Goal: Information Seeking & Learning: Learn about a topic

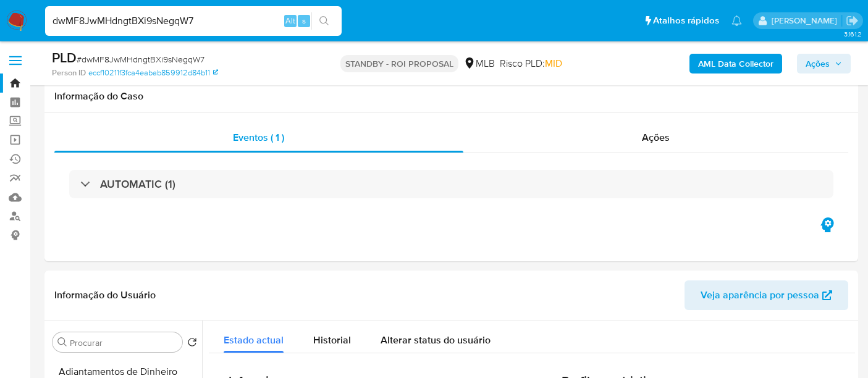
select select "10"
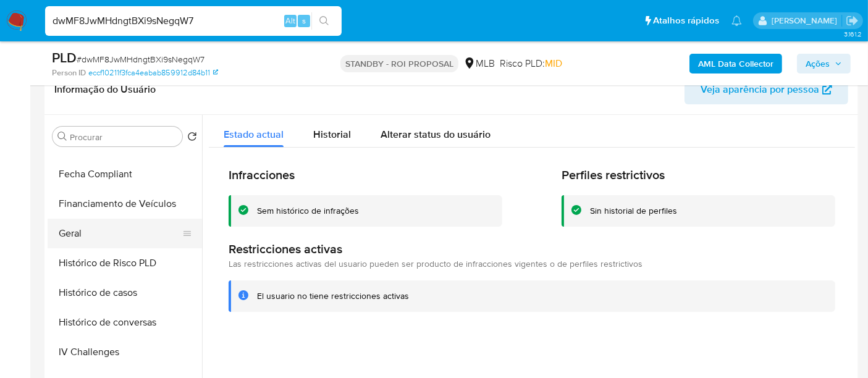
scroll to position [297, 0]
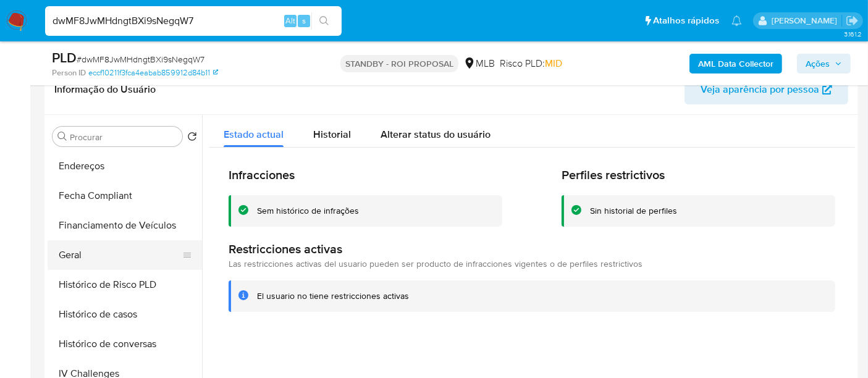
click at [80, 250] on button "Geral" at bounding box center [120, 255] width 145 height 30
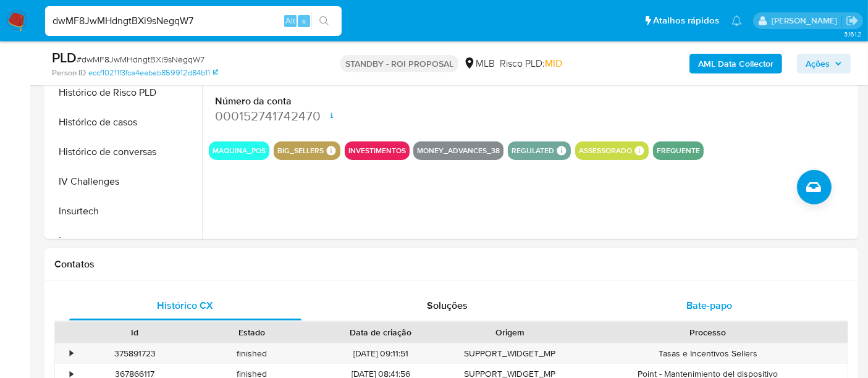
scroll to position [480, 0]
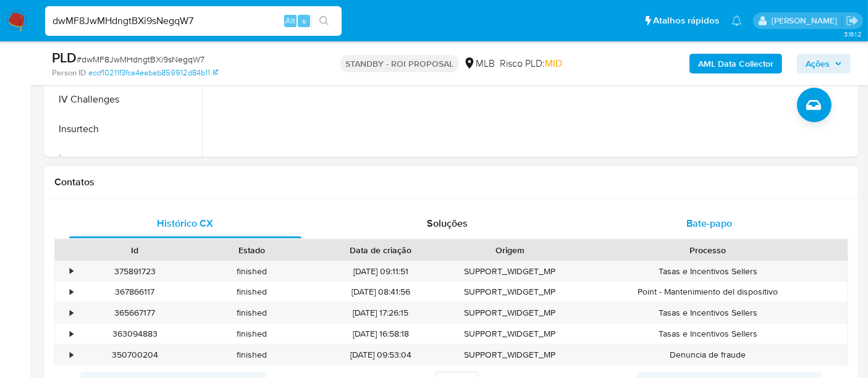
click at [688, 219] on span "Bate-papo" at bounding box center [710, 223] width 46 height 14
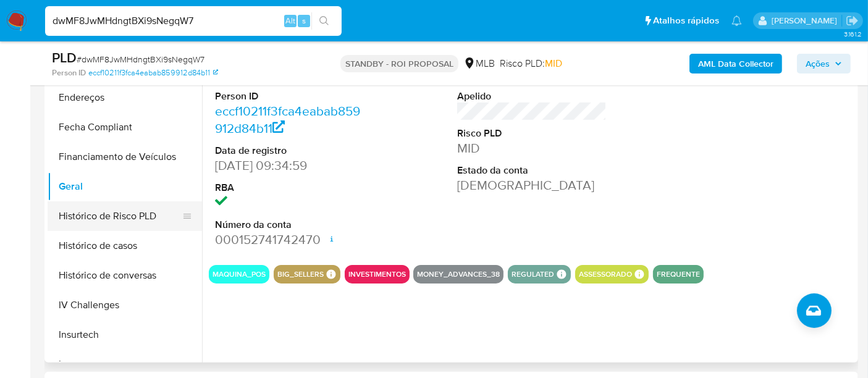
scroll to position [434, 0]
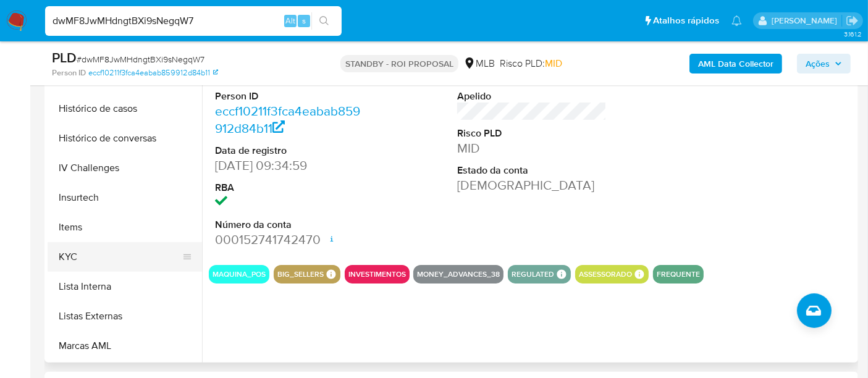
click at [70, 253] on button "KYC" at bounding box center [120, 257] width 145 height 30
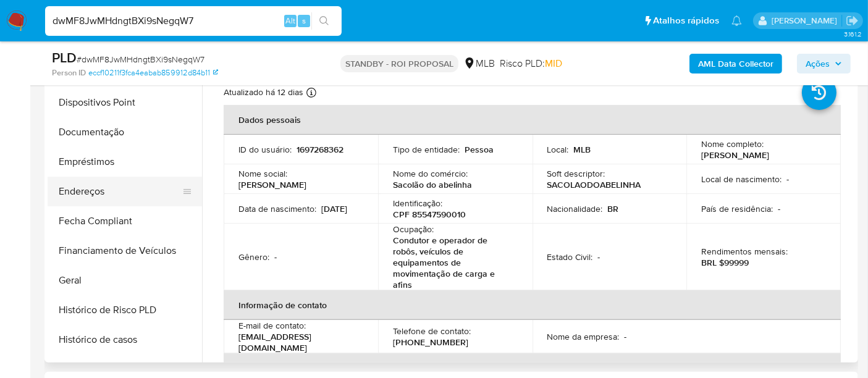
scroll to position [159, 0]
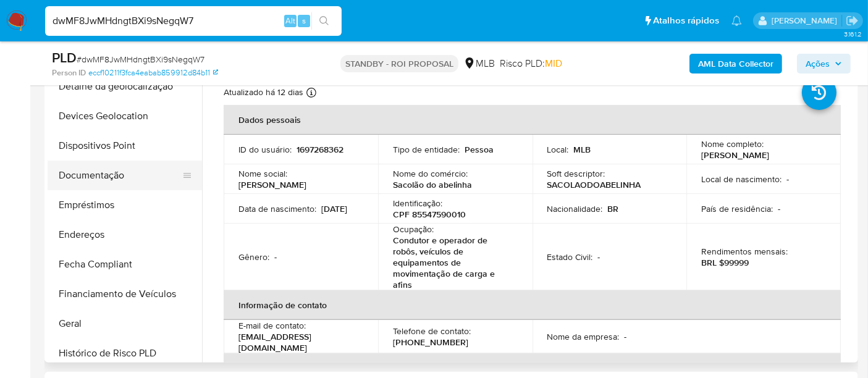
click at [108, 172] on button "Documentação" at bounding box center [120, 176] width 145 height 30
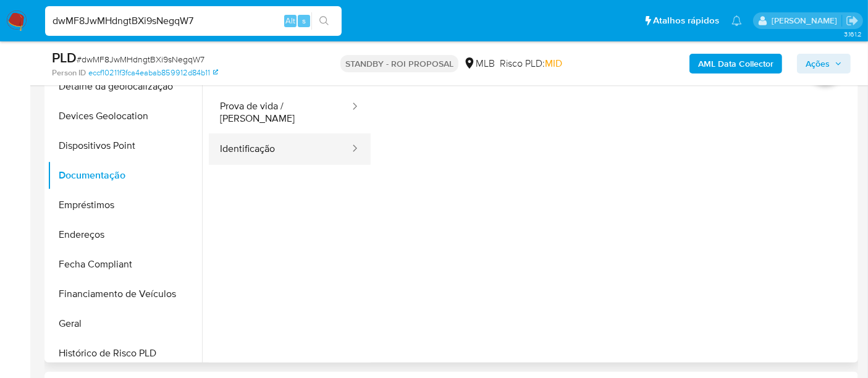
click at [263, 145] on button "Identificação" at bounding box center [280, 149] width 142 height 32
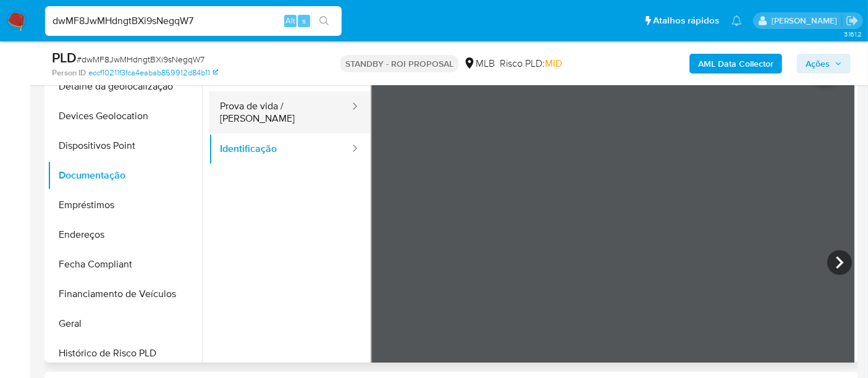
click at [284, 114] on button "Prova de vida / [PERSON_NAME]" at bounding box center [280, 112] width 142 height 42
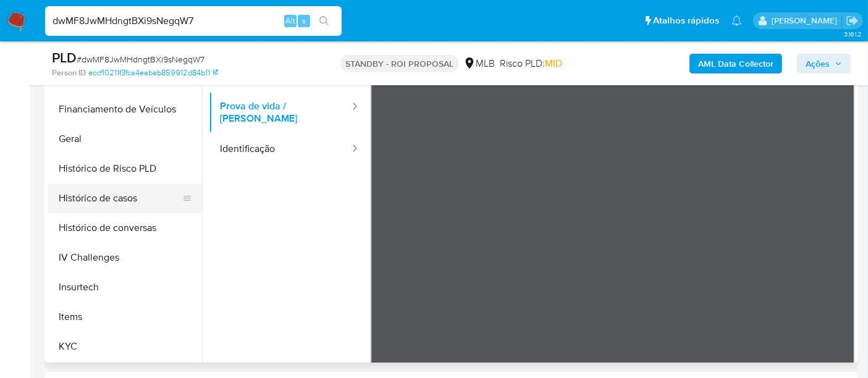
scroll to position [434, 0]
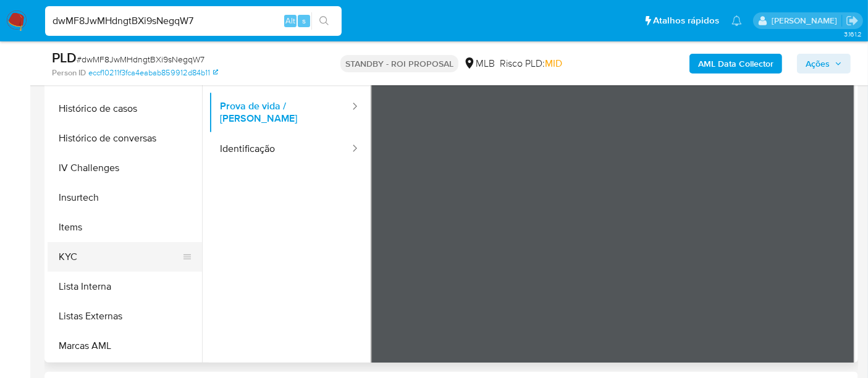
click at [74, 258] on button "KYC" at bounding box center [120, 257] width 145 height 30
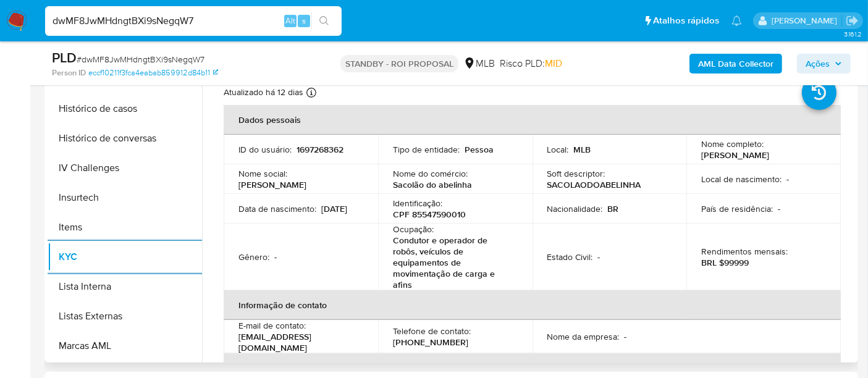
click at [437, 213] on p "CPF 85547590010" at bounding box center [429, 214] width 73 height 11
copy p "85547590010"
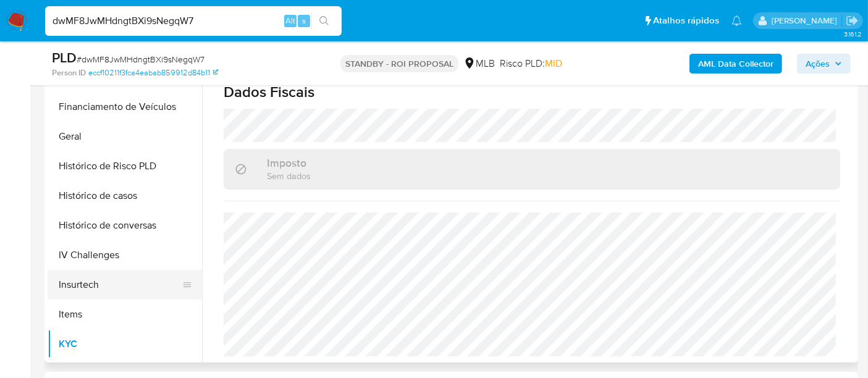
scroll to position [228, 0]
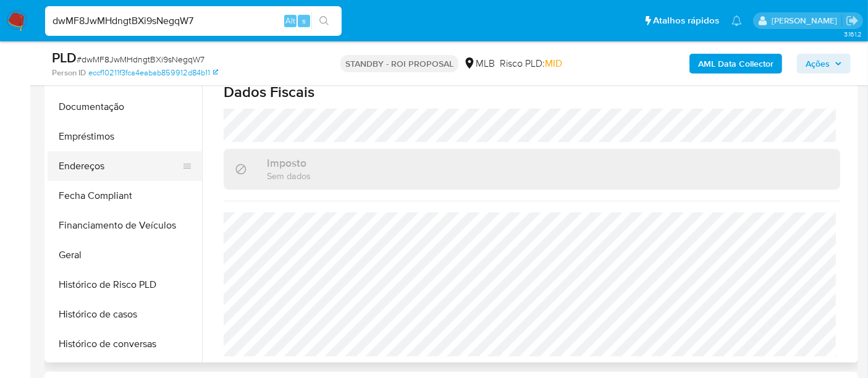
click at [88, 172] on button "Endereços" at bounding box center [120, 166] width 145 height 30
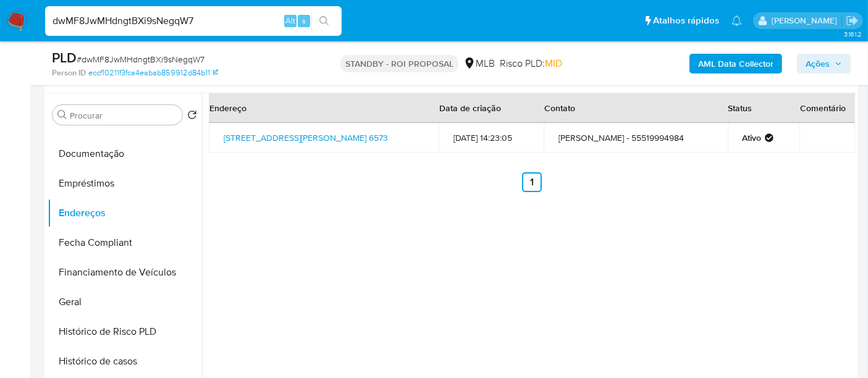
scroll to position [206, 0]
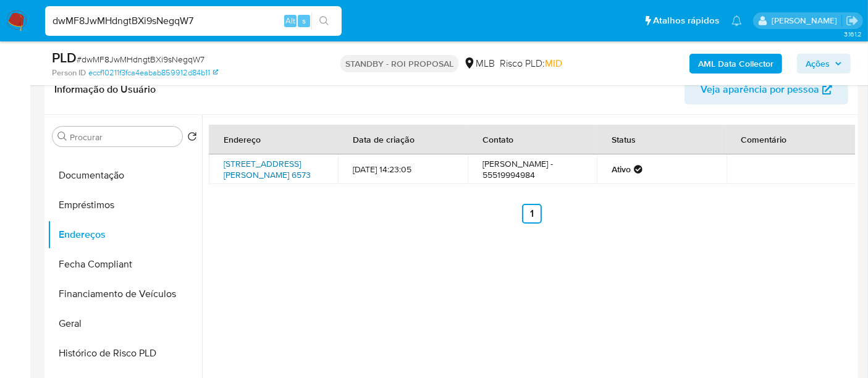
click at [261, 180] on link "Avenida João Antônio Silveira 6573, Porto Alegre, Rio Grande Do Sul, 91796161, …" at bounding box center [267, 169] width 87 height 23
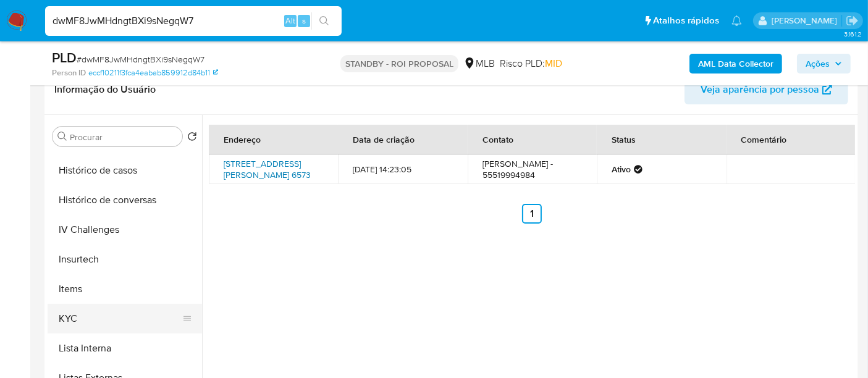
scroll to position [503, 0]
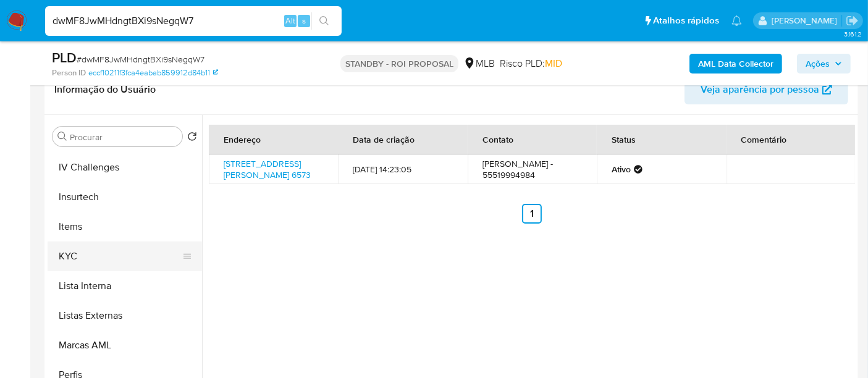
click at [80, 258] on button "KYC" at bounding box center [120, 257] width 145 height 30
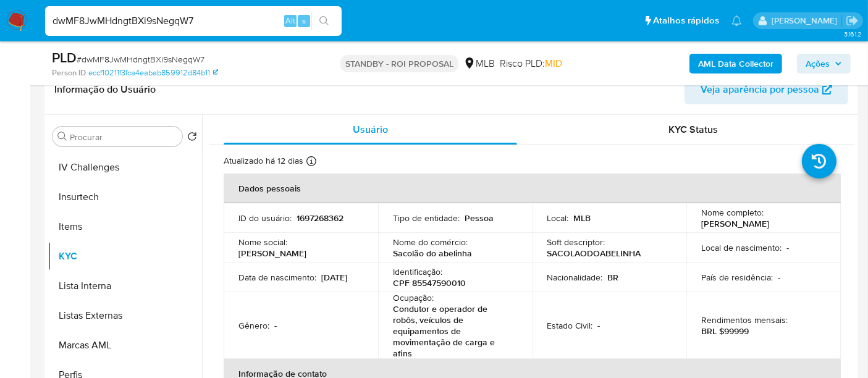
click at [436, 255] on p "Sacolão do abelinha" at bounding box center [432, 253] width 79 height 11
click at [464, 255] on p "Sacolão do abelinha" at bounding box center [432, 253] width 79 height 11
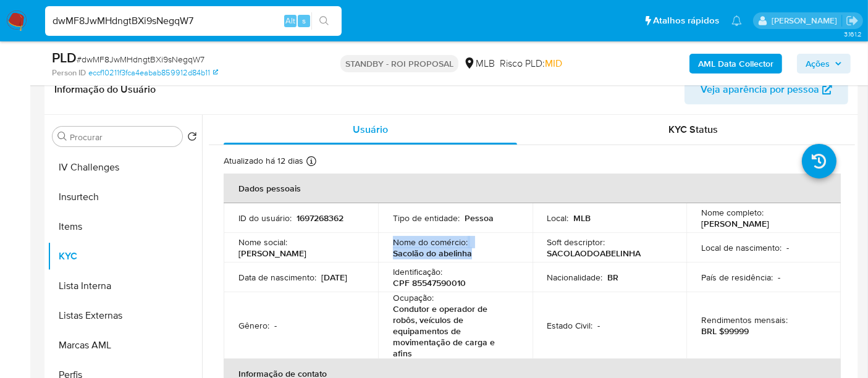
click at [475, 255] on div "Nome do comércio : Sacolão do abelinha" at bounding box center [455, 248] width 125 height 22
drag, startPoint x: 475, startPoint y: 255, endPoint x: 378, endPoint y: 255, distance: 96.4
click at [378, 255] on td "Nome do comércio : Sacolão do abelinha" at bounding box center [455, 248] width 154 height 30
copy p "Sacolão do abelinha"
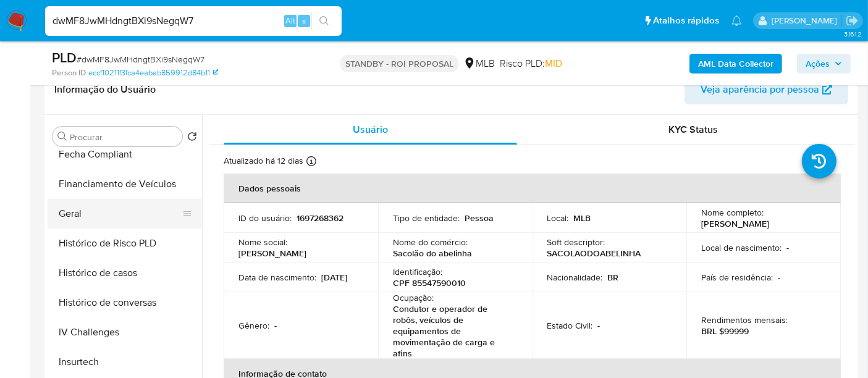
scroll to position [297, 0]
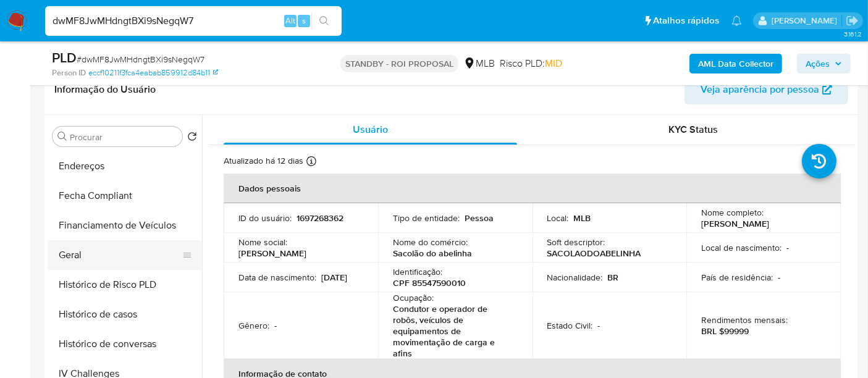
click at [81, 253] on button "Geral" at bounding box center [120, 255] width 145 height 30
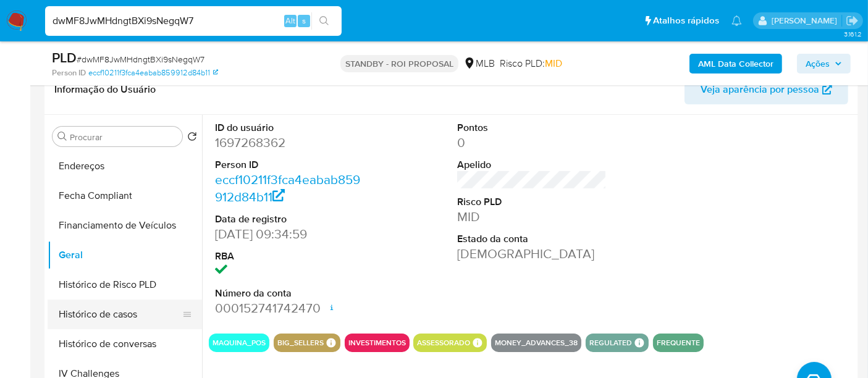
click at [92, 306] on button "Histórico de casos" at bounding box center [120, 315] width 145 height 30
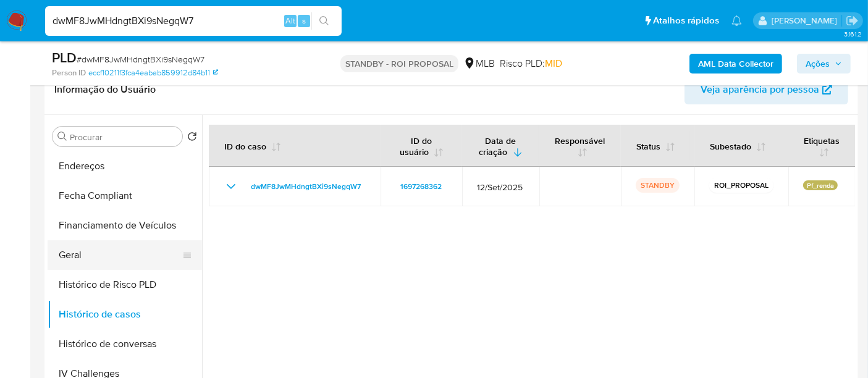
click at [78, 255] on button "Geral" at bounding box center [120, 255] width 145 height 30
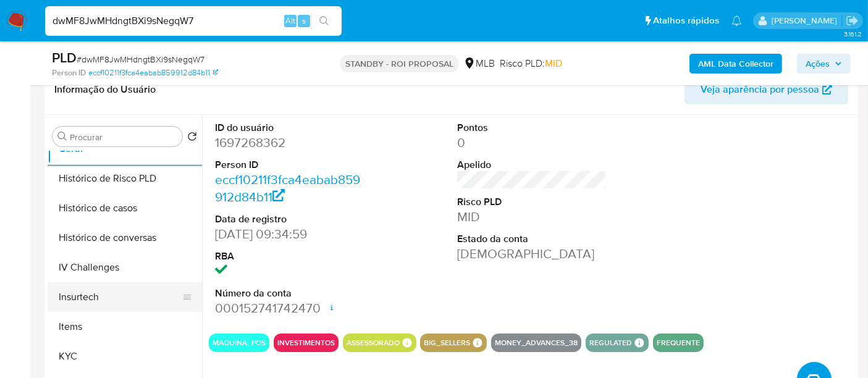
scroll to position [434, 0]
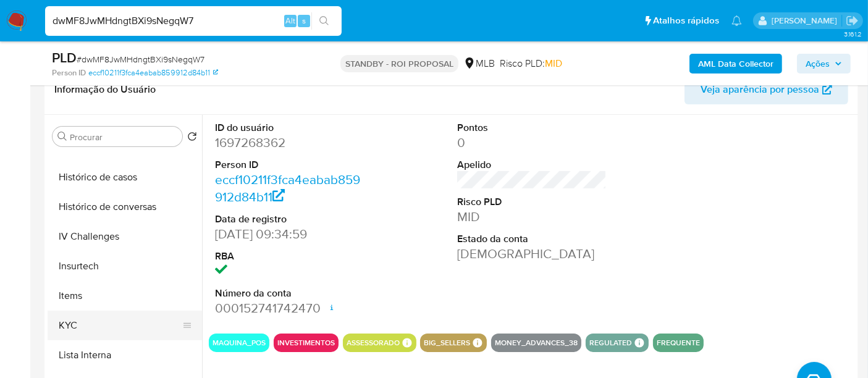
click at [69, 315] on button "KYC" at bounding box center [120, 326] width 145 height 30
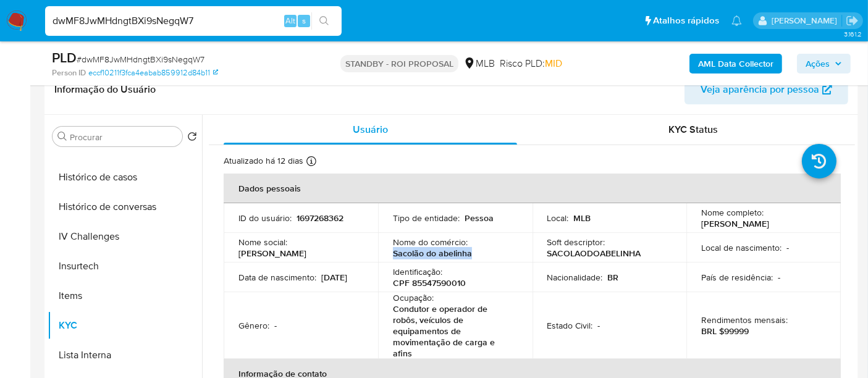
drag, startPoint x: 475, startPoint y: 256, endPoint x: 394, endPoint y: 256, distance: 81.0
click at [394, 256] on div "Nome do comércio : Sacolão do abelinha" at bounding box center [455, 248] width 125 height 22
copy p "Sacolão do abelinha"
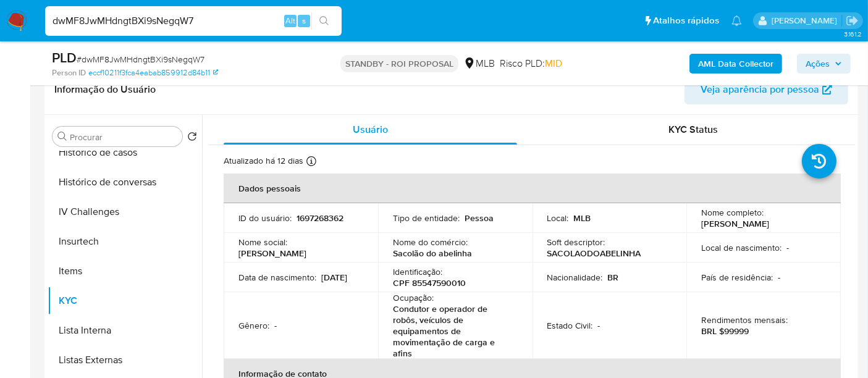
scroll to position [365, 0]
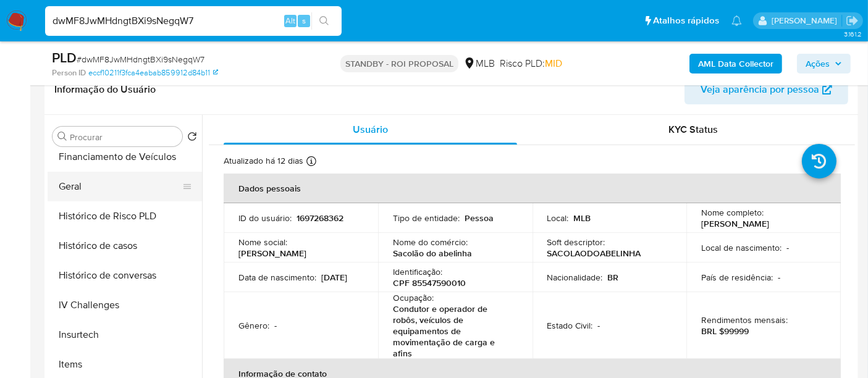
click at [61, 180] on button "Geral" at bounding box center [120, 187] width 145 height 30
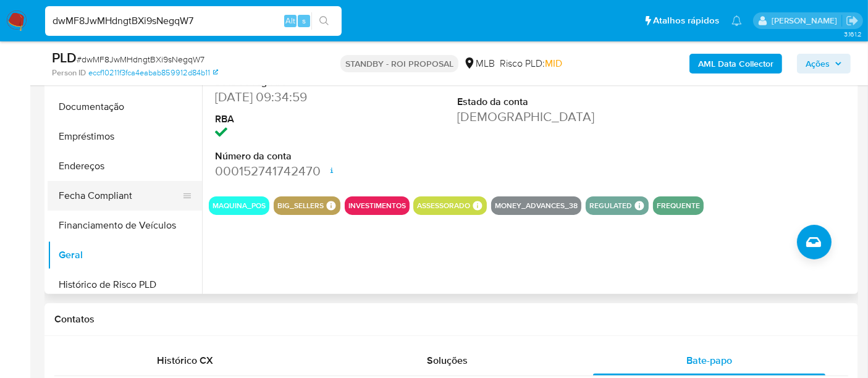
scroll to position [91, 0]
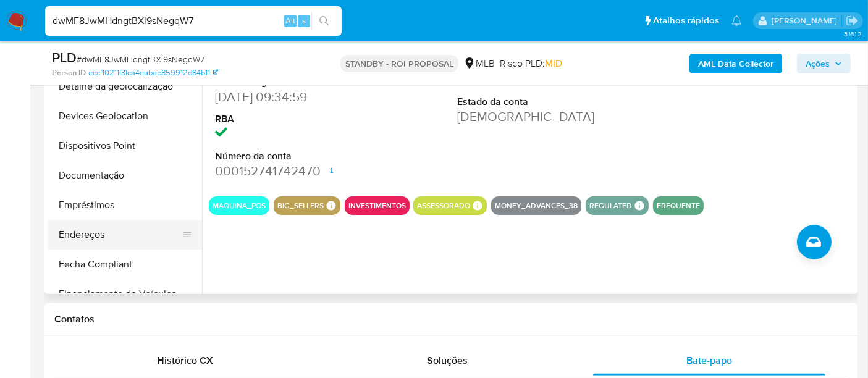
click at [96, 236] on button "Endereços" at bounding box center [120, 235] width 145 height 30
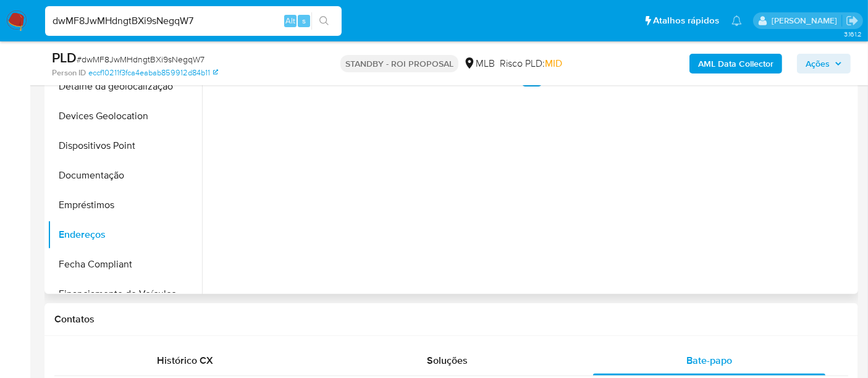
scroll to position [274, 0]
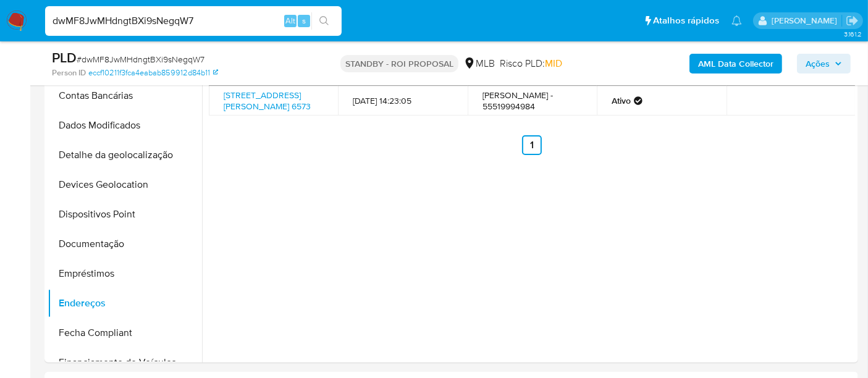
click at [139, 23] on input "dwMF8JwMHdngtBXi9sNegqW7" at bounding box center [193, 21] width 297 height 16
type input "simonelopes0610@gmail.com"
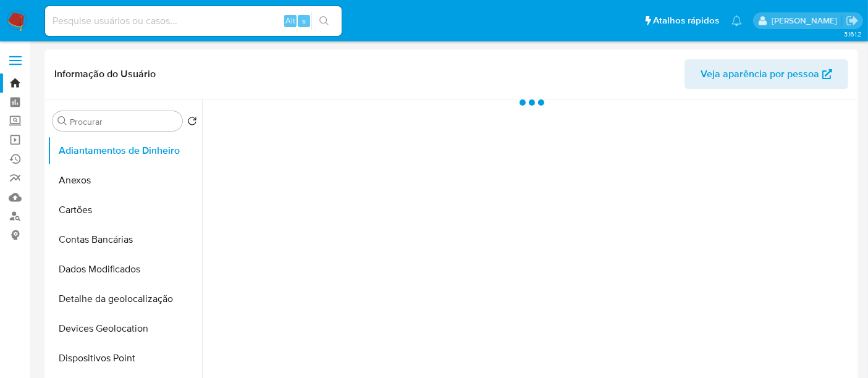
select select "10"
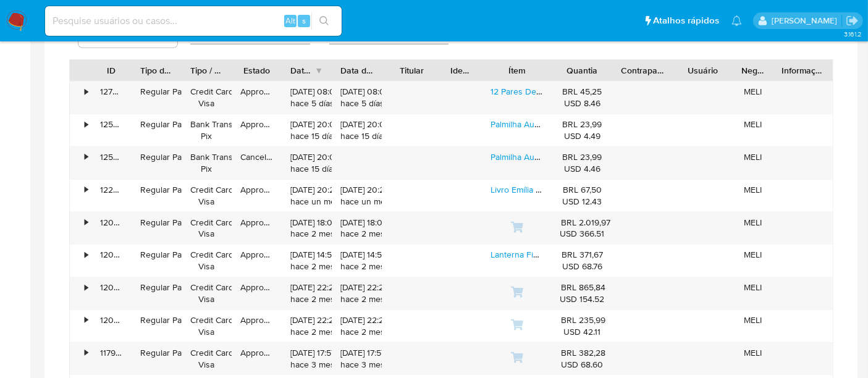
scroll to position [892, 0]
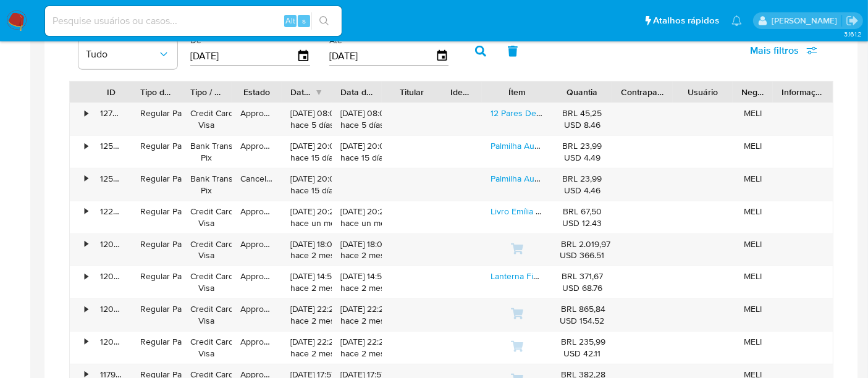
click at [181, 17] on input at bounding box center [193, 21] width 297 height 16
type input "renatolopesfilho1011@gmail.com"
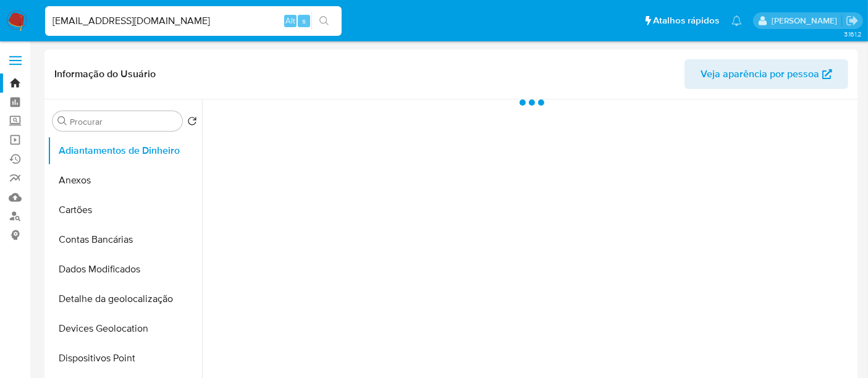
select select "10"
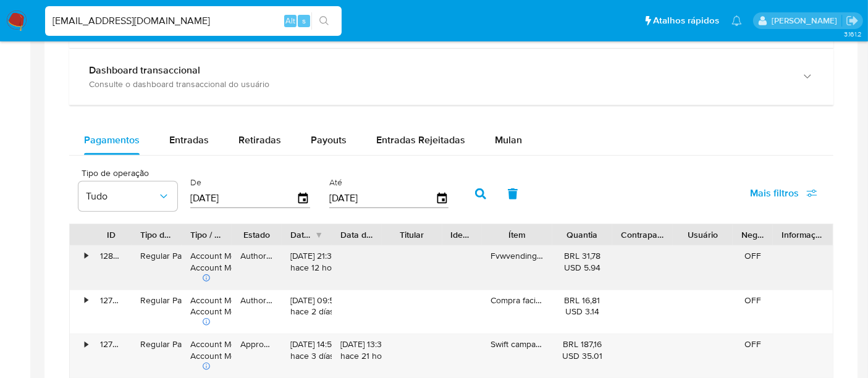
scroll to position [687, 0]
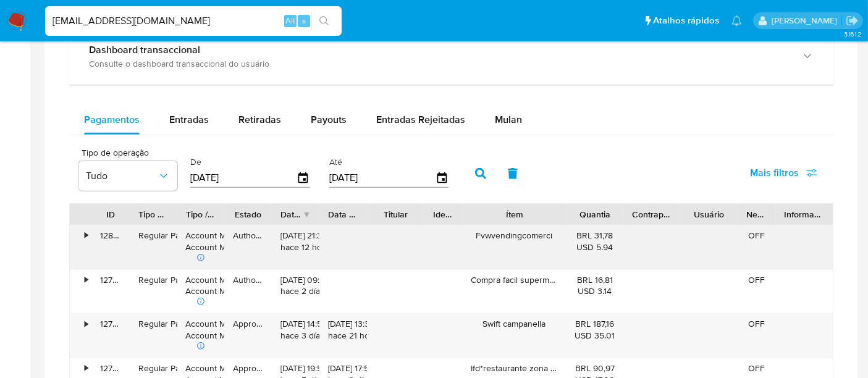
drag, startPoint x: 562, startPoint y: 221, endPoint x: 590, endPoint y: 237, distance: 31.8
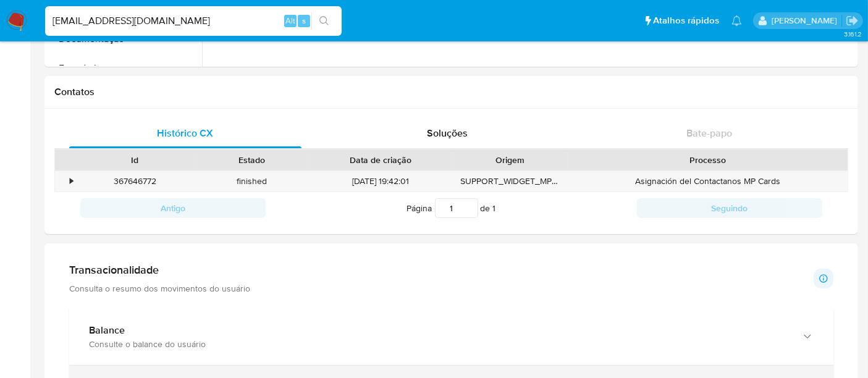
scroll to position [480, 0]
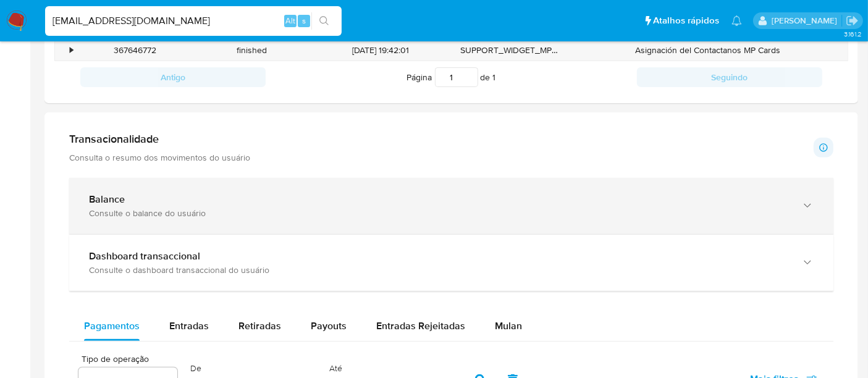
click at [494, 213] on div "Consulte o balance do usuário" at bounding box center [439, 213] width 700 height 11
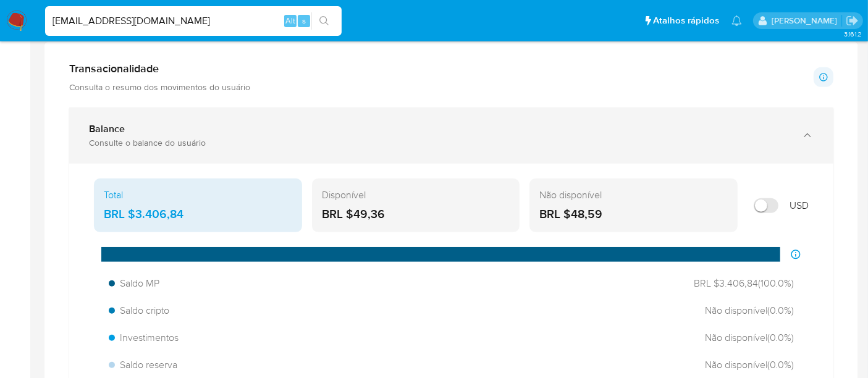
scroll to position [549, 0]
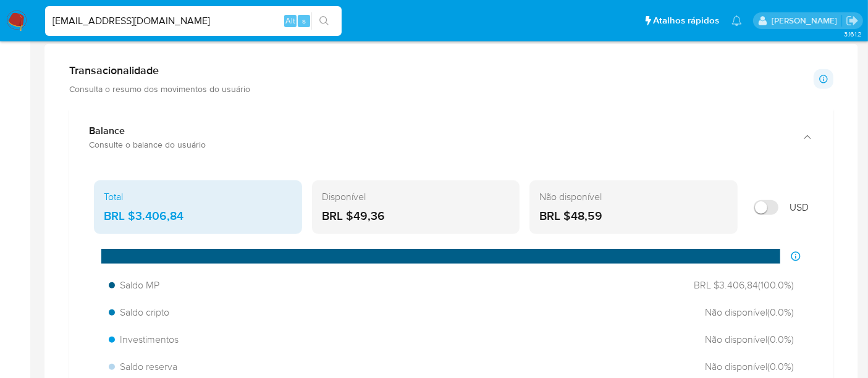
click at [170, 23] on input "renatolopesfilho1011@gmail.com" at bounding box center [193, 21] width 297 height 16
type input "msaluha@yahoo.com"
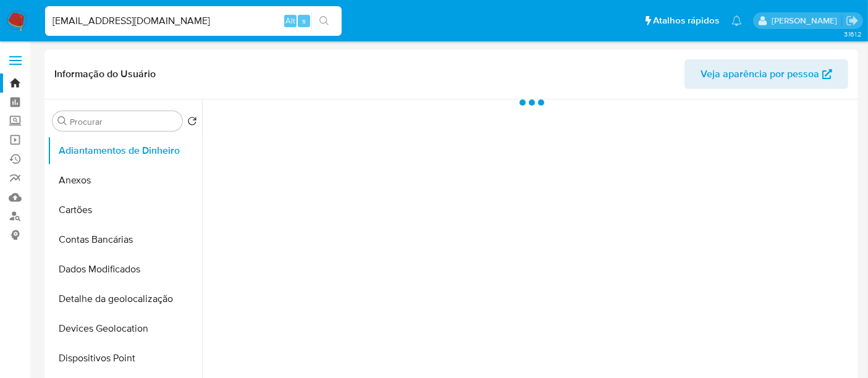
select select "10"
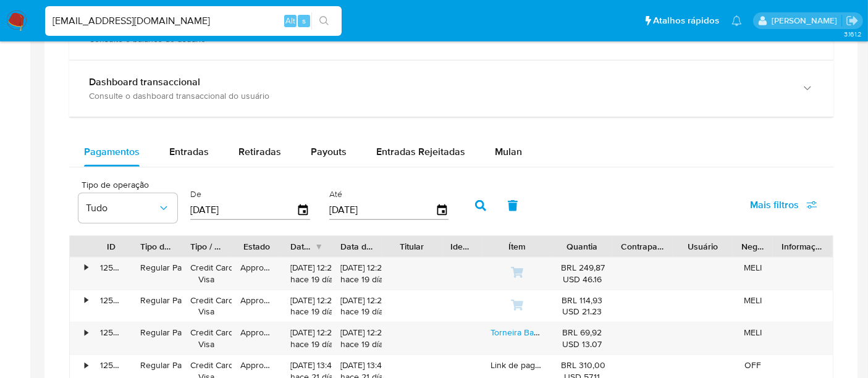
scroll to position [687, 0]
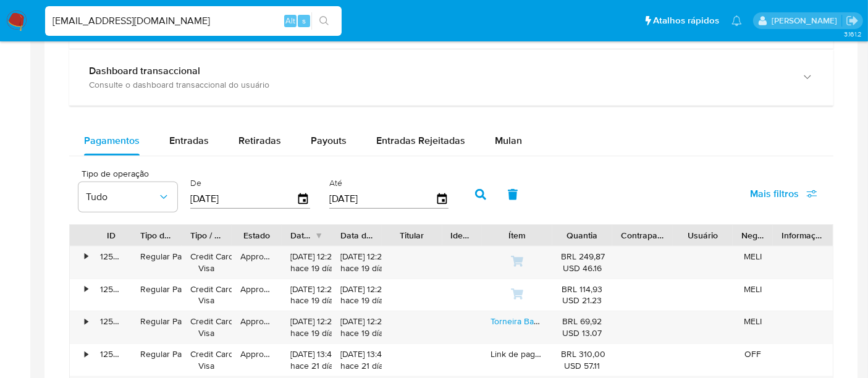
click at [110, 20] on input "msaluha@yahoo.com" at bounding box center [193, 21] width 297 height 16
click at [112, 20] on input "msaluha@yahoo.com" at bounding box center [193, 21] width 297 height 16
click at [113, 22] on input "msaluha@yahoo.com" at bounding box center [193, 21] width 297 height 16
click at [116, 22] on input "msaluha@yahoo.com" at bounding box center [193, 21] width 297 height 16
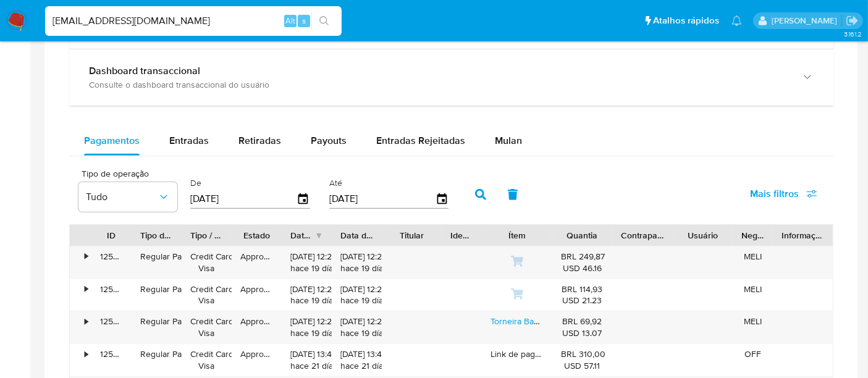
click at [118, 22] on input "msaluha@yahoo.com" at bounding box center [193, 21] width 297 height 16
click at [118, 23] on input "msaluha@yahoo.com" at bounding box center [193, 21] width 297 height 16
paste input "dQGflvOkq4Q0Hmms2pC6qOG2"
type input "dQGflvOkq4Q0Hmms2pC6qOG2"
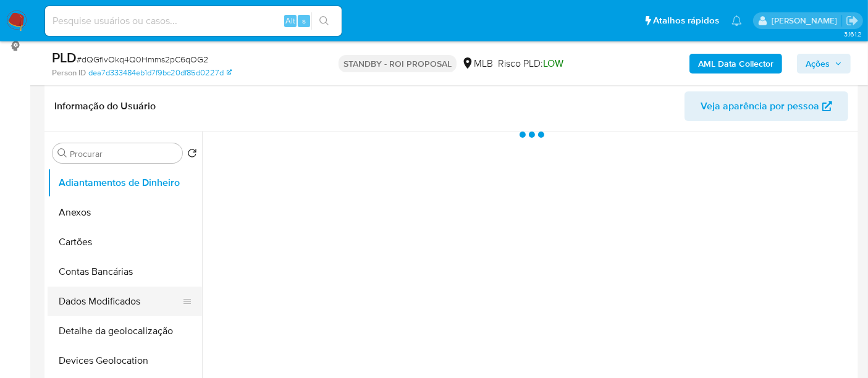
scroll to position [274, 0]
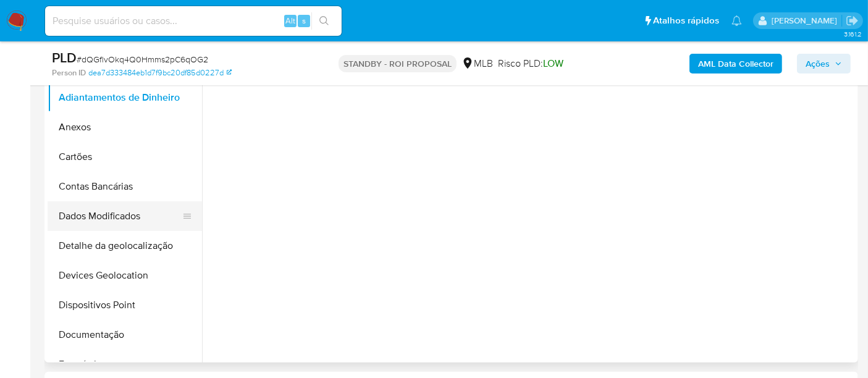
select select "10"
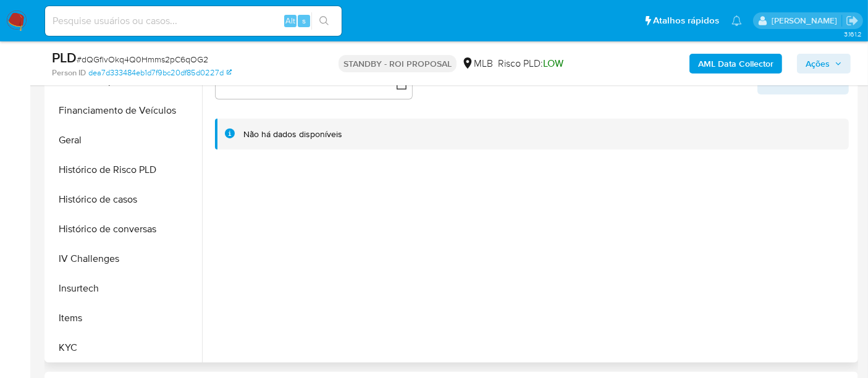
scroll to position [412, 0]
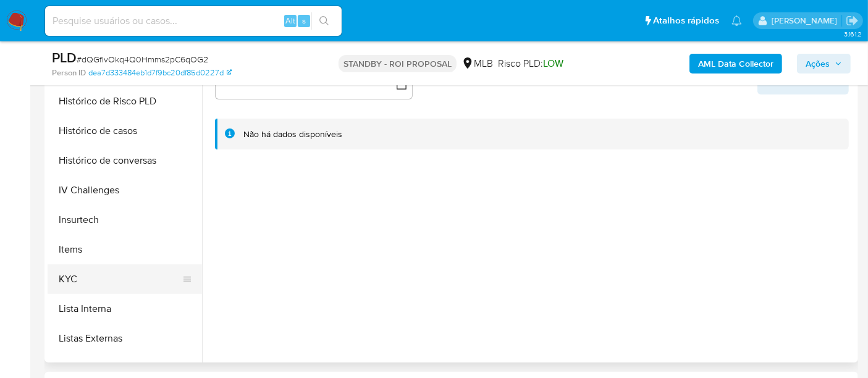
click at [67, 281] on button "KYC" at bounding box center [120, 279] width 145 height 30
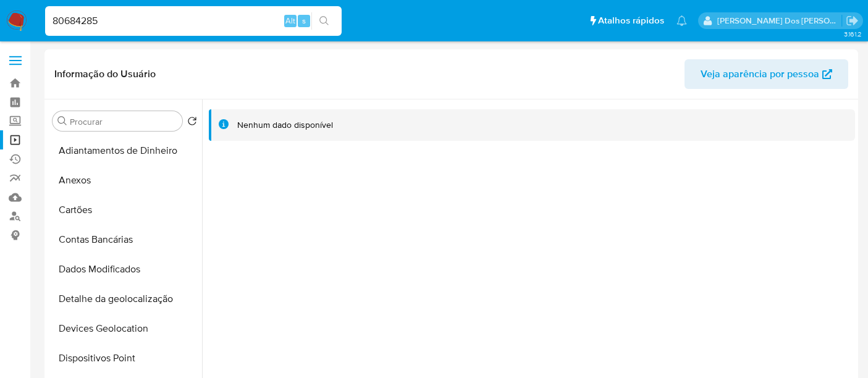
select select "10"
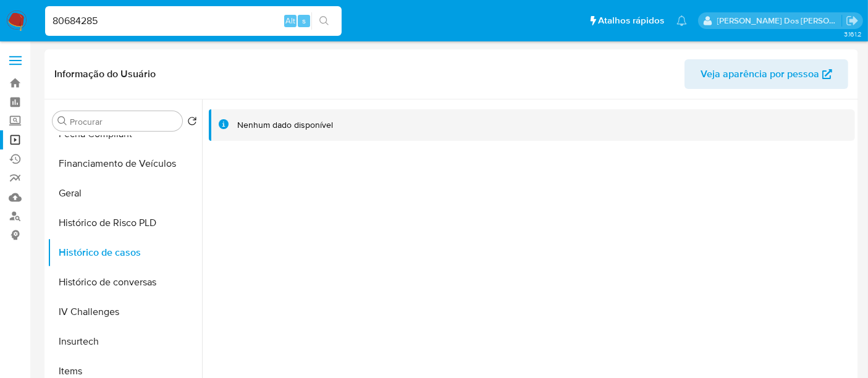
click at [199, 23] on input "80684285" at bounding box center [193, 21] width 297 height 16
click at [198, 23] on input "80684285" at bounding box center [193, 21] width 297 height 16
paste input "1203578552"
type input "1203578552"
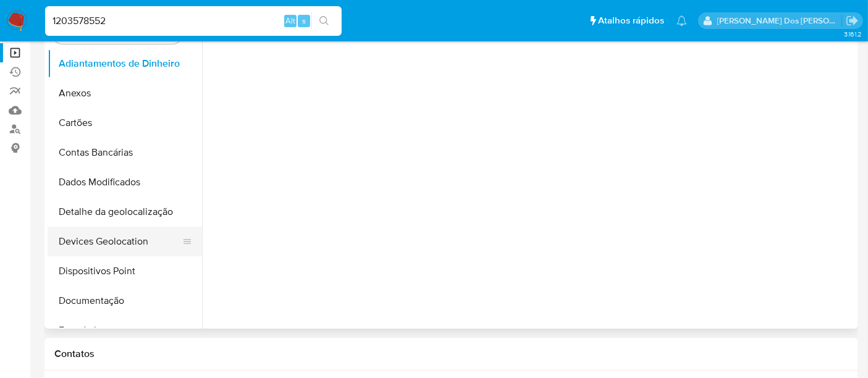
scroll to position [137, 0]
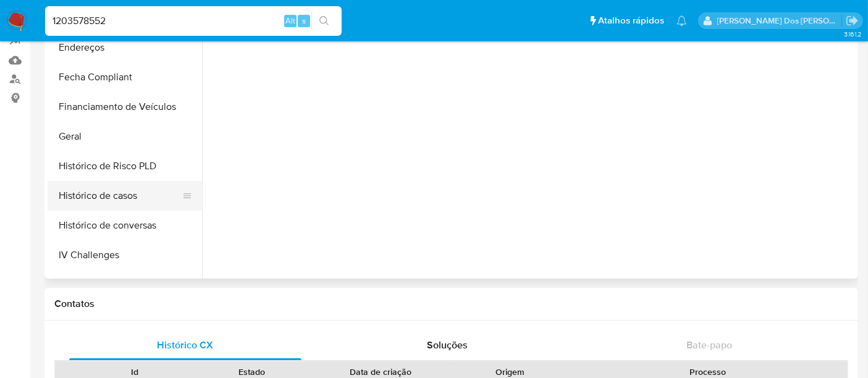
select select "10"
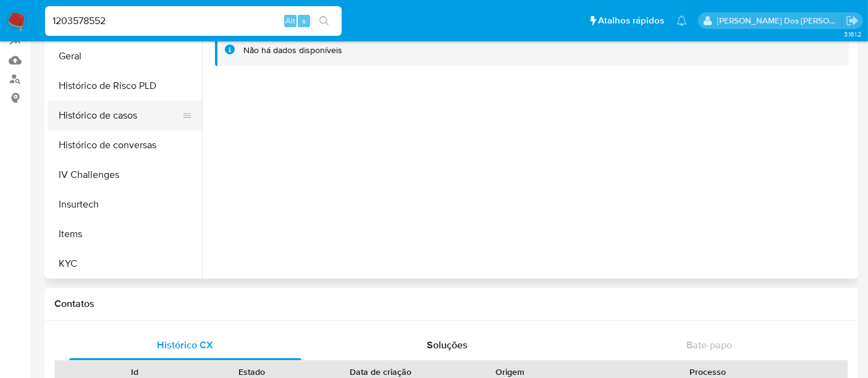
click at [112, 123] on button "Histórico de casos" at bounding box center [120, 116] width 145 height 30
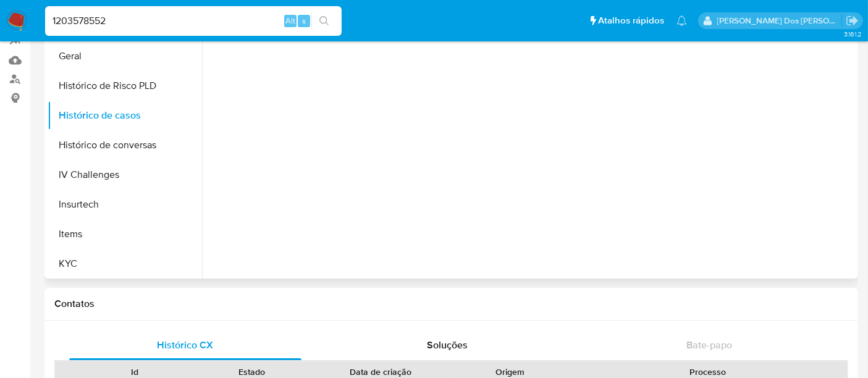
scroll to position [0, 0]
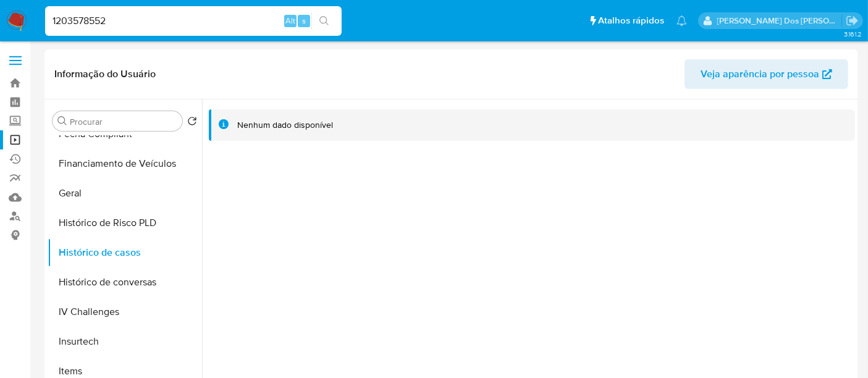
click at [142, 23] on input "1203578552" at bounding box center [193, 21] width 297 height 16
paste input "2357674721"
type input "2357674721"
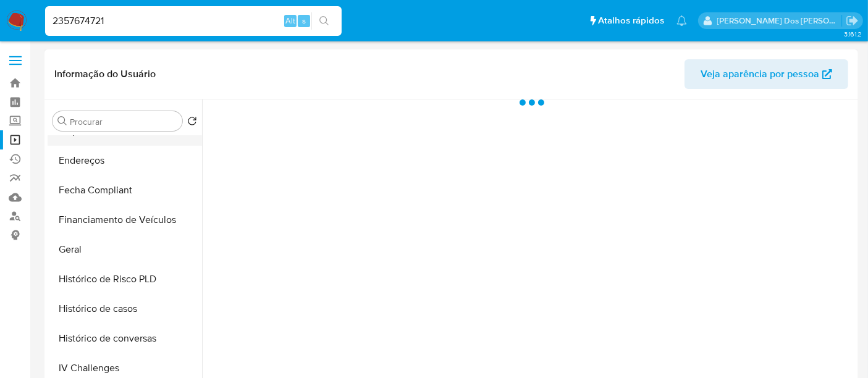
select select "10"
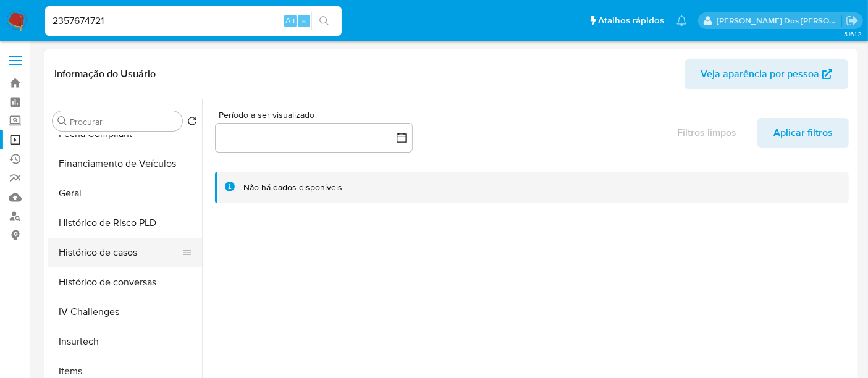
click at [101, 255] on button "Histórico de casos" at bounding box center [120, 253] width 145 height 30
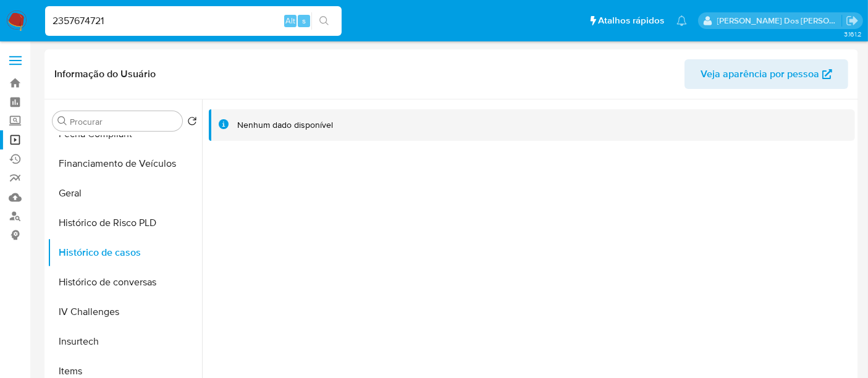
click at [160, 17] on input "2357674721" at bounding box center [193, 21] width 297 height 16
paste input "49039240"
type input "2490392401"
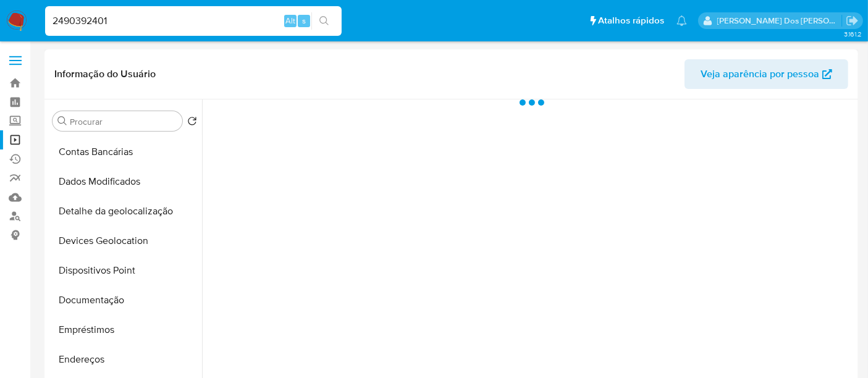
select select "10"
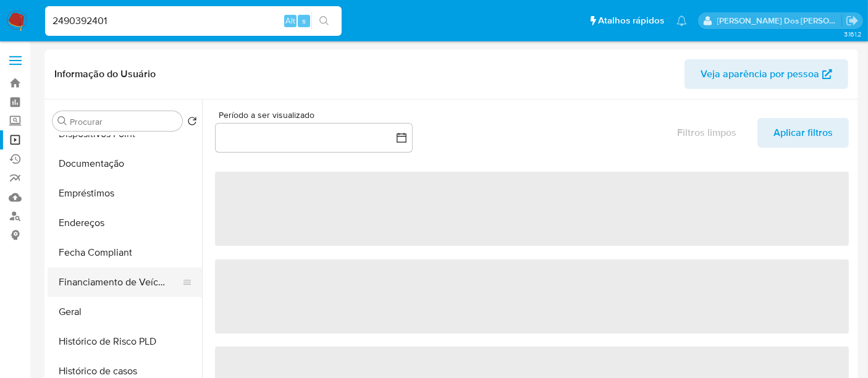
scroll to position [412, 0]
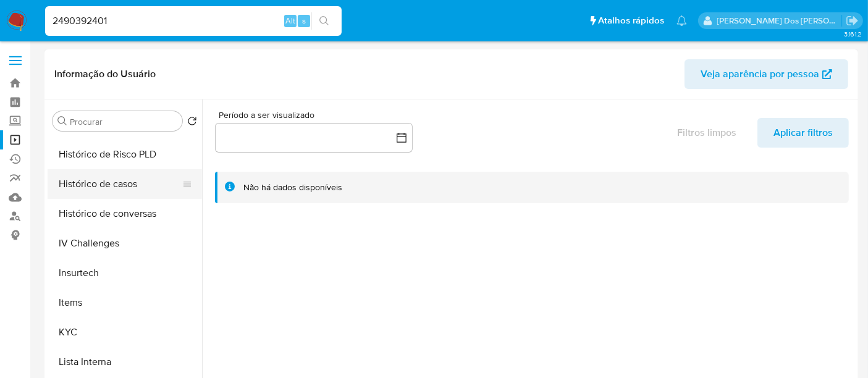
click at [95, 181] on button "Histórico de casos" at bounding box center [120, 184] width 145 height 30
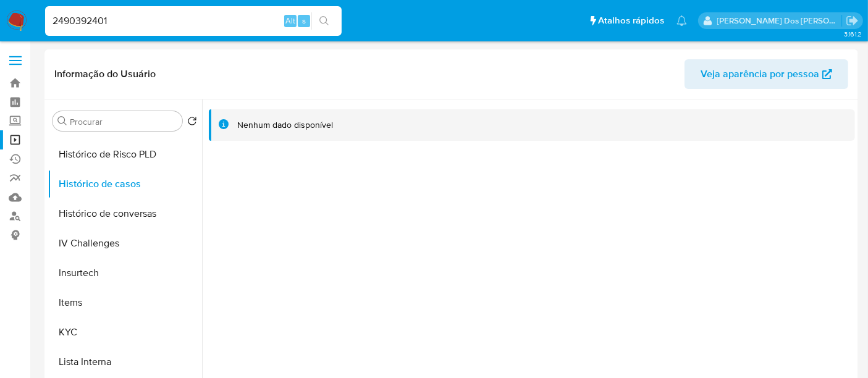
click at [172, 20] on input "2490392401" at bounding box center [193, 21] width 297 height 16
paste input "1935516223"
type input "1935516223"
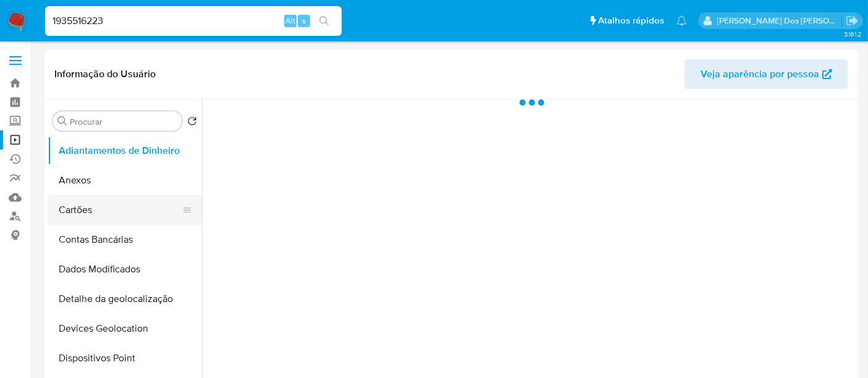
select select "10"
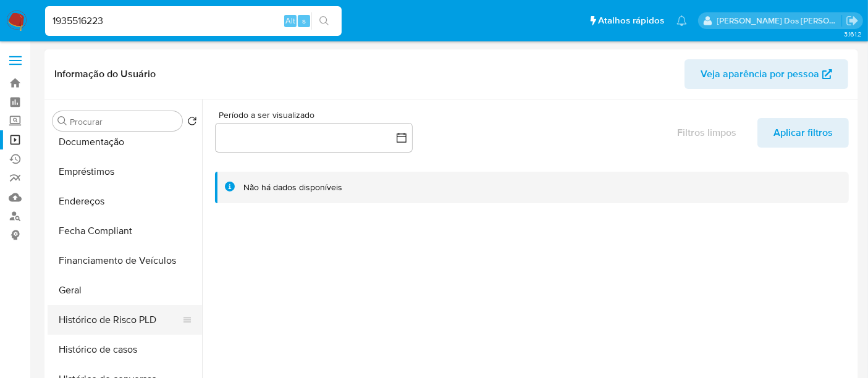
scroll to position [274, 0]
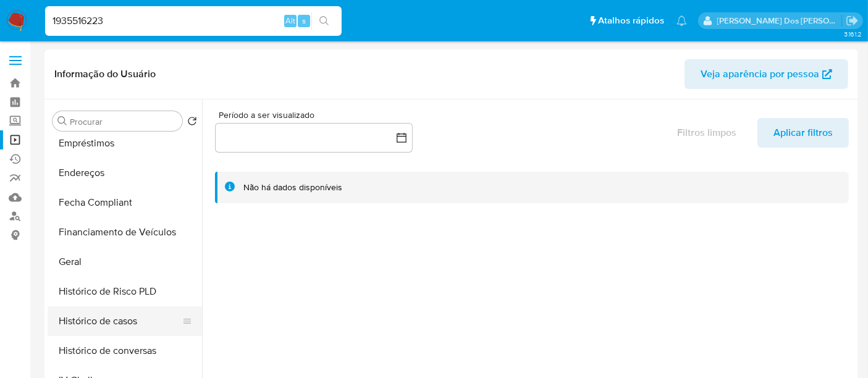
click at [106, 316] on button "Histórico de casos" at bounding box center [120, 321] width 145 height 30
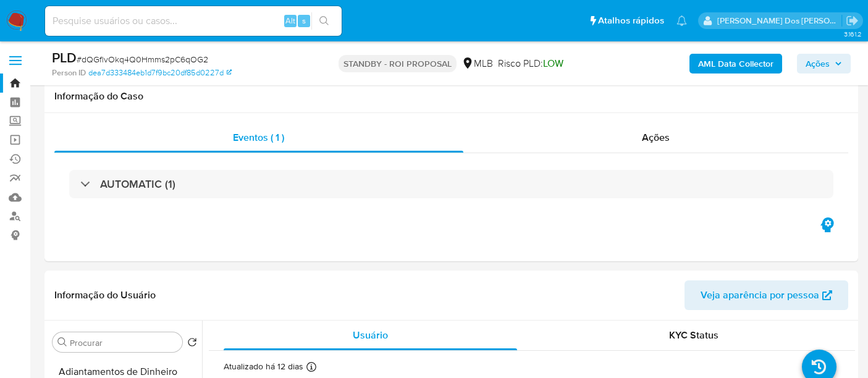
select select "10"
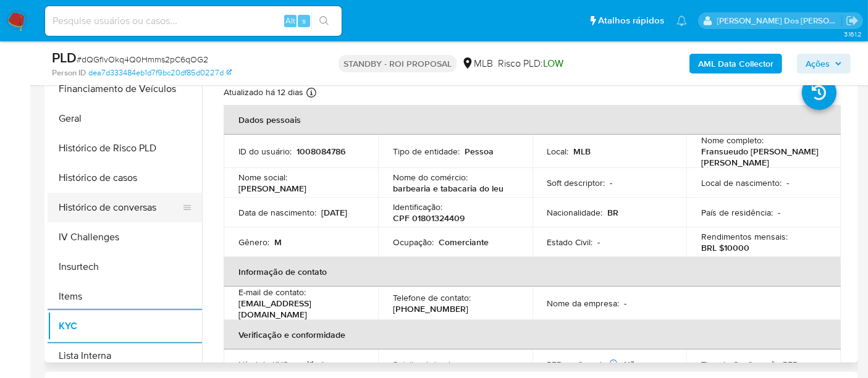
scroll to position [343, 0]
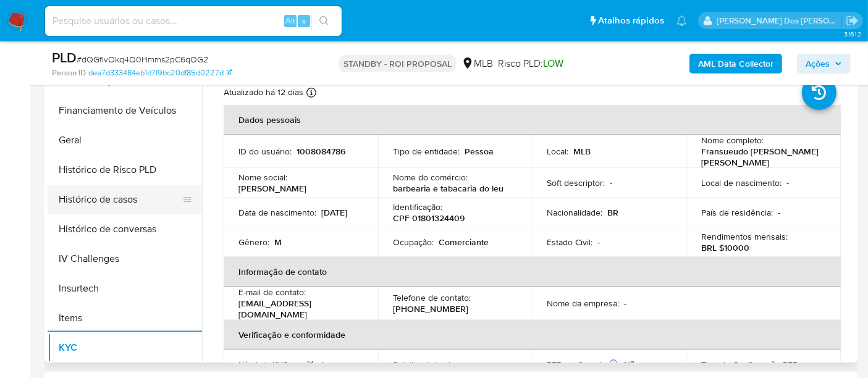
click at [124, 203] on button "Histórico de casos" at bounding box center [120, 200] width 145 height 30
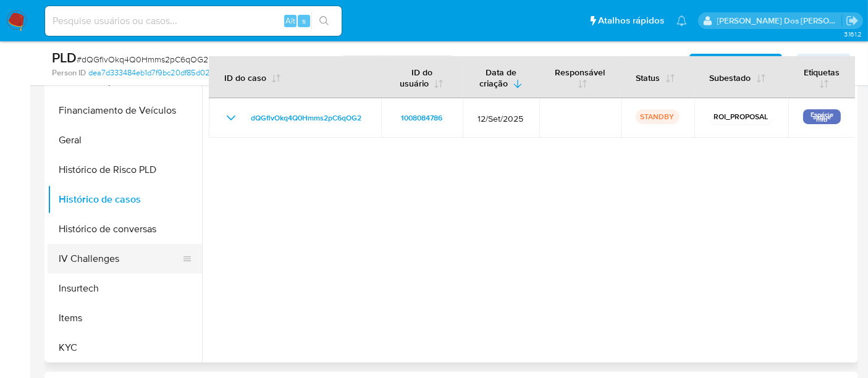
scroll to position [137, 0]
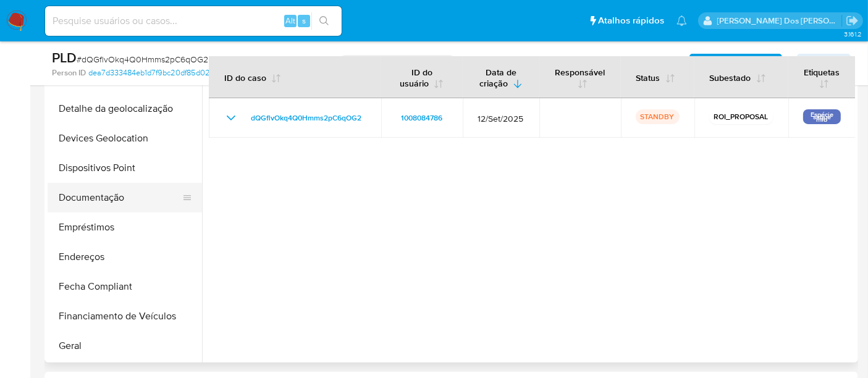
click at [93, 197] on button "Documentação" at bounding box center [120, 198] width 145 height 30
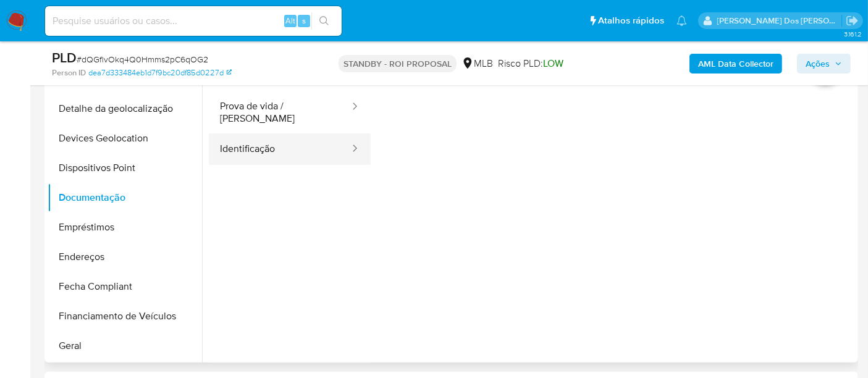
click at [247, 140] on button "Identificação" at bounding box center [280, 149] width 142 height 32
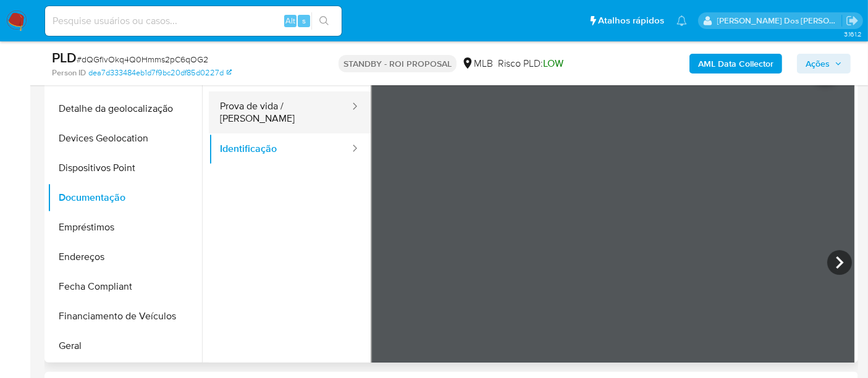
click at [282, 112] on button "Prova de vida / [PERSON_NAME]" at bounding box center [280, 112] width 142 height 42
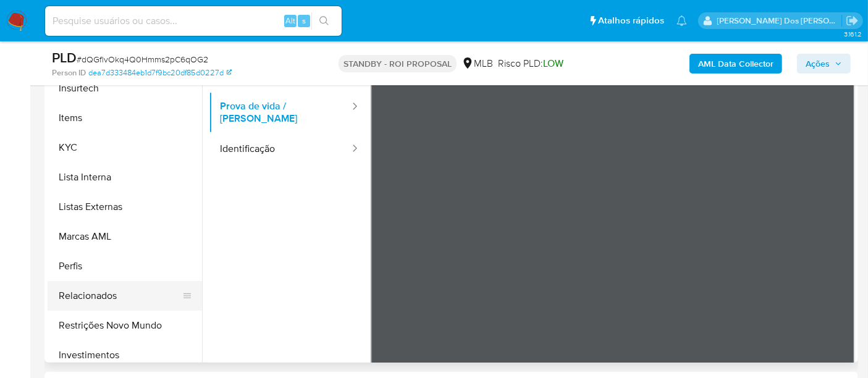
scroll to position [618, 0]
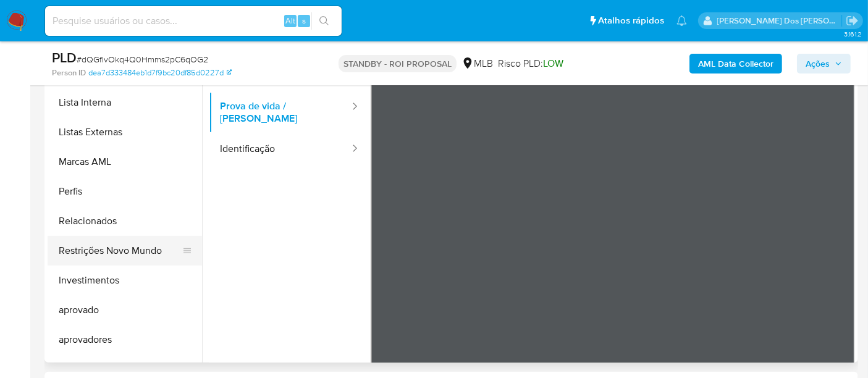
click at [107, 255] on button "Restrições Novo Mundo" at bounding box center [120, 251] width 145 height 30
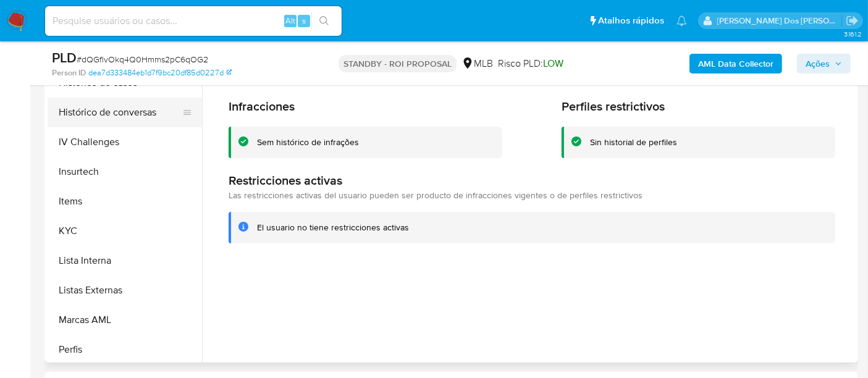
scroll to position [343, 0]
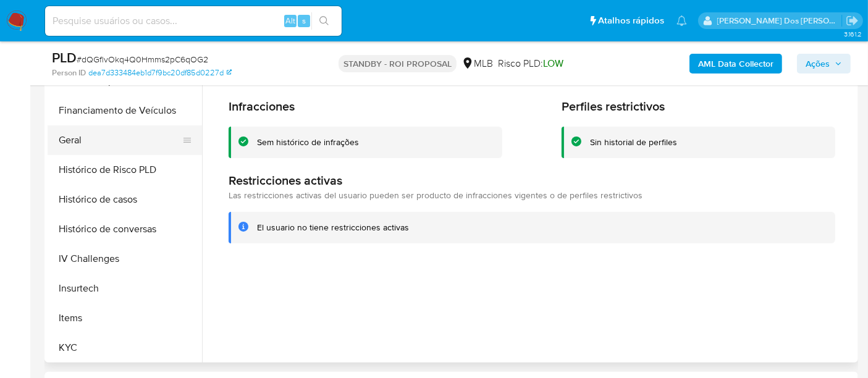
click at [67, 132] on button "Geral" at bounding box center [120, 140] width 145 height 30
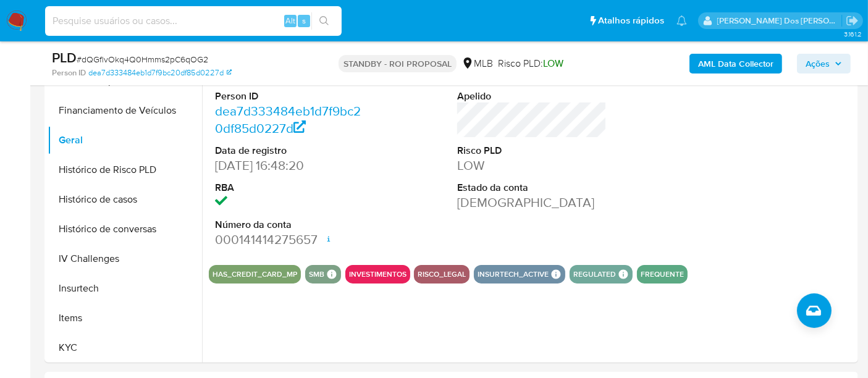
click at [151, 14] on input at bounding box center [193, 21] width 297 height 16
paste input "AXVwM13sOc90BH4KnBrWObDU"
type input "AXVwM13sOc90BH4KnBrWObDU"
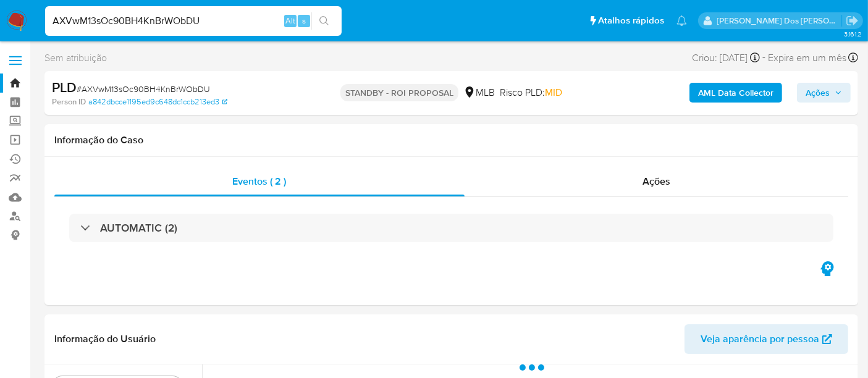
select select "10"
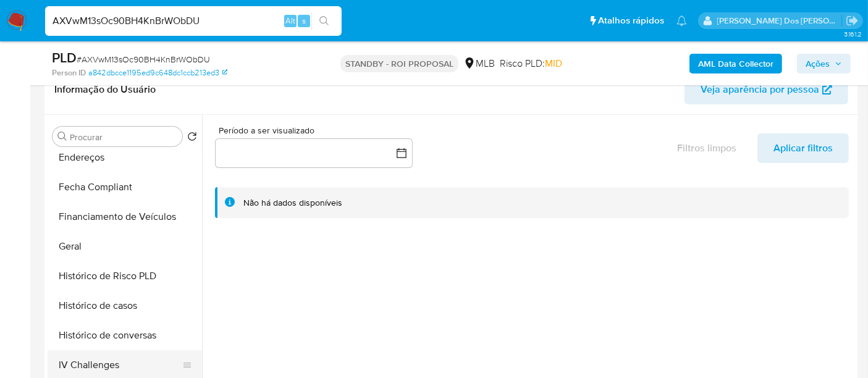
scroll to position [411, 0]
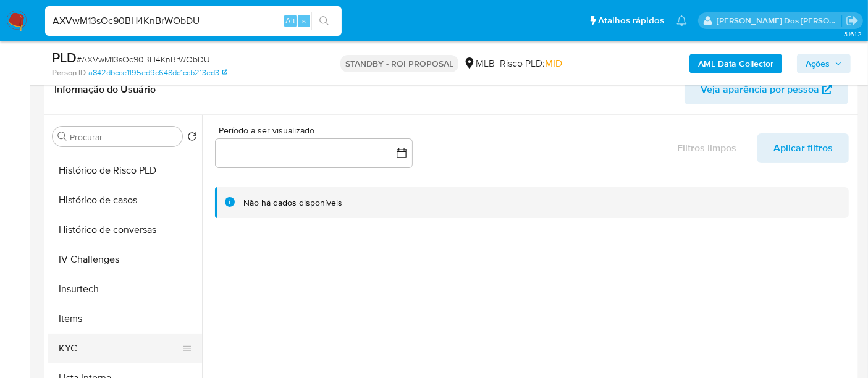
click at [70, 340] on button "KYC" at bounding box center [120, 349] width 145 height 30
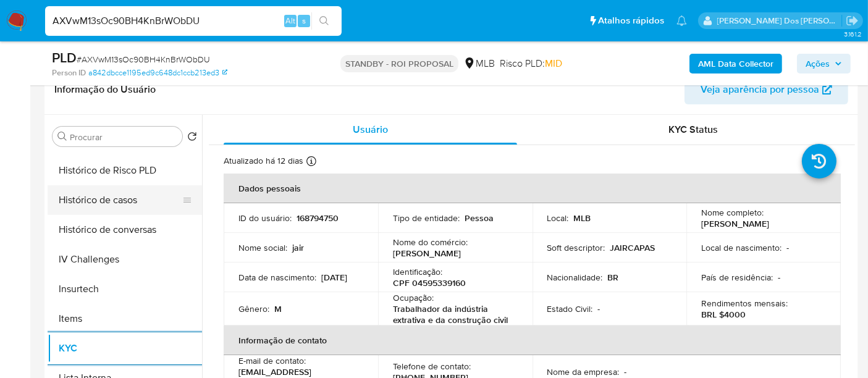
click at [138, 205] on button "Histórico de casos" at bounding box center [120, 200] width 145 height 30
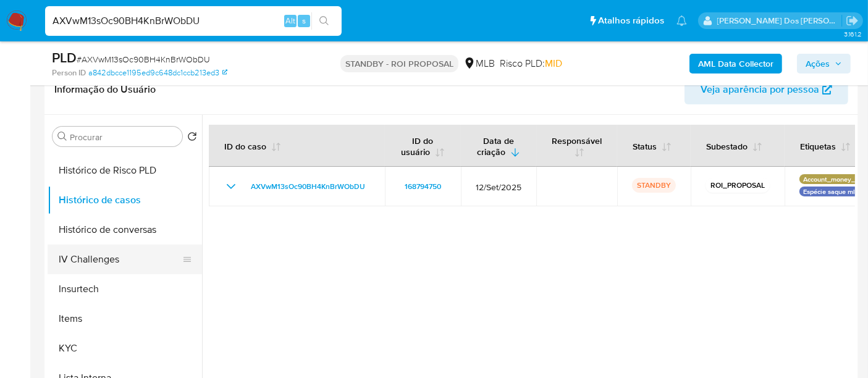
scroll to position [137, 0]
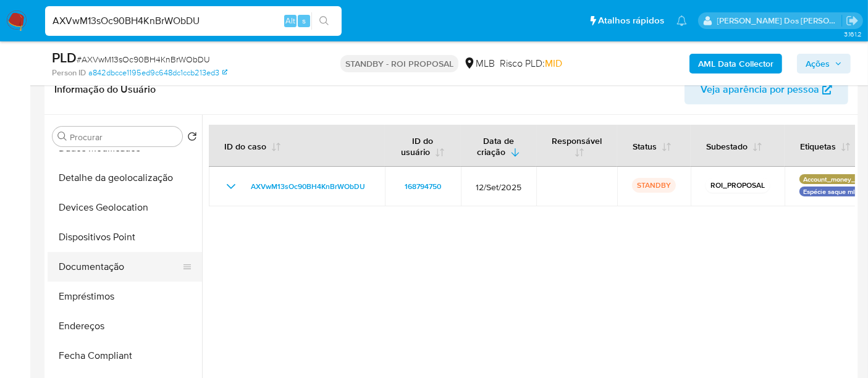
click at [91, 276] on button "Documentação" at bounding box center [120, 267] width 145 height 30
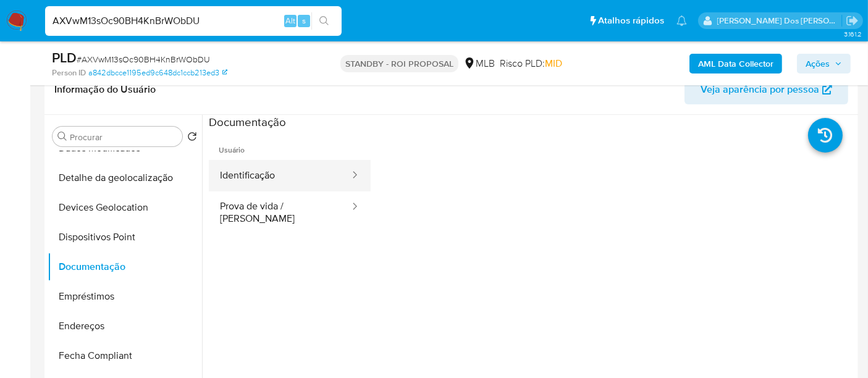
click at [240, 177] on button "Identificação" at bounding box center [280, 176] width 142 height 32
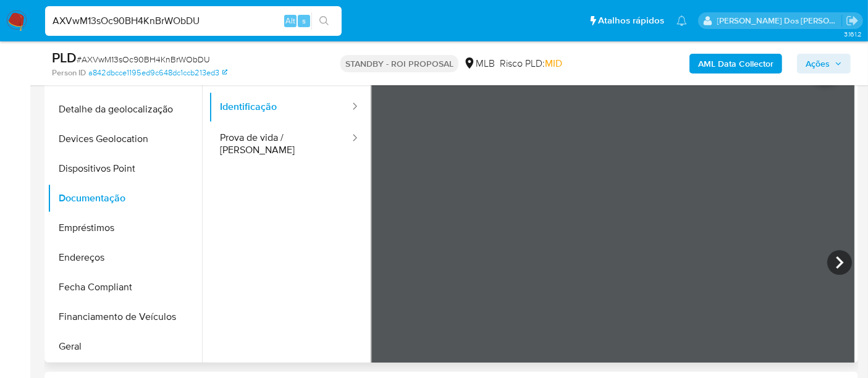
scroll to position [206, 0]
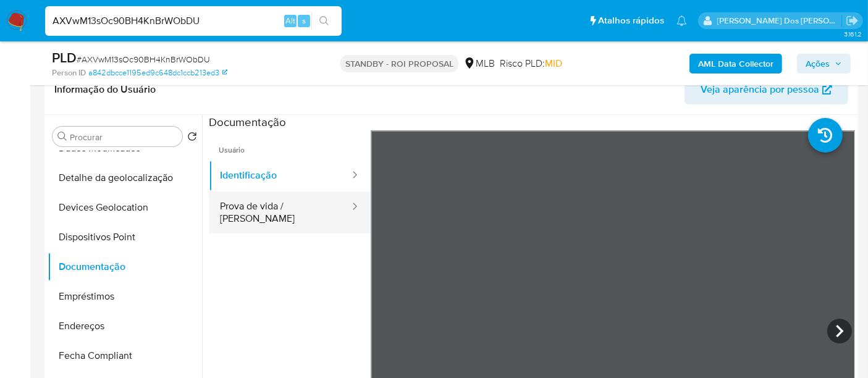
click at [294, 205] on button "Prova de vida / [PERSON_NAME]" at bounding box center [280, 213] width 142 height 42
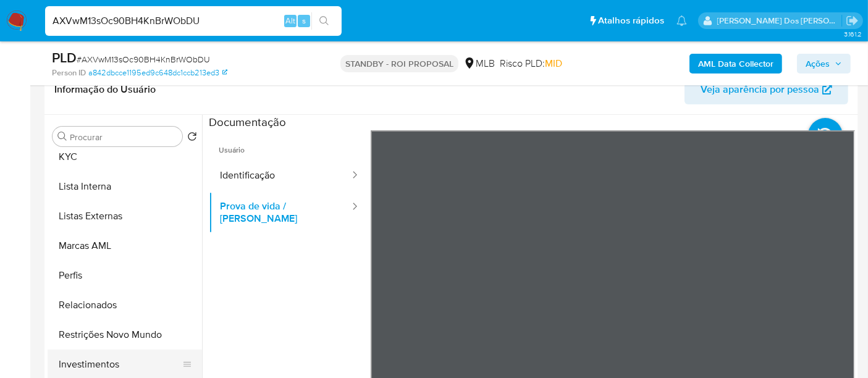
scroll to position [640, 0]
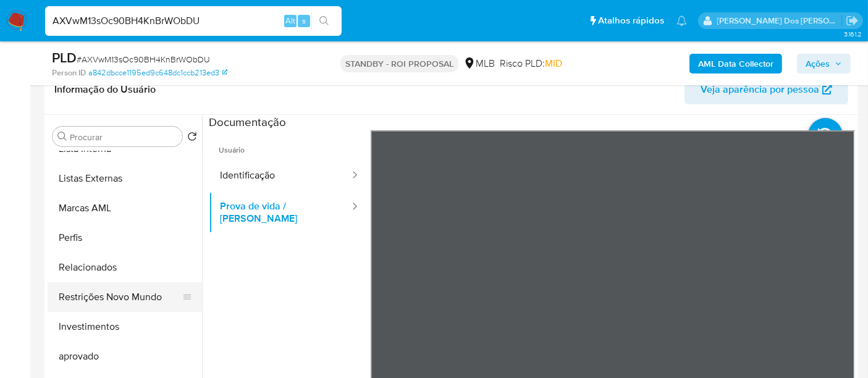
click at [127, 302] on button "Restrições Novo Mundo" at bounding box center [120, 297] width 145 height 30
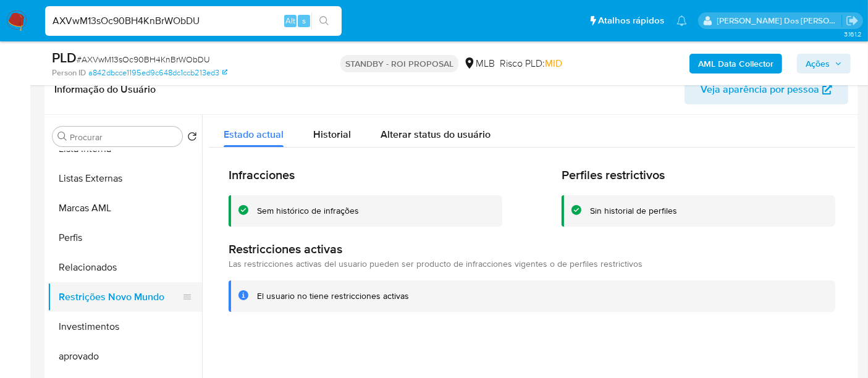
scroll to position [365, 0]
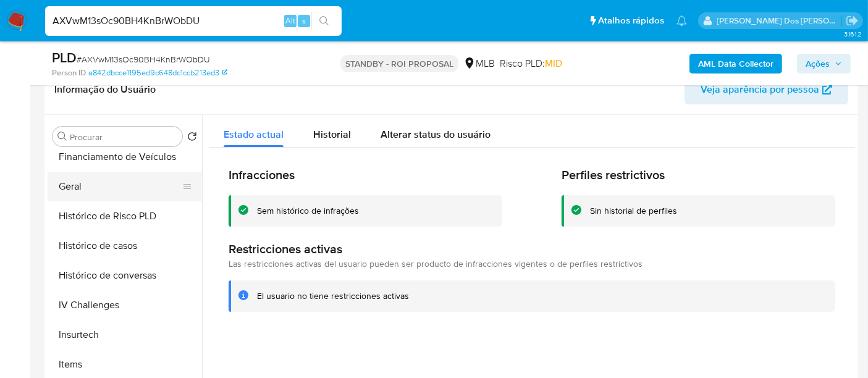
click at [72, 190] on button "Geral" at bounding box center [120, 187] width 145 height 30
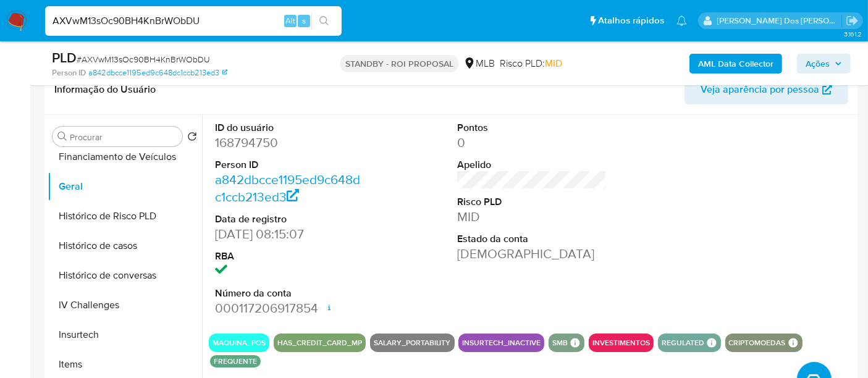
click at [151, 21] on input "AXVwM13sOc90BH4KnBrWObDU" at bounding box center [193, 21] width 297 height 16
paste input "G80SR6moXUYD67azL3g9GQ6m"
type input "G80SR6moXUYD67azL3g9GQ6m"
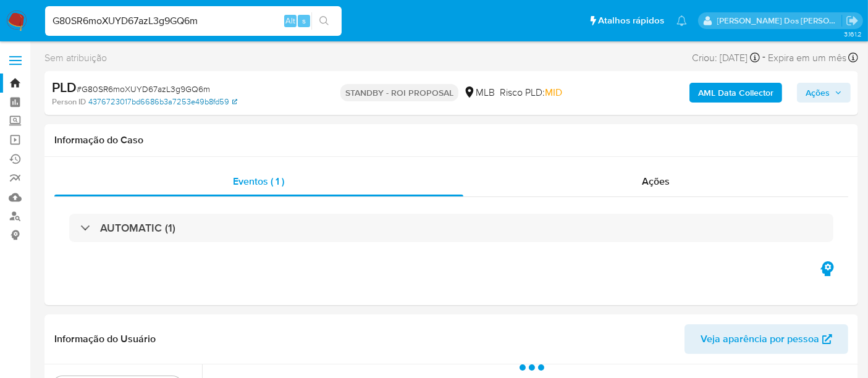
select select "10"
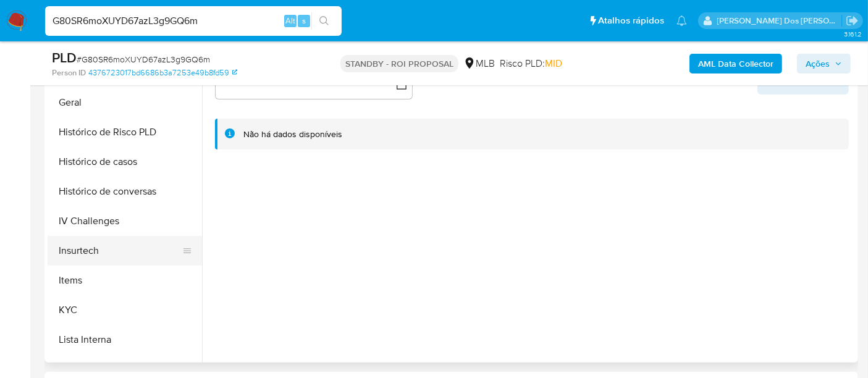
scroll to position [412, 0]
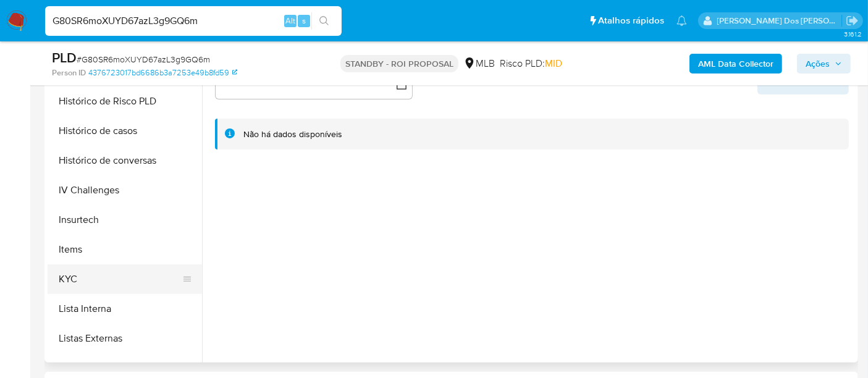
click at [69, 276] on button "KYC" at bounding box center [120, 279] width 145 height 30
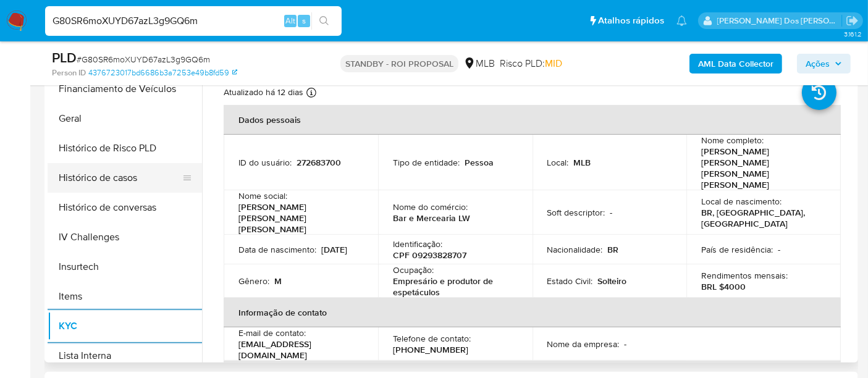
scroll to position [343, 0]
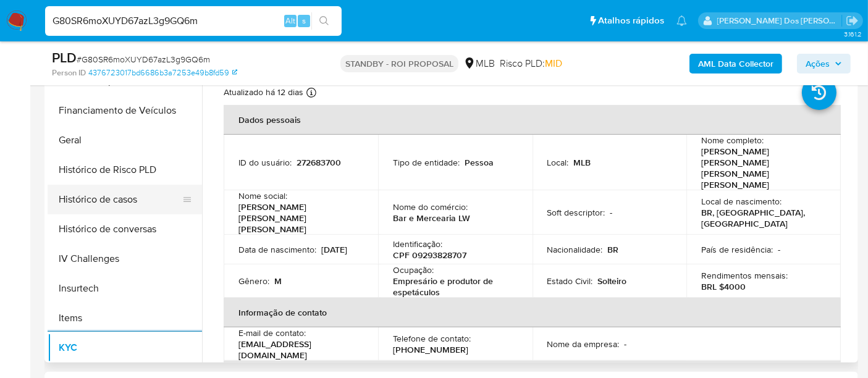
click at [123, 201] on button "Histórico de casos" at bounding box center [120, 200] width 145 height 30
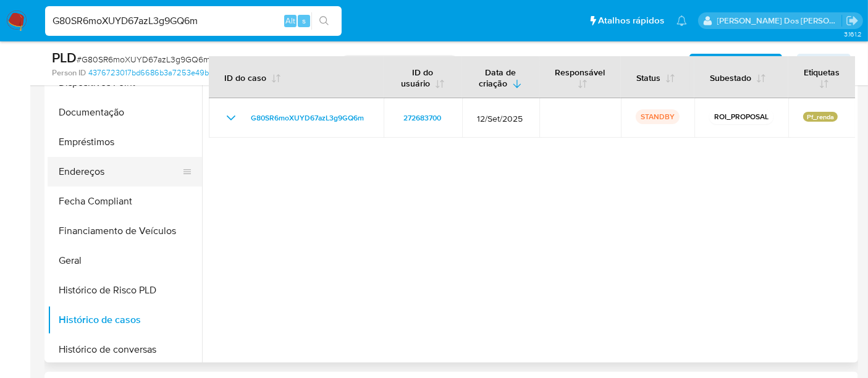
scroll to position [137, 0]
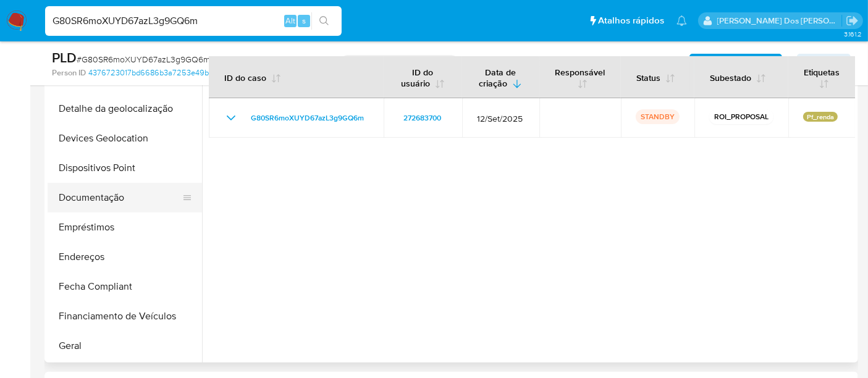
click at [113, 205] on button "Documentação" at bounding box center [120, 198] width 145 height 30
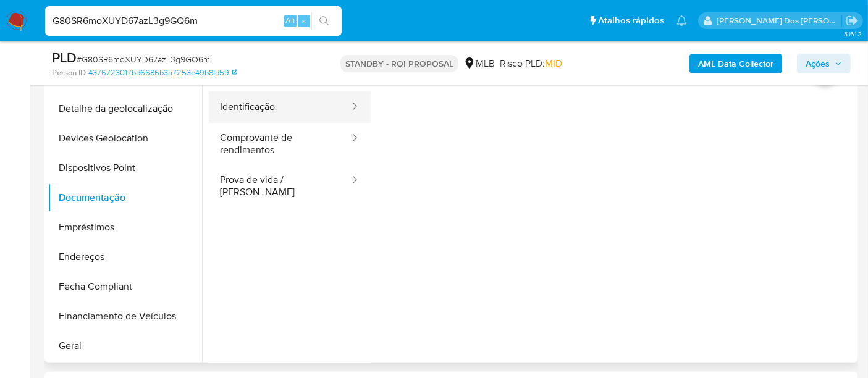
click at [261, 119] on button "Identificação" at bounding box center [280, 107] width 142 height 32
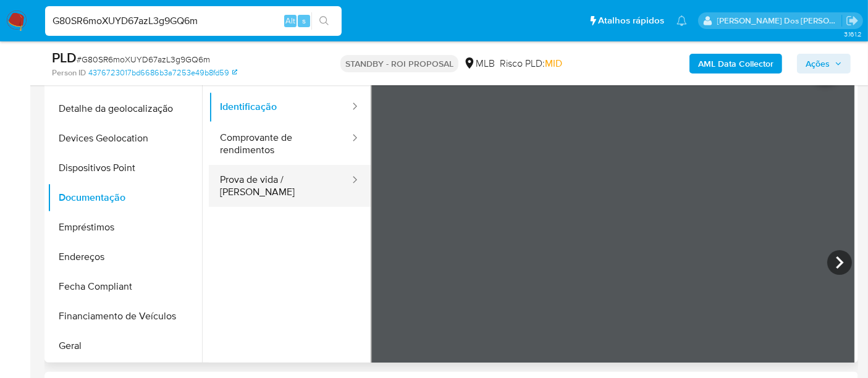
drag, startPoint x: 282, startPoint y: 179, endPoint x: 291, endPoint y: 179, distance: 8.7
click at [282, 179] on button "Prova de vida / [PERSON_NAME]" at bounding box center [280, 186] width 142 height 42
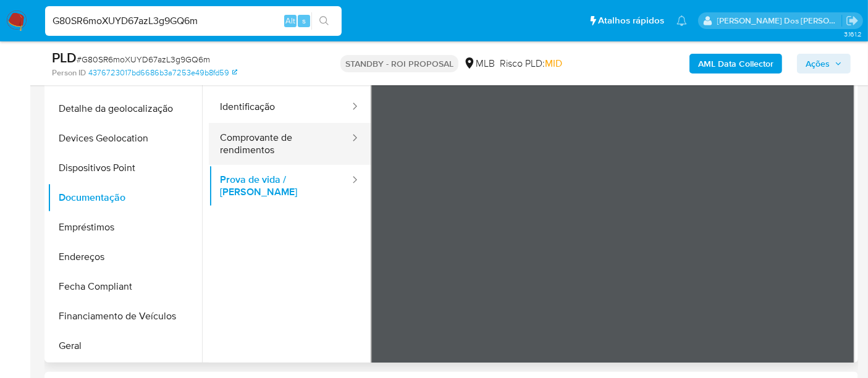
click at [262, 145] on button "Comprovante de rendimentos" at bounding box center [280, 144] width 142 height 42
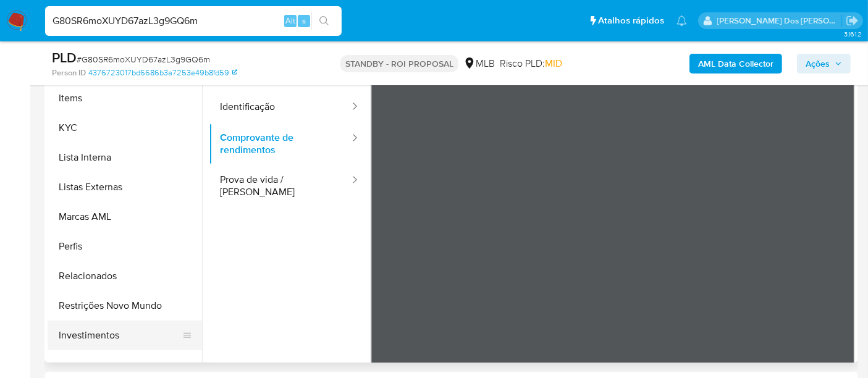
scroll to position [640, 0]
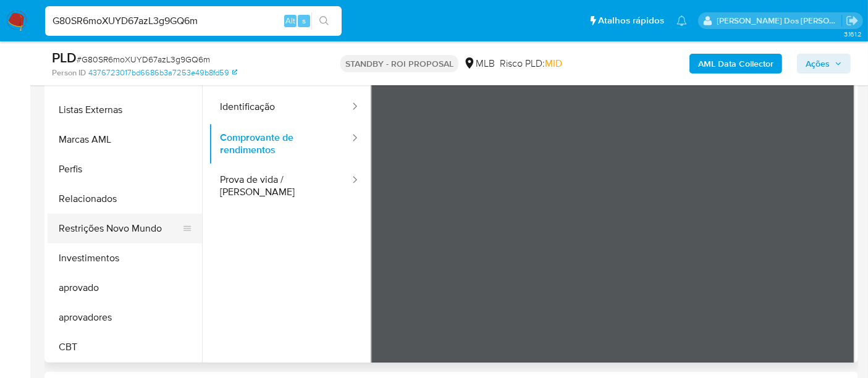
click at [128, 230] on button "Restrições Novo Mundo" at bounding box center [120, 229] width 145 height 30
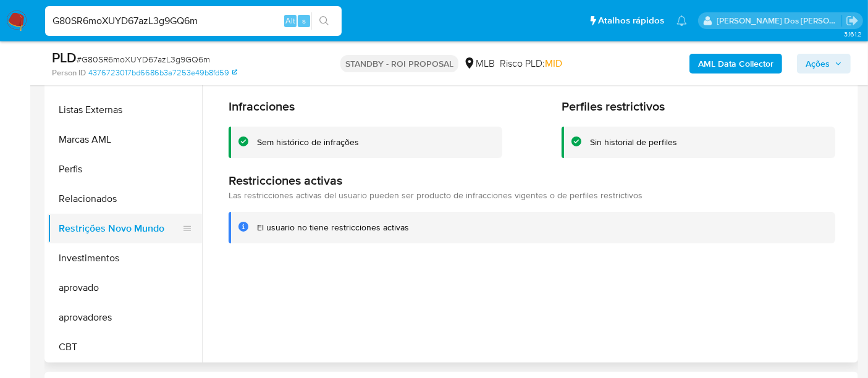
scroll to position [365, 0]
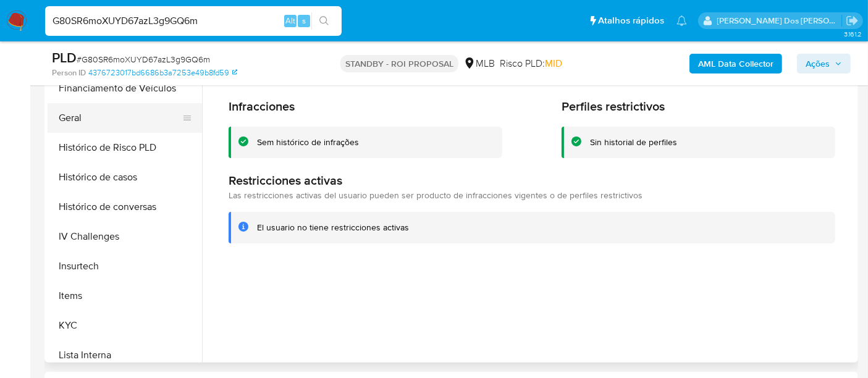
click at [77, 117] on button "Geral" at bounding box center [120, 118] width 145 height 30
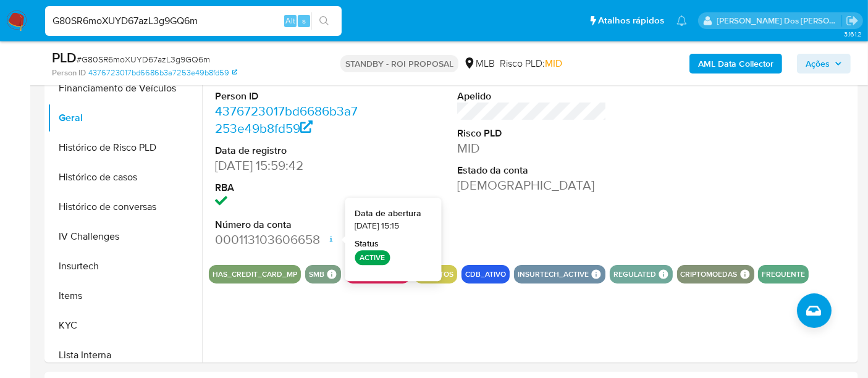
click at [148, 22] on input "G80SR6moXUYD67azL3g9GQ6m" at bounding box center [193, 21] width 297 height 16
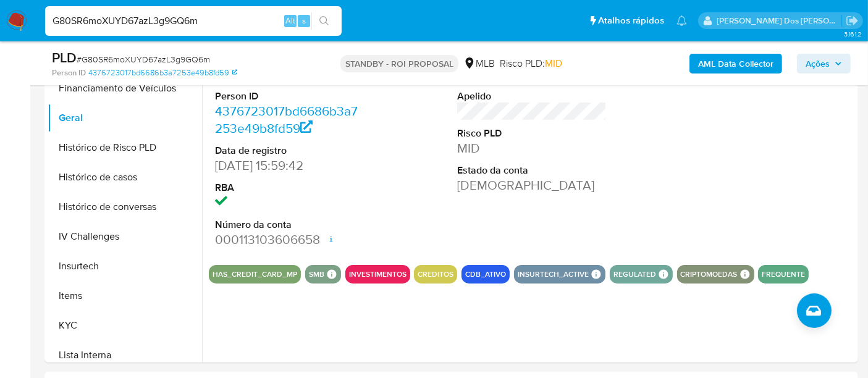
click at [148, 22] on input "G80SR6moXUYD67azL3g9GQ6m" at bounding box center [193, 21] width 297 height 16
click at [148, 23] on input "G80SR6moXUYD67azL3g9GQ6m" at bounding box center [193, 21] width 297 height 16
paste input "xicdKpfln4sHxwxEODelqGCK"
type input "xicdKpfln4sHxwxEODelqGCK"
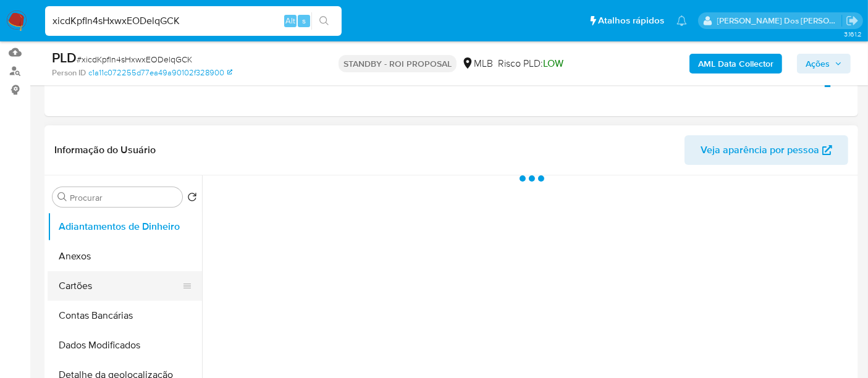
scroll to position [206, 0]
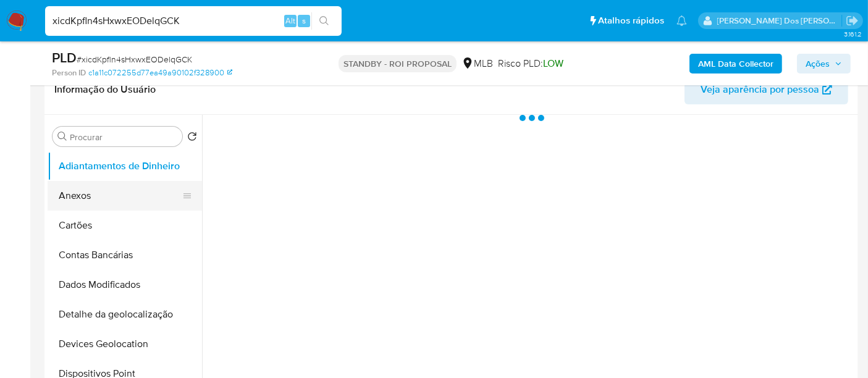
select select "10"
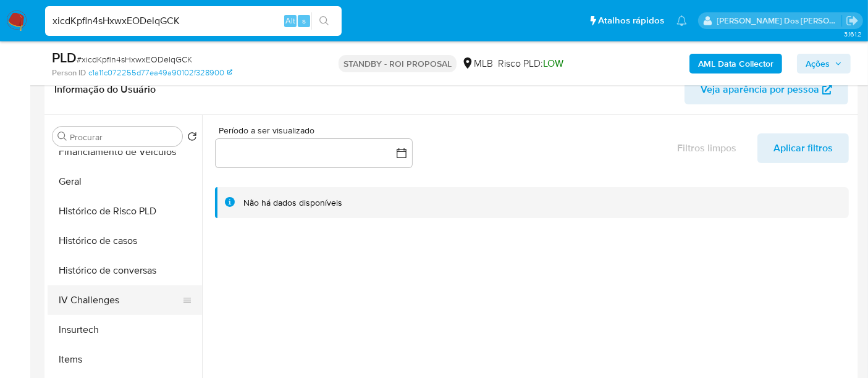
scroll to position [412, 0]
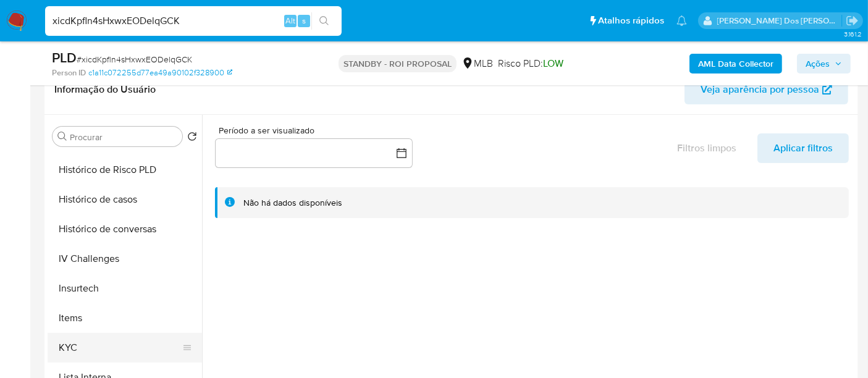
click at [66, 342] on button "KYC" at bounding box center [120, 348] width 145 height 30
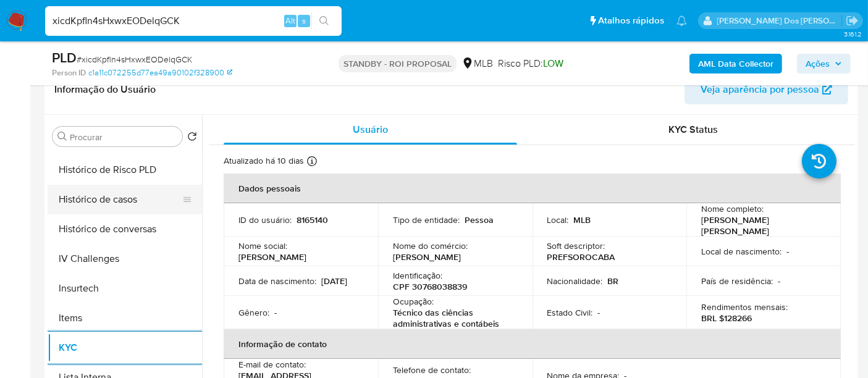
click at [97, 203] on button "Histórico de casos" at bounding box center [120, 200] width 145 height 30
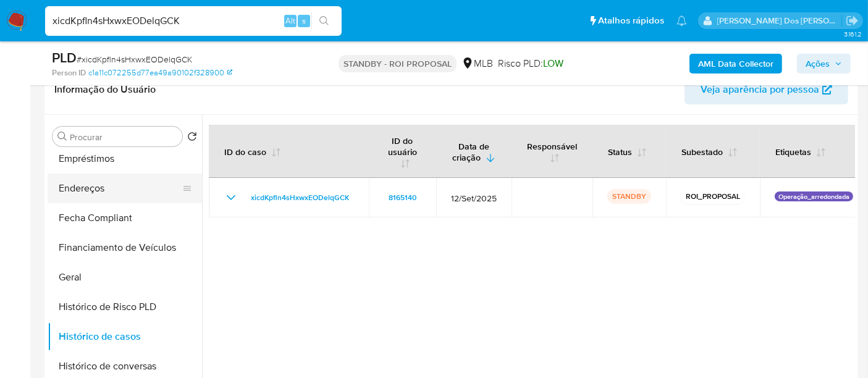
scroll to position [206, 0]
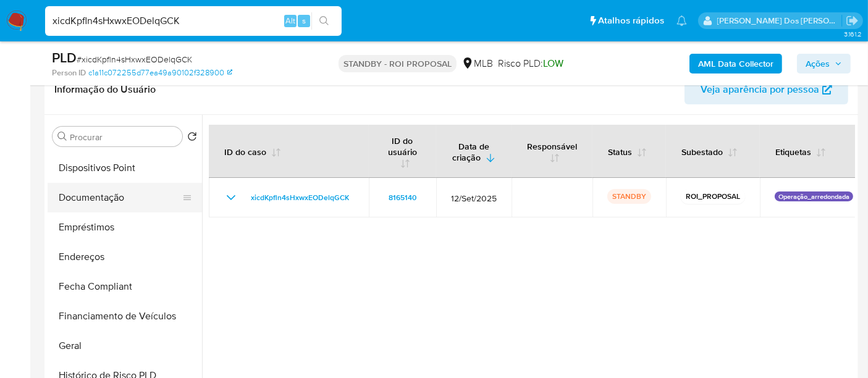
click at [99, 197] on button "Documentação" at bounding box center [120, 198] width 145 height 30
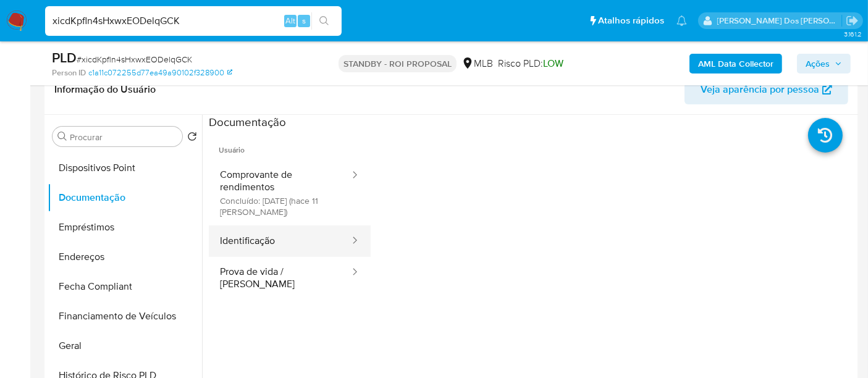
click at [258, 241] on button "Identificação" at bounding box center [280, 242] width 142 height 32
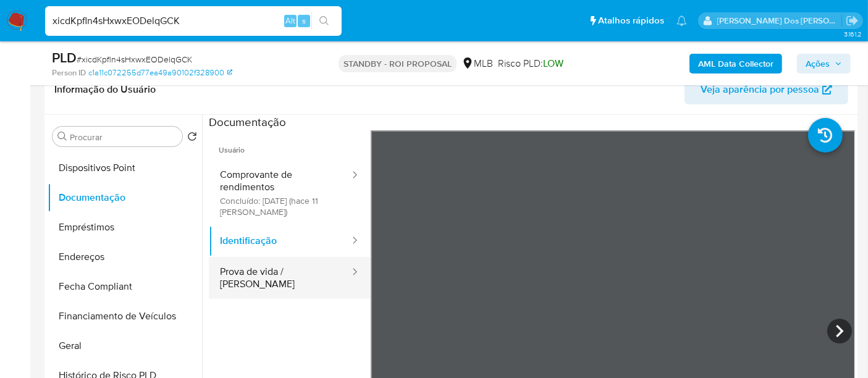
click at [285, 271] on button "Prova de vida / Selfie" at bounding box center [280, 278] width 142 height 42
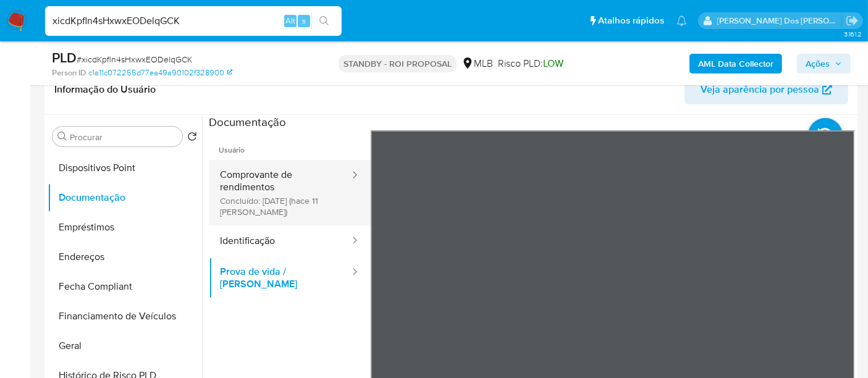
click at [255, 196] on button "Comprovante de rendimentos Concluído: 19/09/2025 (hace 11 días)" at bounding box center [280, 193] width 142 height 66
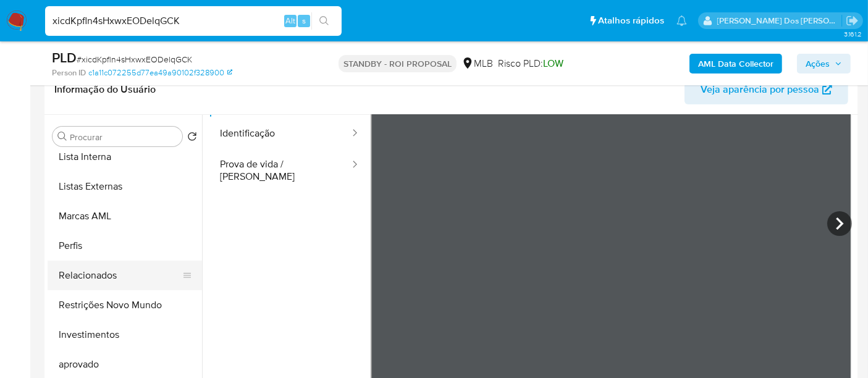
scroll to position [640, 0]
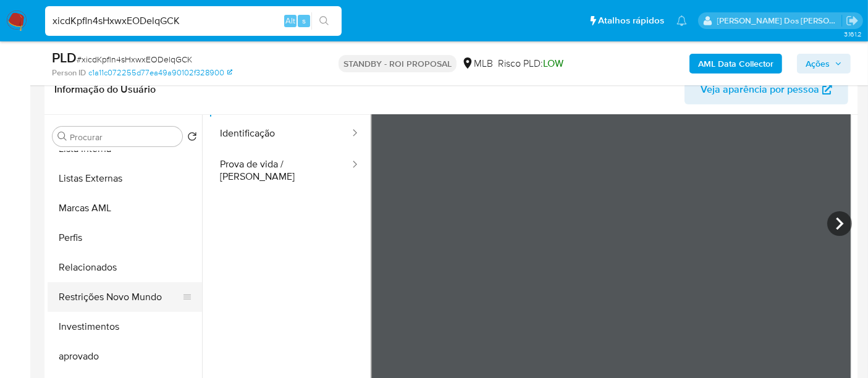
click at [115, 294] on button "Restrições Novo Mundo" at bounding box center [120, 297] width 145 height 30
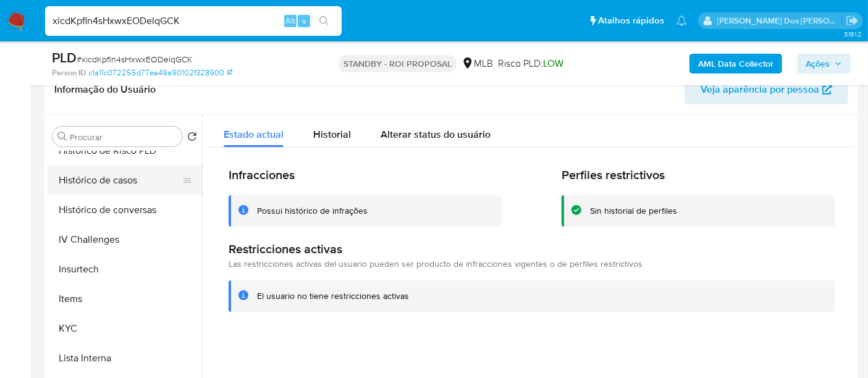
scroll to position [365, 0]
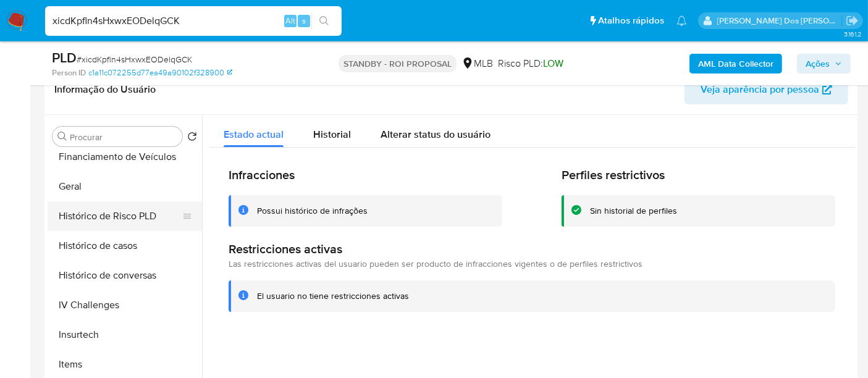
drag, startPoint x: 65, startPoint y: 188, endPoint x: 167, endPoint y: 202, distance: 103.5
click at [64, 188] on button "Geral" at bounding box center [125, 187] width 154 height 30
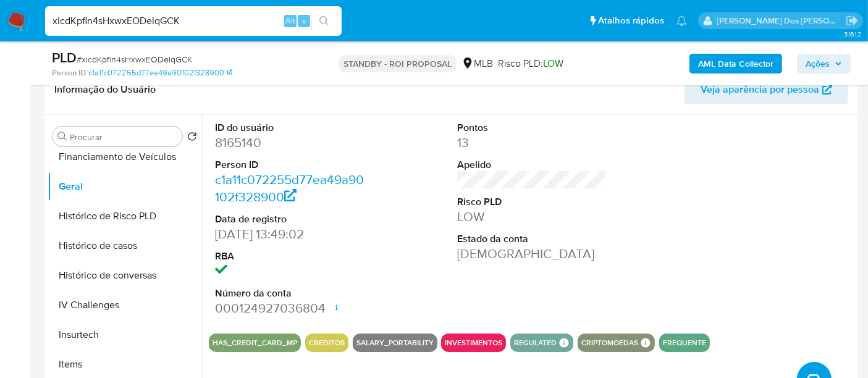
click at [190, 22] on input "xicdKpfln4sHxwxEODelqGCK" at bounding box center [193, 21] width 297 height 16
paste input "lE4fyOHs1Yw3YnuBVa00ZliI"
type input "lE4fyOHs1Yw3YnuBVa00ZliI"
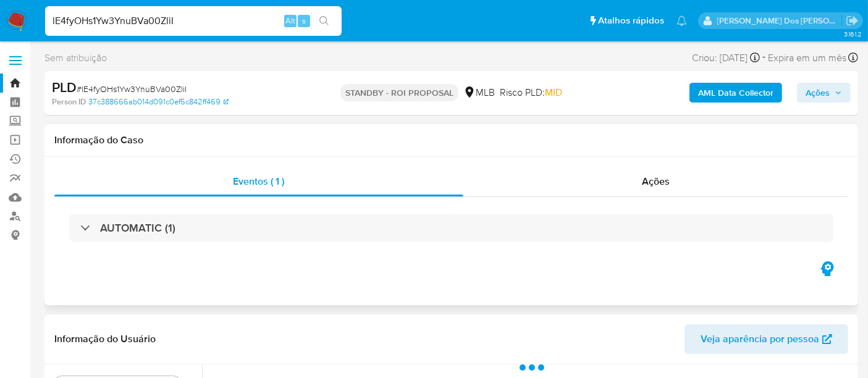
scroll to position [274, 0]
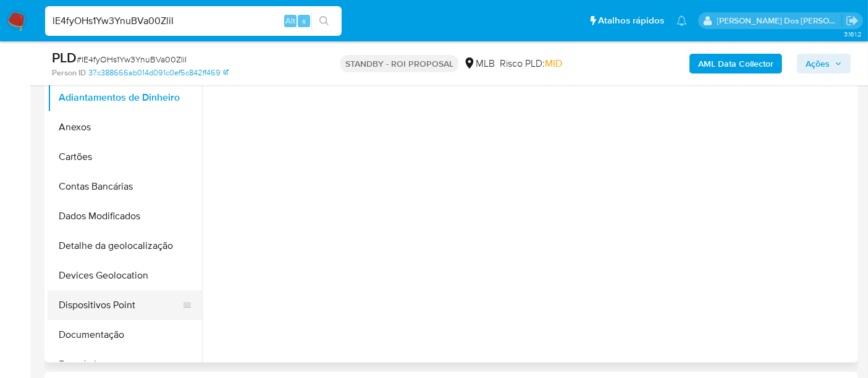
select select "10"
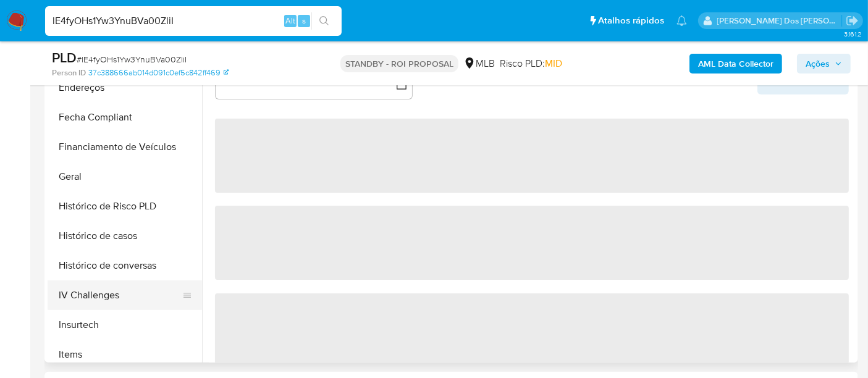
scroll to position [412, 0]
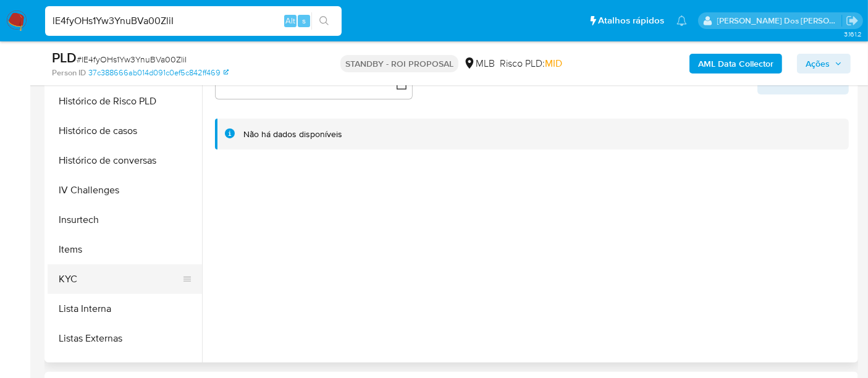
click at [72, 281] on button "KYC" at bounding box center [120, 279] width 145 height 30
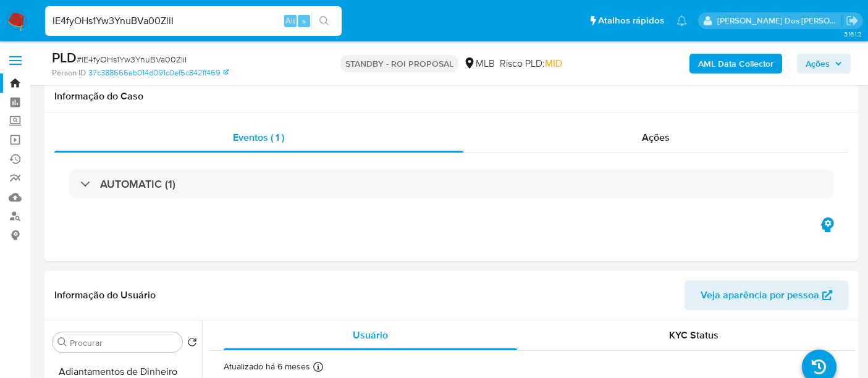
select select "10"
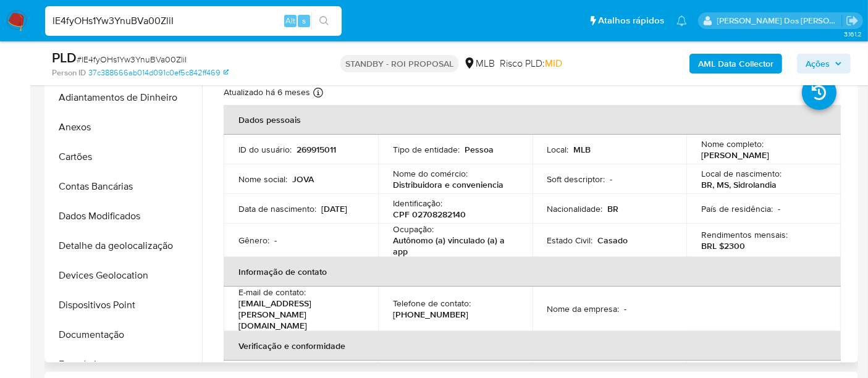
scroll to position [412, 0]
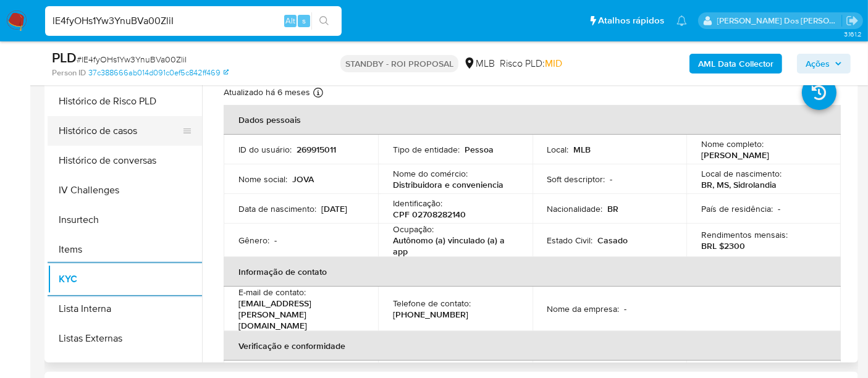
click at [127, 130] on button "Histórico de casos" at bounding box center [120, 131] width 145 height 30
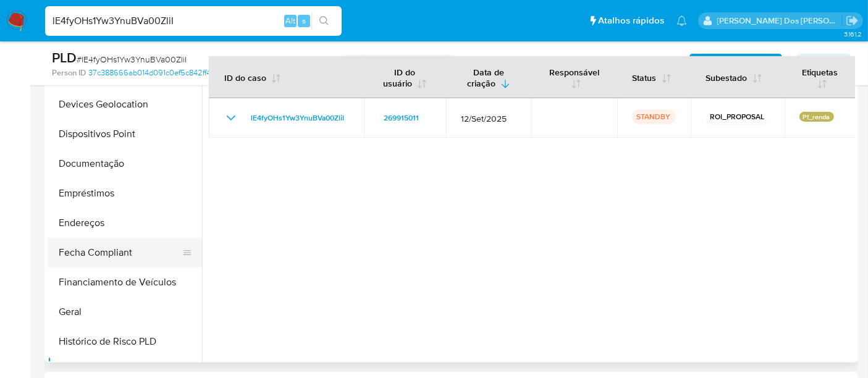
scroll to position [137, 0]
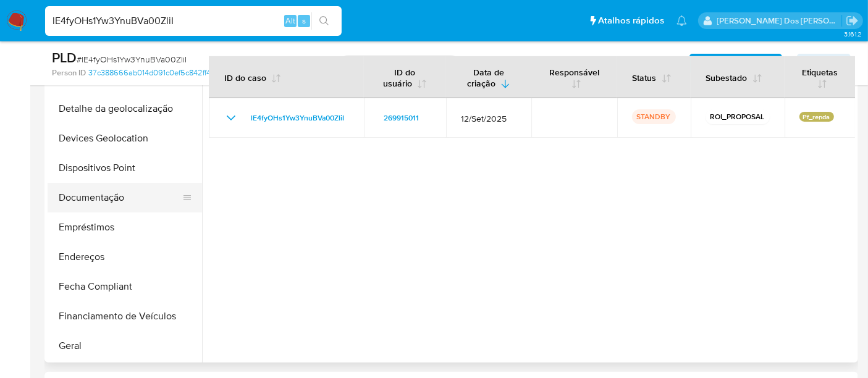
click at [103, 201] on button "Documentação" at bounding box center [120, 198] width 145 height 30
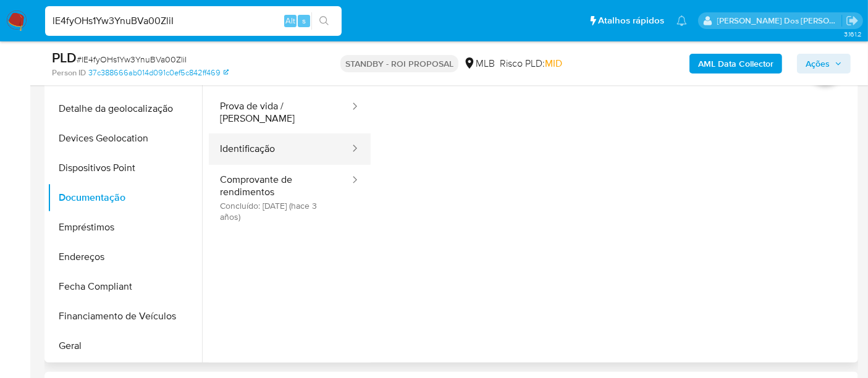
click at [243, 138] on button "Identificação" at bounding box center [280, 149] width 142 height 32
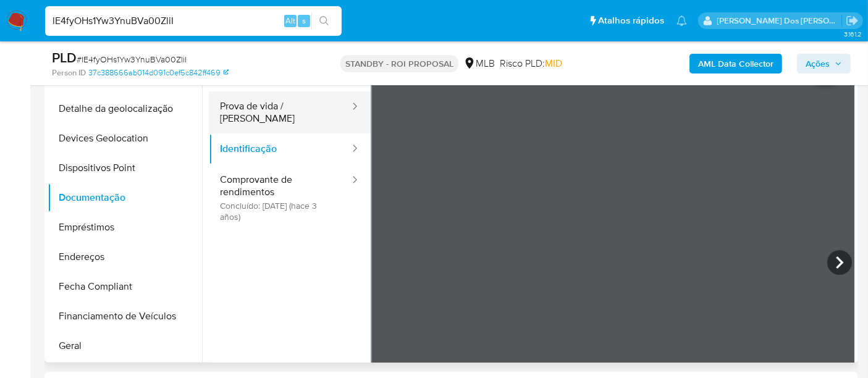
click at [284, 104] on button "Prova de vida / [PERSON_NAME]" at bounding box center [280, 112] width 142 height 42
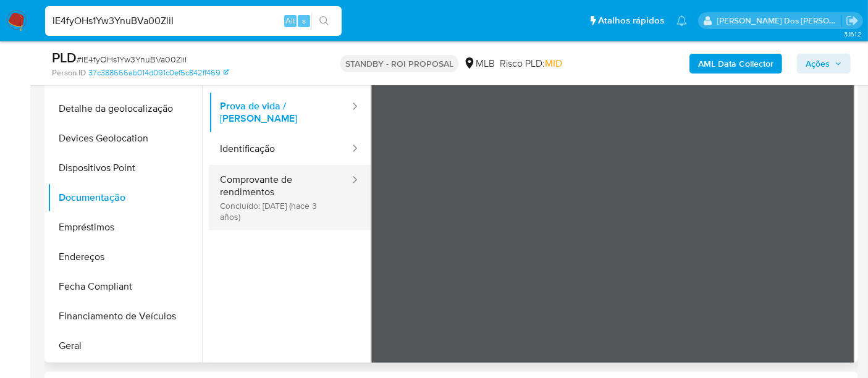
drag, startPoint x: 277, startPoint y: 184, endPoint x: 302, endPoint y: 184, distance: 24.1
click at [277, 184] on button "Comprovante de rendimentos Concluído: [DATE] (hace 3 años)" at bounding box center [280, 198] width 142 height 66
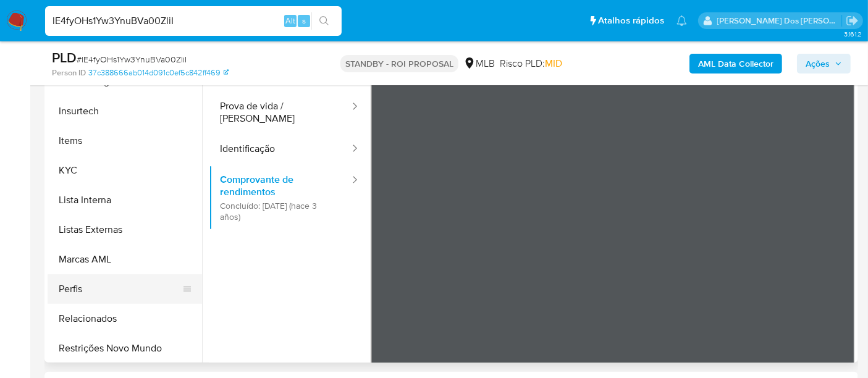
scroll to position [549, 0]
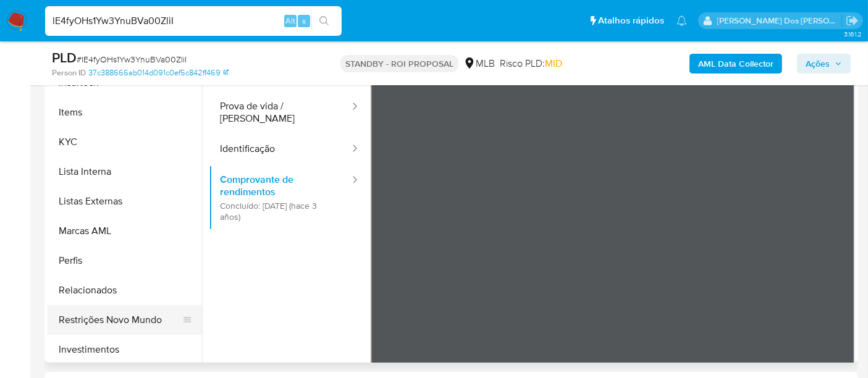
click at [129, 322] on button "Restrições Novo Mundo" at bounding box center [120, 320] width 145 height 30
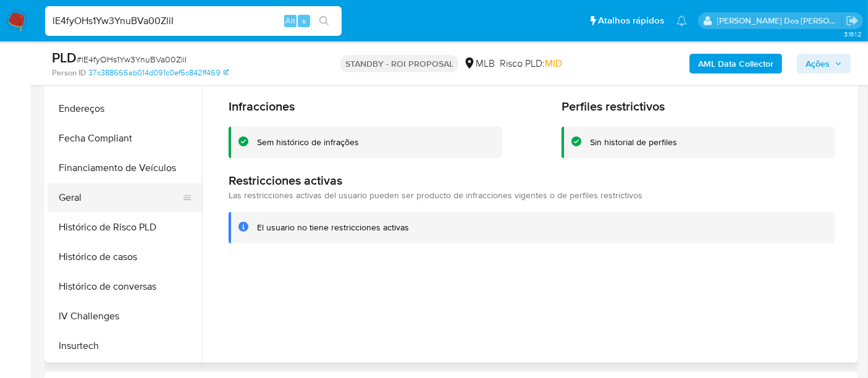
scroll to position [274, 0]
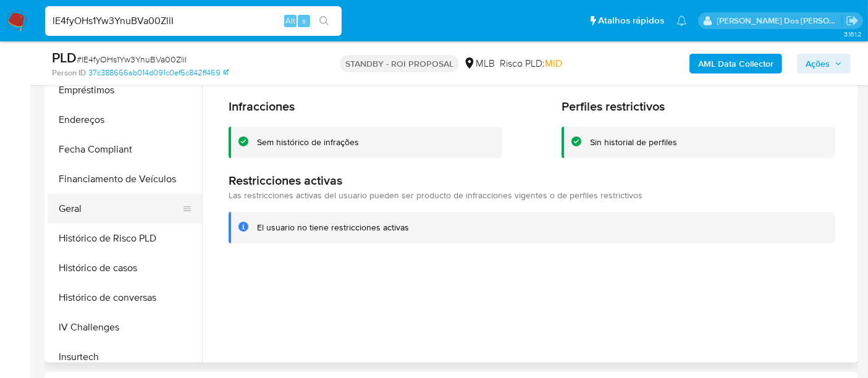
click at [71, 201] on button "Geral" at bounding box center [120, 209] width 145 height 30
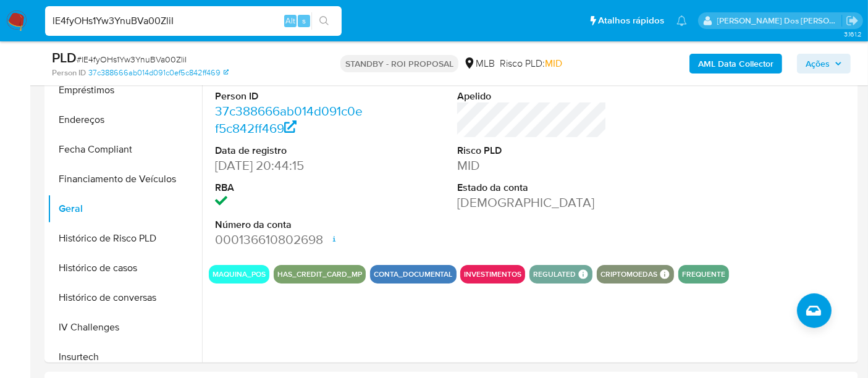
click at [161, 27] on input "lE4fyOHs1Yw3YnuBVa00ZliI" at bounding box center [193, 21] width 297 height 16
paste input "m5i8u2qoEQuDIZktYr14Y78g"
type input "m5i8u2qoEQuDIZktYr14Y78g"
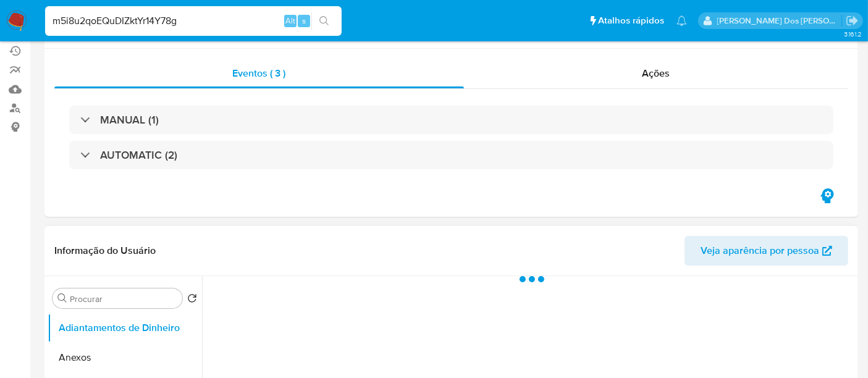
scroll to position [274, 0]
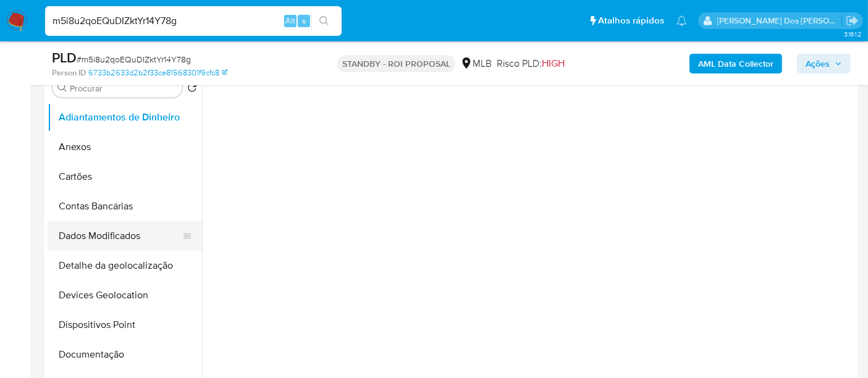
select select "10"
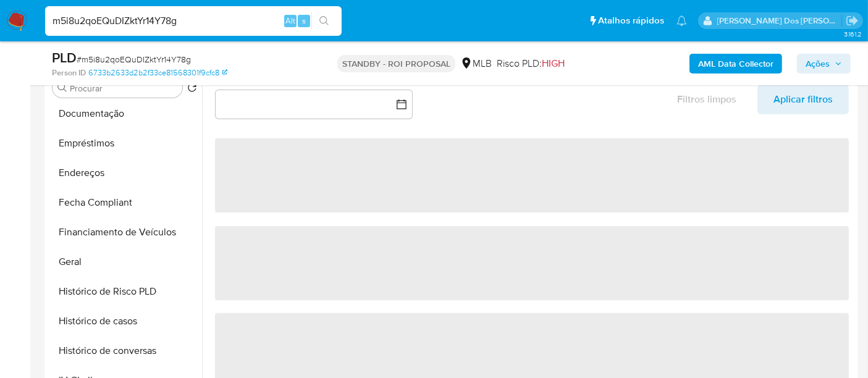
scroll to position [412, 0]
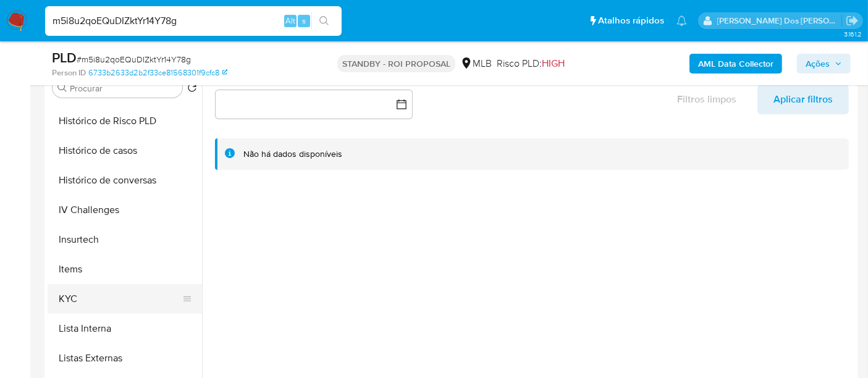
click at [68, 297] on button "KYC" at bounding box center [120, 299] width 145 height 30
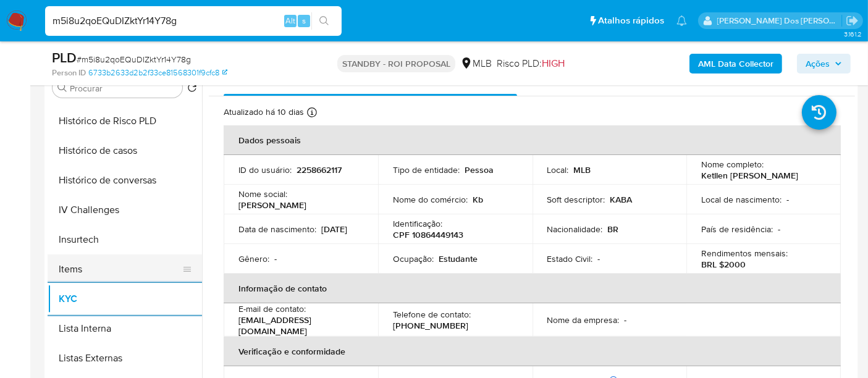
scroll to position [343, 0]
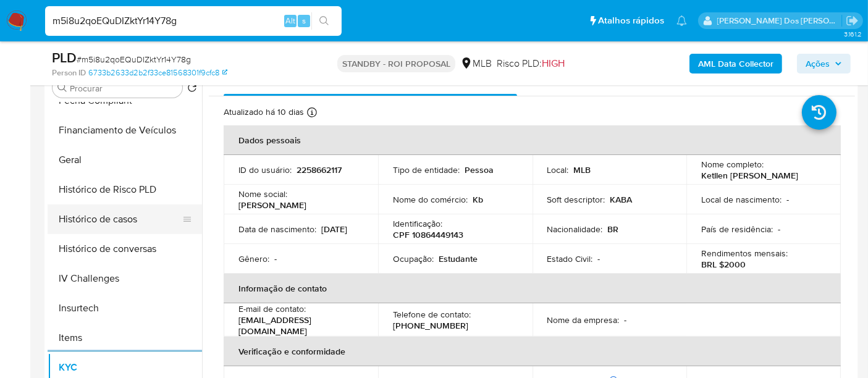
click at [117, 211] on button "Histórico de casos" at bounding box center [120, 220] width 145 height 30
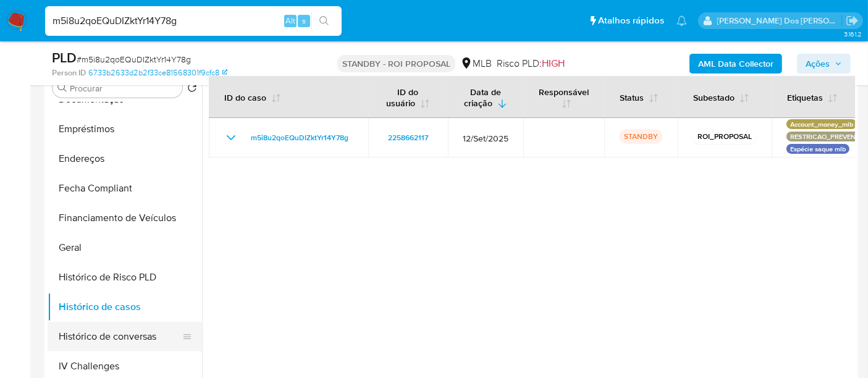
scroll to position [206, 0]
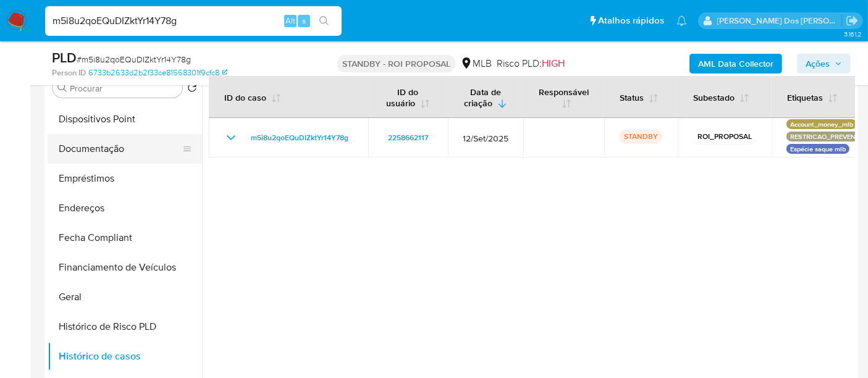
click at [108, 149] on button "Documentação" at bounding box center [120, 149] width 145 height 30
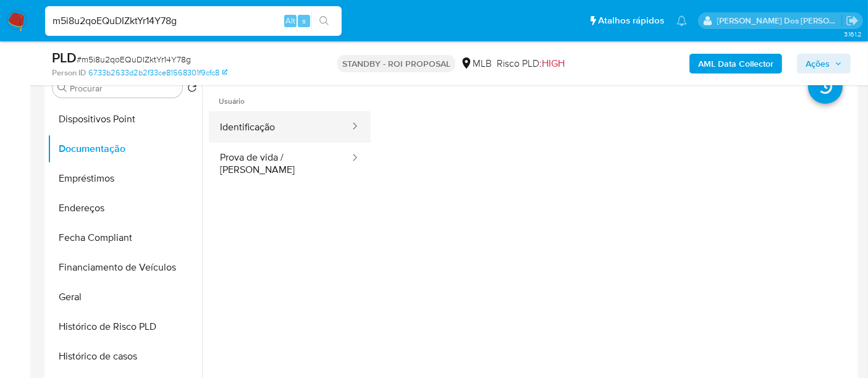
click at [250, 124] on button "Identificação" at bounding box center [280, 127] width 142 height 32
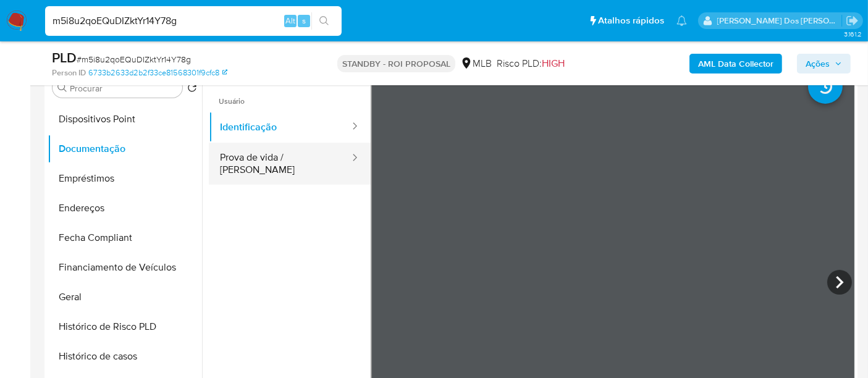
click at [293, 164] on button "Prova de vida / [PERSON_NAME]" at bounding box center [280, 164] width 142 height 42
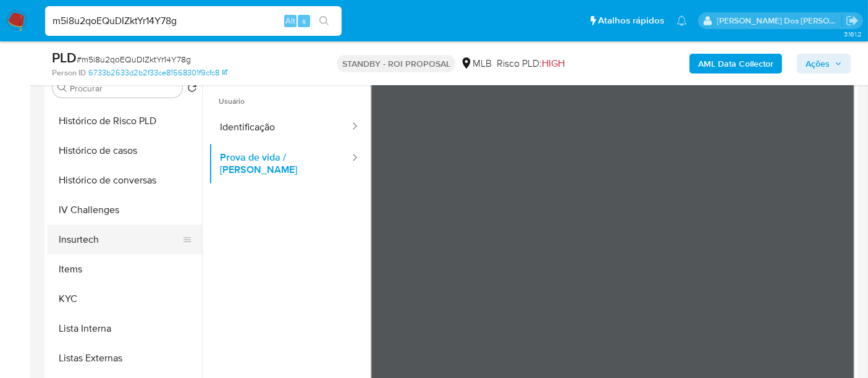
scroll to position [618, 0]
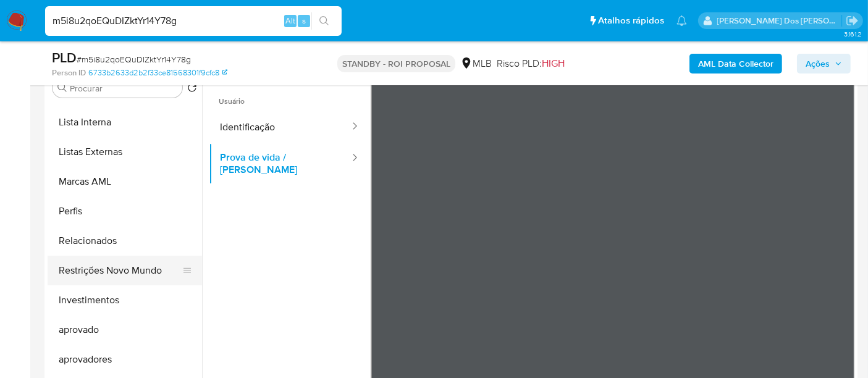
click at [108, 268] on button "Restrições Novo Mundo" at bounding box center [120, 271] width 145 height 30
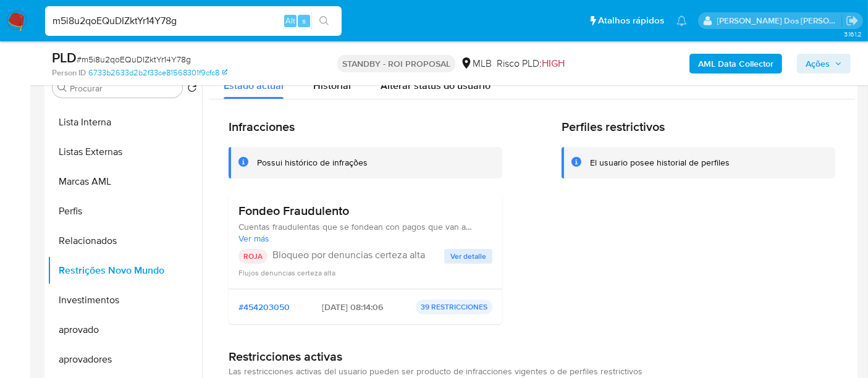
click at [452, 252] on span "Ver detalle" at bounding box center [468, 256] width 36 height 12
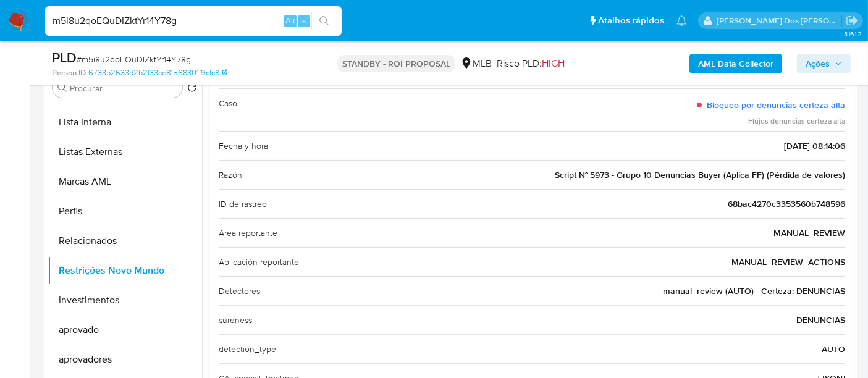
scroll to position [0, 0]
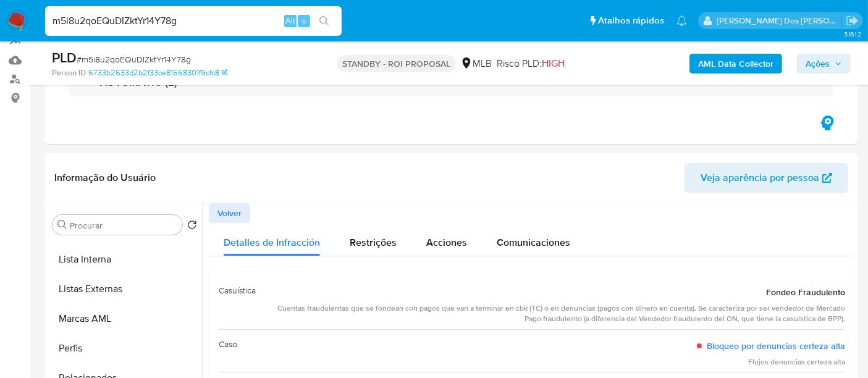
click at [231, 213] on span "Volver" at bounding box center [230, 213] width 24 height 17
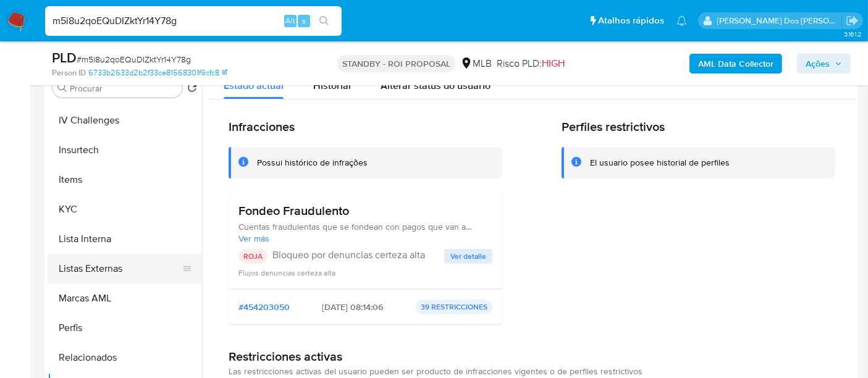
scroll to position [365, 0]
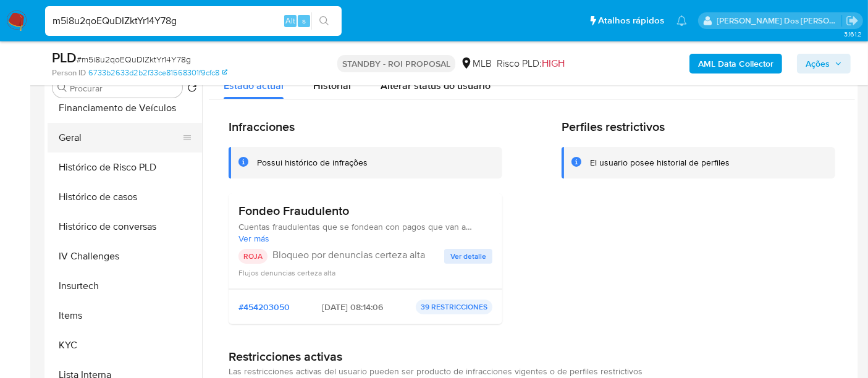
click at [67, 142] on button "Geral" at bounding box center [120, 138] width 145 height 30
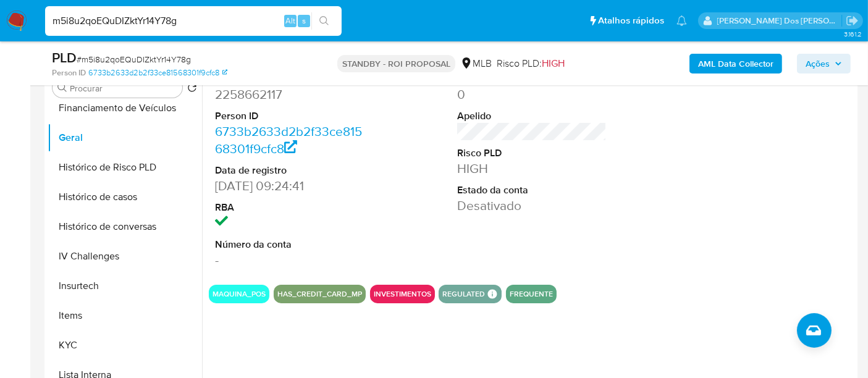
click at [151, 25] on input "m5i8u2qoEQuDIZktYr14Y78g" at bounding box center [193, 21] width 297 height 16
paste input "h2dBujkfjsVl252oDbRZbLyz"
type input "h2dBujkfjsVl252oDbRZbLyz"
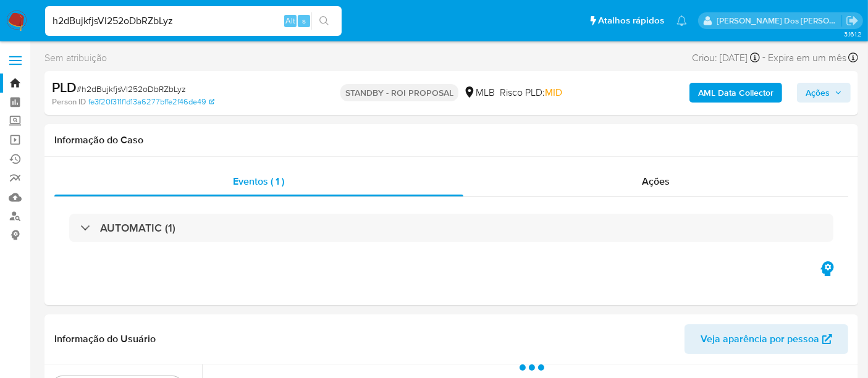
select select "10"
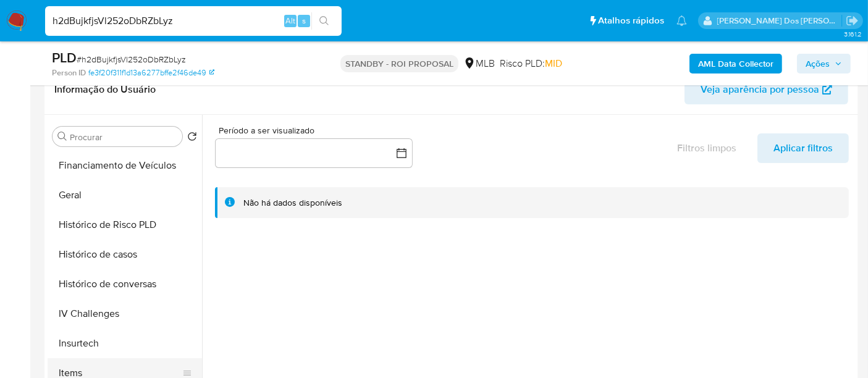
scroll to position [480, 0]
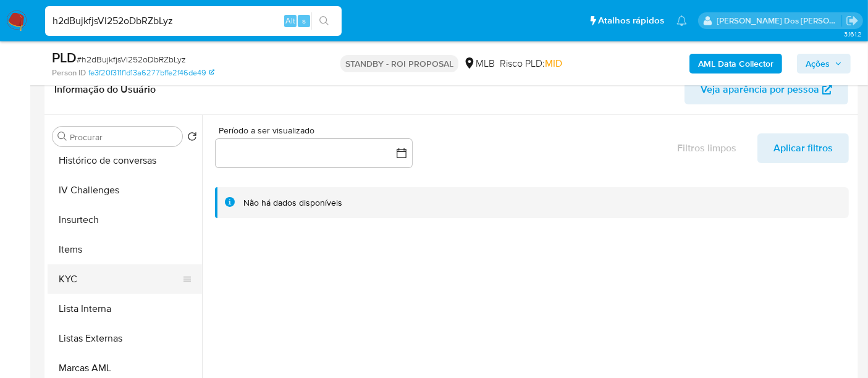
click at [70, 276] on button "KYC" at bounding box center [120, 279] width 145 height 30
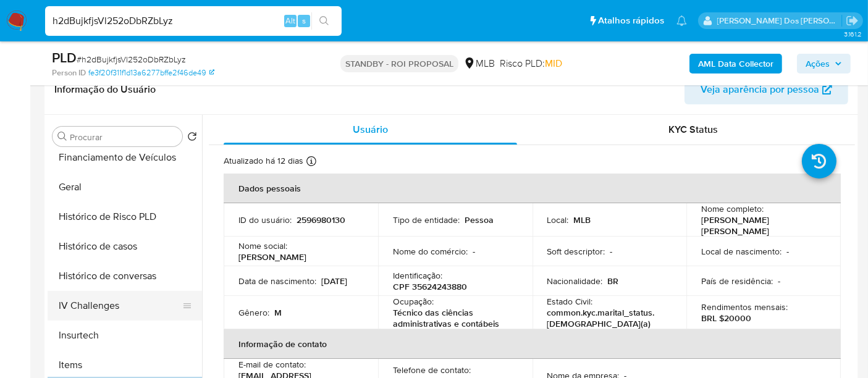
scroll to position [343, 0]
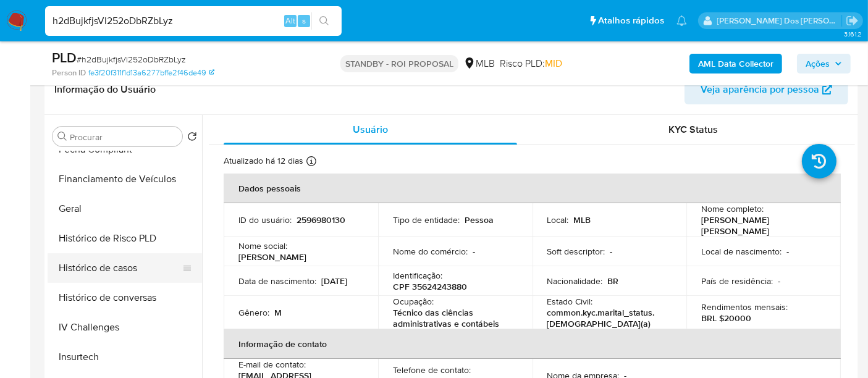
click at [116, 268] on button "Histórico de casos" at bounding box center [120, 268] width 145 height 30
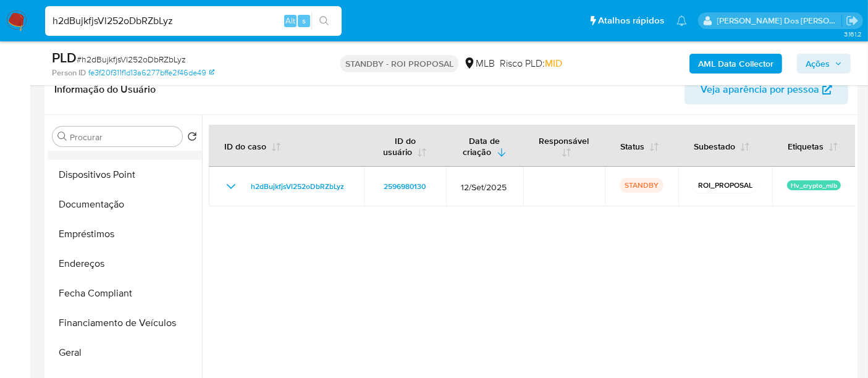
scroll to position [69, 0]
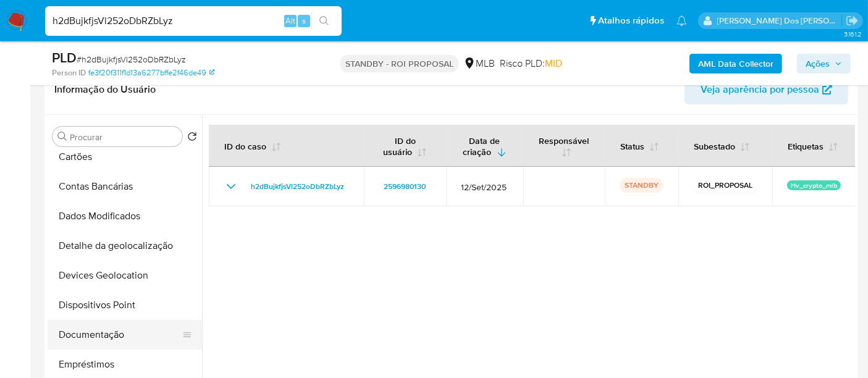
click at [84, 335] on button "Documentação" at bounding box center [120, 335] width 145 height 30
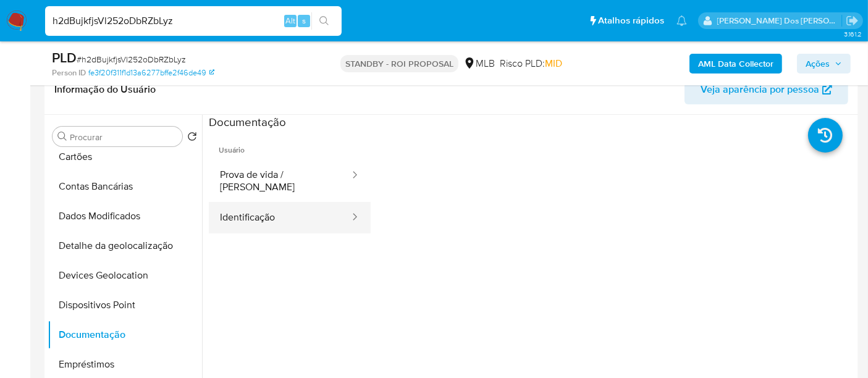
click at [256, 202] on button "Identificação" at bounding box center [280, 218] width 142 height 32
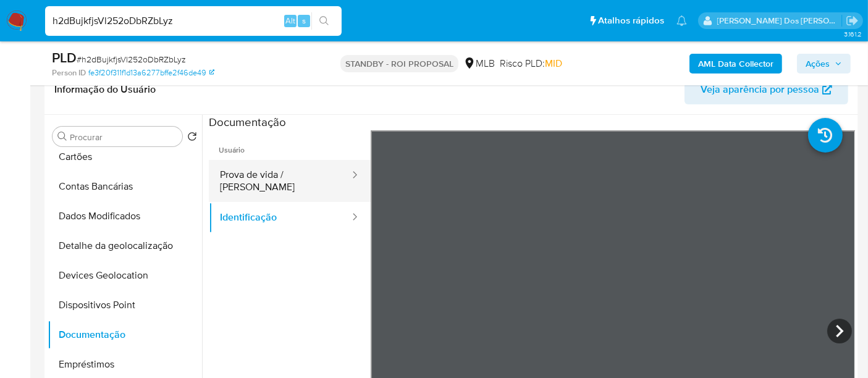
click at [269, 168] on button "Prova de vida / [PERSON_NAME]" at bounding box center [280, 181] width 142 height 42
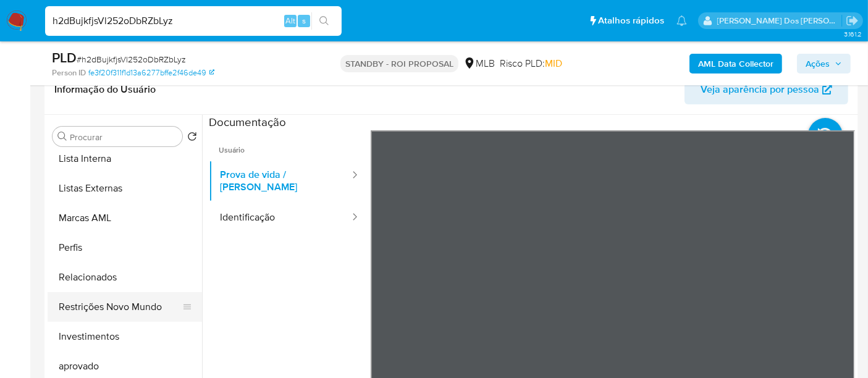
scroll to position [640, 0]
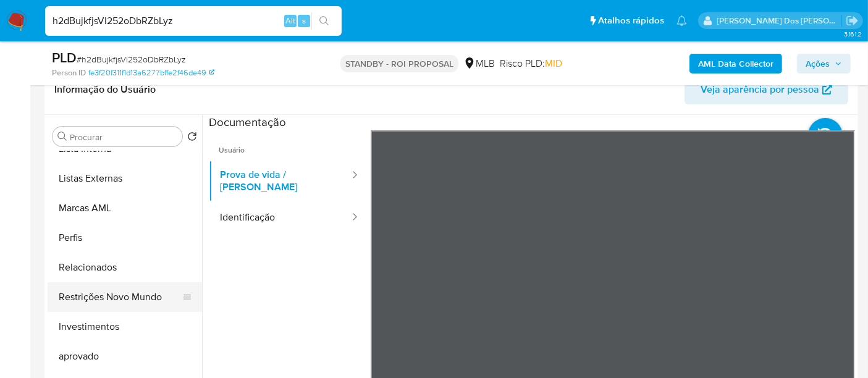
click at [124, 299] on button "Restrições Novo Mundo" at bounding box center [120, 297] width 145 height 30
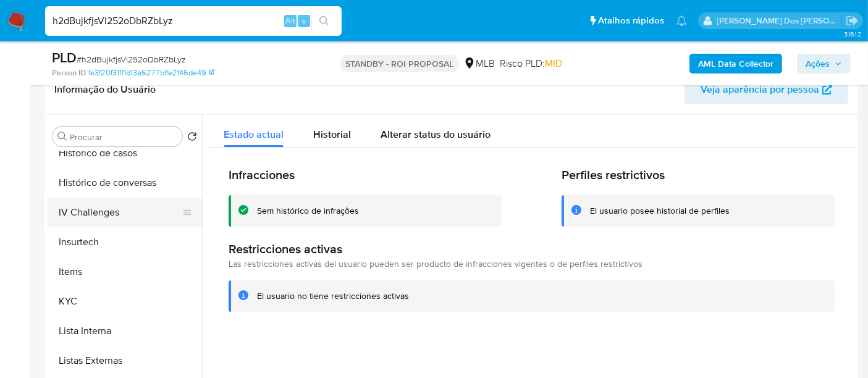
scroll to position [365, 0]
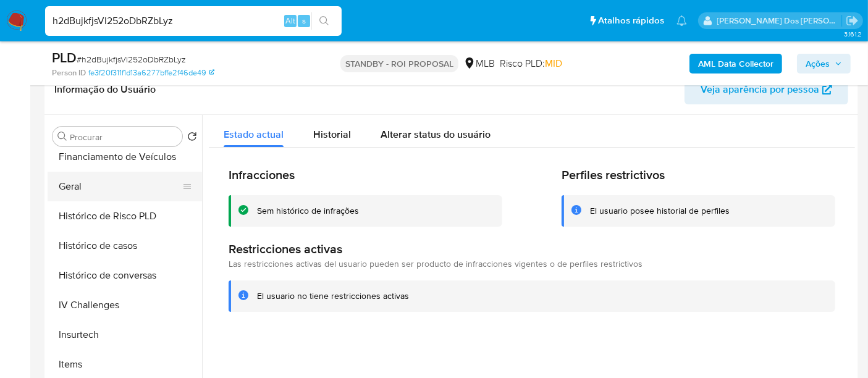
drag, startPoint x: 82, startPoint y: 189, endPoint x: 87, endPoint y: 192, distance: 6.4
click at [83, 189] on button "Geral" at bounding box center [120, 187] width 145 height 30
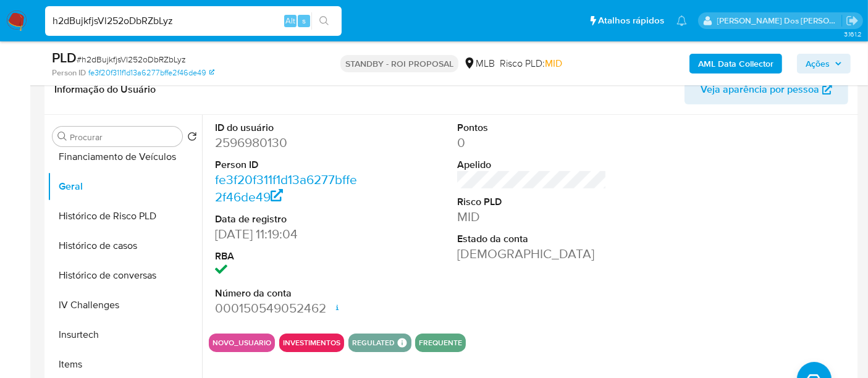
click at [179, 22] on input "h2dBujkfjsVl252oDbRZbLyz" at bounding box center [193, 21] width 297 height 16
paste input "JLzxYm0Mgtwr8cTHIlb7QPH4"
type input "JLzxYm0Mgtwr8cTHIlb7QPH4"
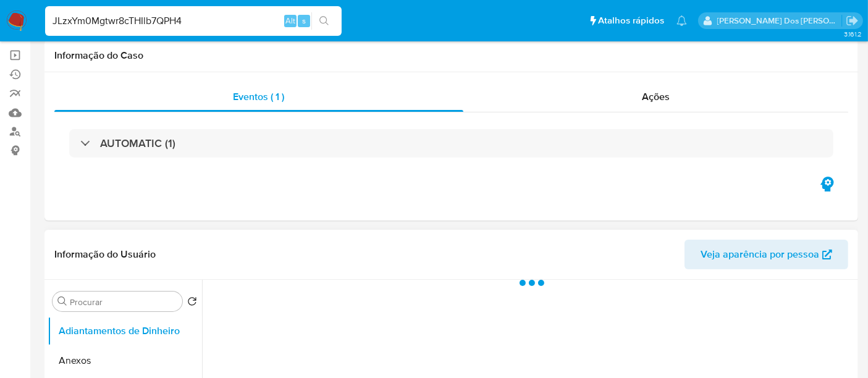
scroll to position [206, 0]
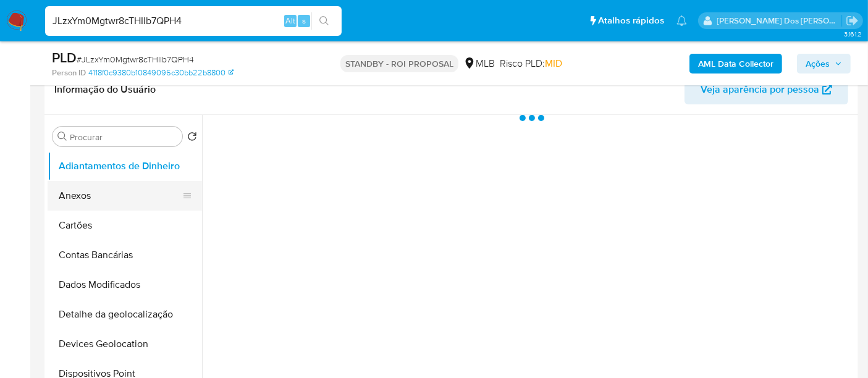
select select "10"
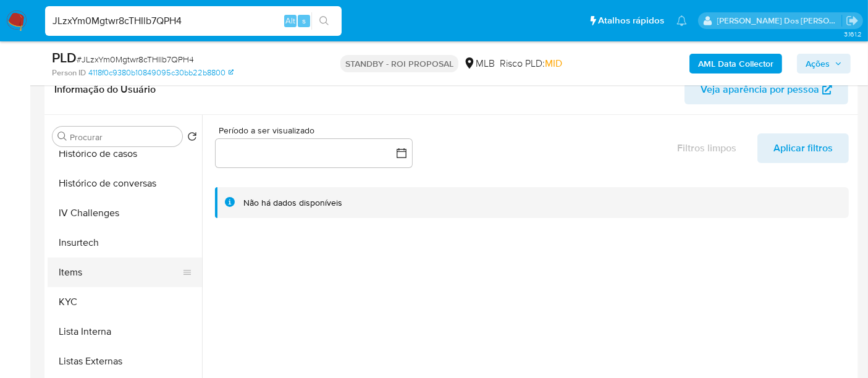
scroll to position [480, 0]
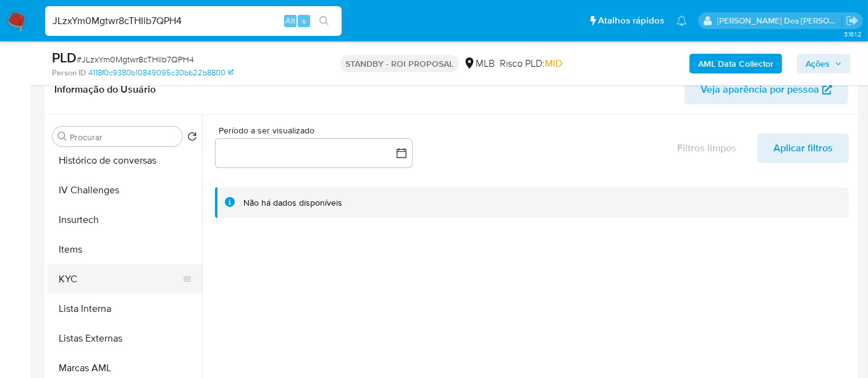
click at [70, 278] on button "KYC" at bounding box center [120, 279] width 145 height 30
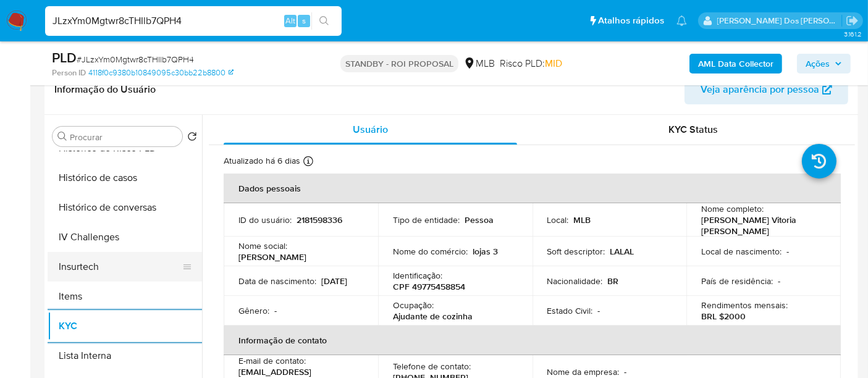
scroll to position [412, 0]
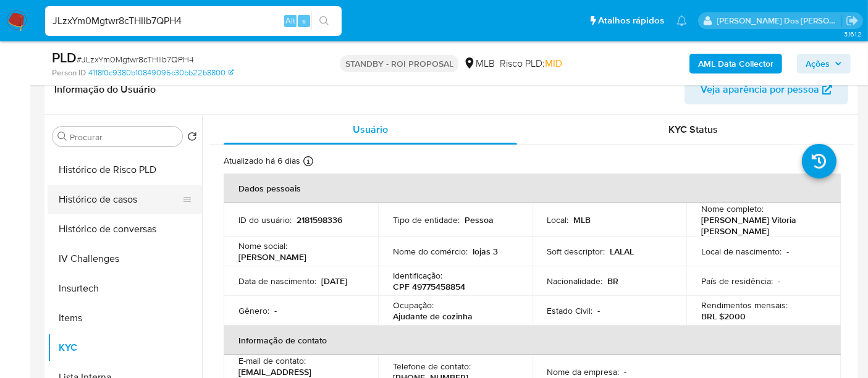
drag, startPoint x: 108, startPoint y: 209, endPoint x: 171, endPoint y: 201, distance: 64.1
click at [108, 209] on button "Histórico de casos" at bounding box center [120, 200] width 145 height 30
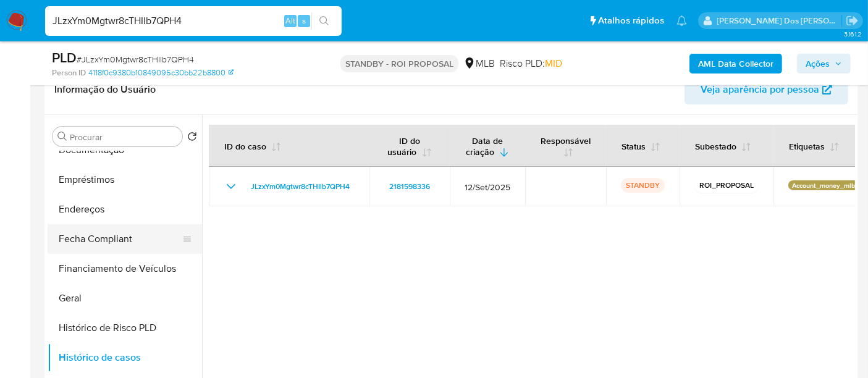
scroll to position [206, 0]
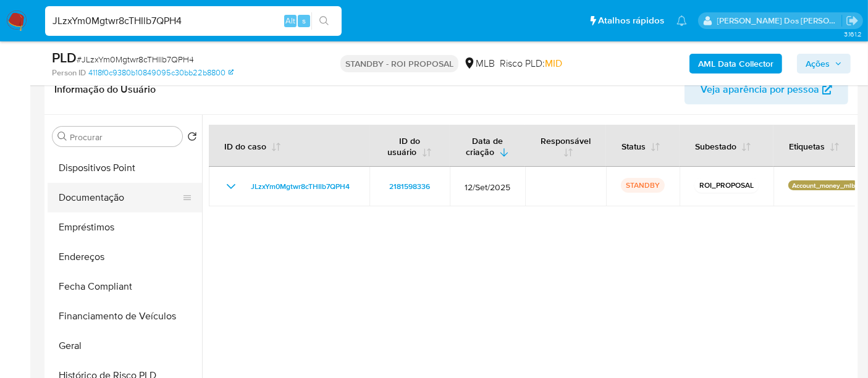
click at [103, 207] on button "Documentação" at bounding box center [120, 198] width 145 height 30
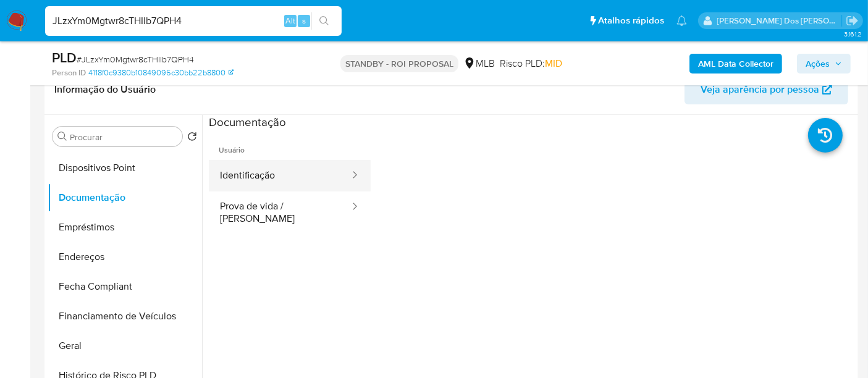
click at [263, 175] on button "Identificação" at bounding box center [280, 176] width 142 height 32
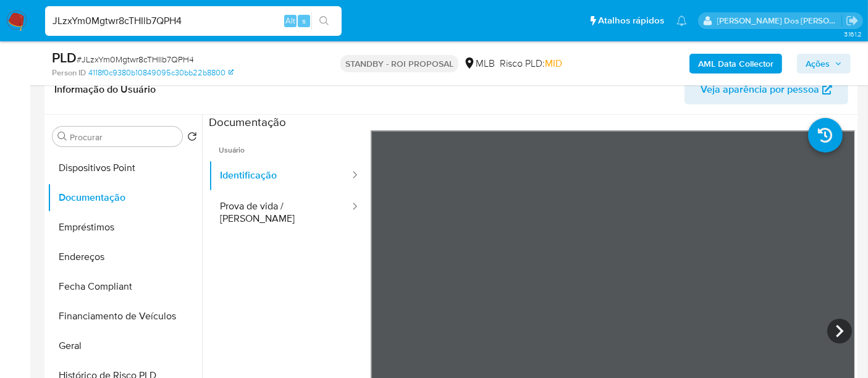
drag, startPoint x: 306, startPoint y: 198, endPoint x: 362, endPoint y: 205, distance: 56.0
click at [306, 198] on button "Prova de vida / [PERSON_NAME]" at bounding box center [280, 213] width 142 height 42
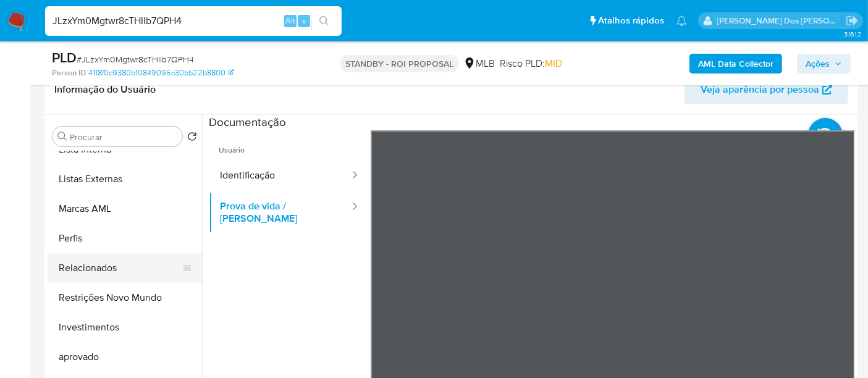
scroll to position [640, 0]
click at [120, 292] on button "Restrições Novo Mundo" at bounding box center [120, 297] width 145 height 30
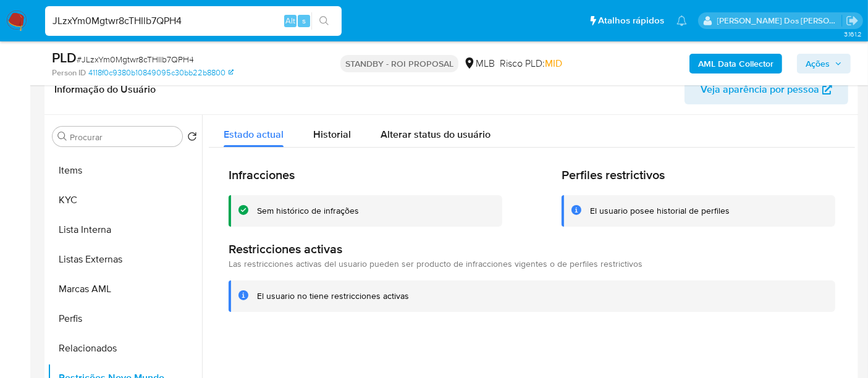
scroll to position [365, 0]
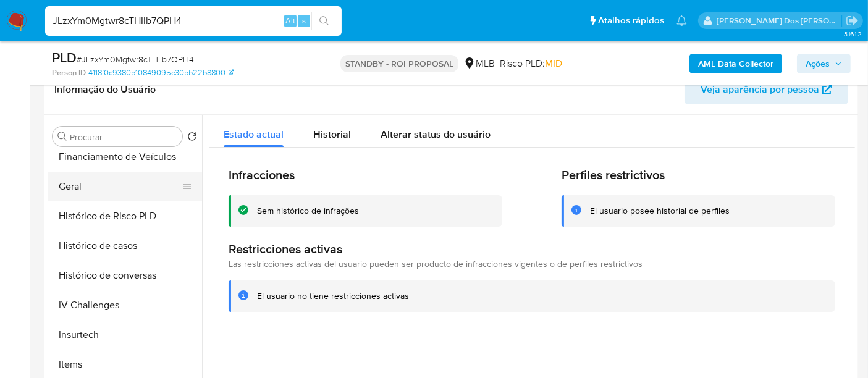
click at [70, 187] on button "Geral" at bounding box center [120, 187] width 145 height 30
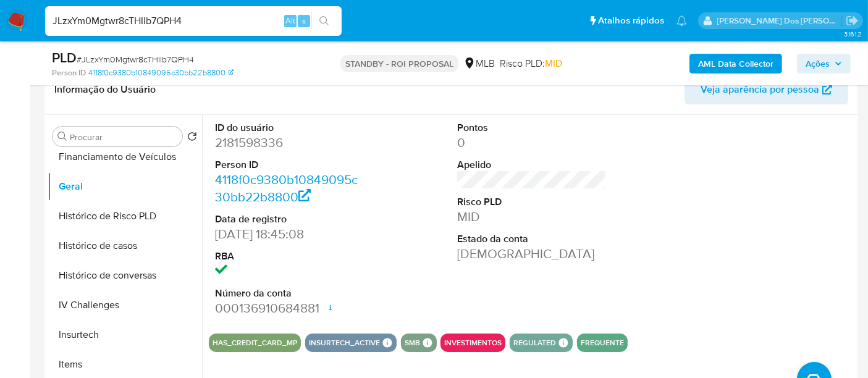
click at [106, 27] on input "JLzxYm0Mgtwr8cTHIlb7QPH4" at bounding box center [193, 21] width 297 height 16
paste input "uYwCrD11NwMz3DFlQOszCTz9"
type input "uYwCrD11NwMz3DFlQOszCTz9"
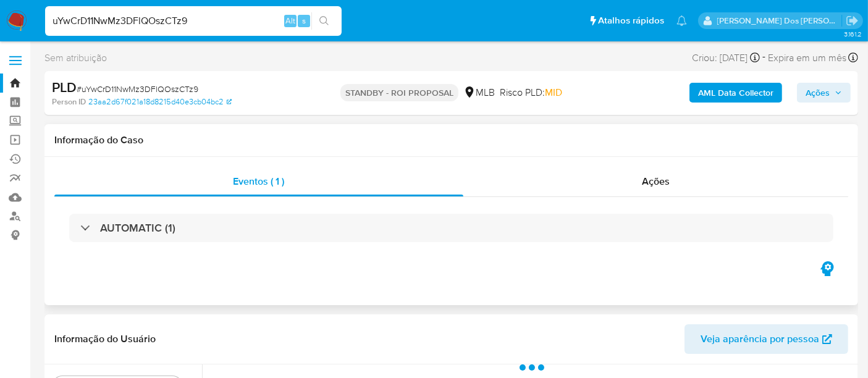
scroll to position [206, 0]
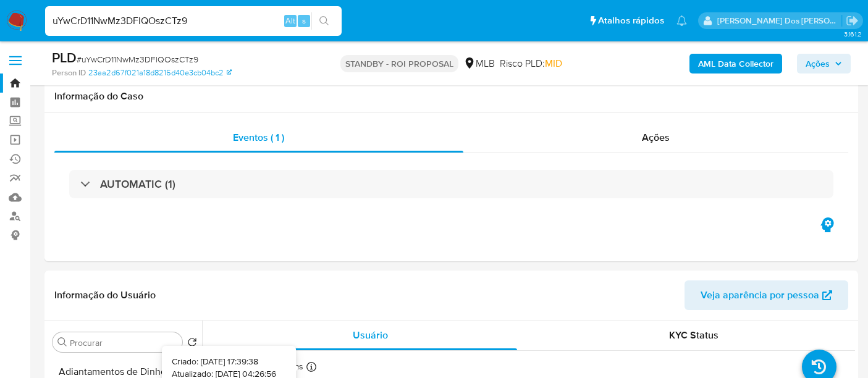
select select "10"
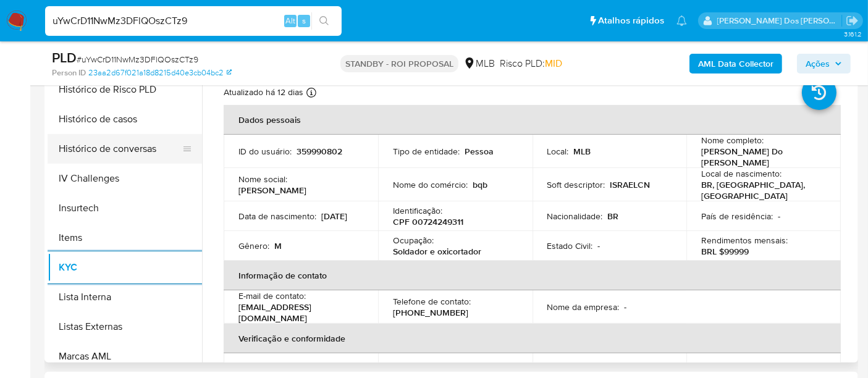
scroll to position [343, 0]
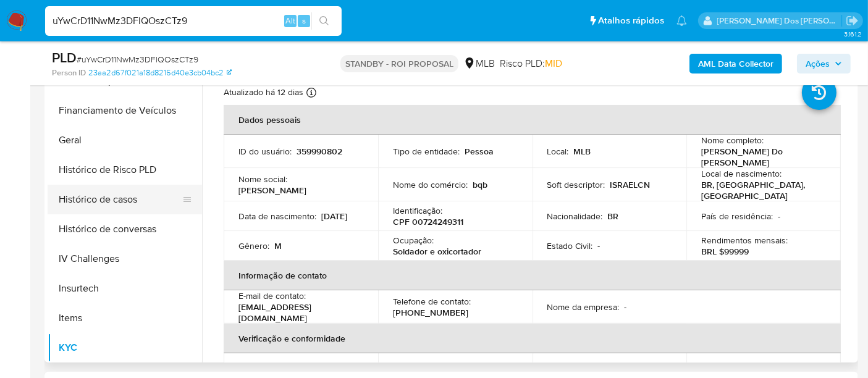
click at [119, 195] on button "Histórico de casos" at bounding box center [120, 200] width 145 height 30
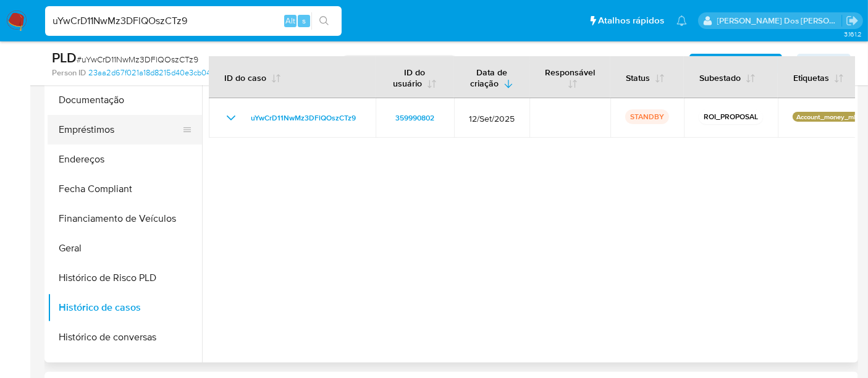
scroll to position [137, 0]
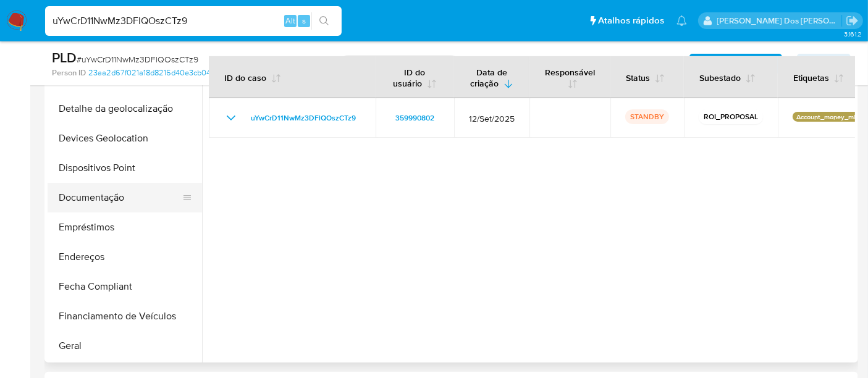
click at [93, 200] on button "Documentação" at bounding box center [120, 198] width 145 height 30
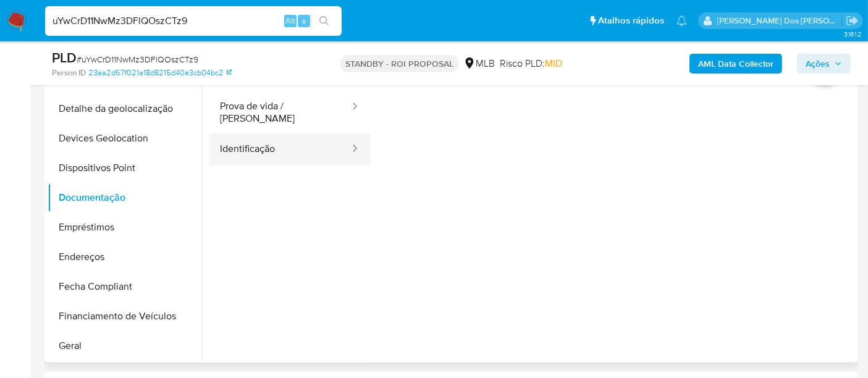
click at [256, 142] on button "Identificação" at bounding box center [280, 149] width 142 height 32
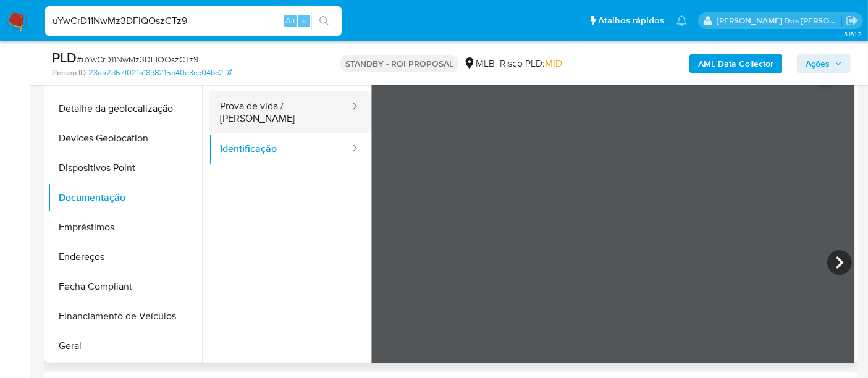
click at [295, 113] on button "Prova de vida / [PERSON_NAME]" at bounding box center [280, 112] width 142 height 42
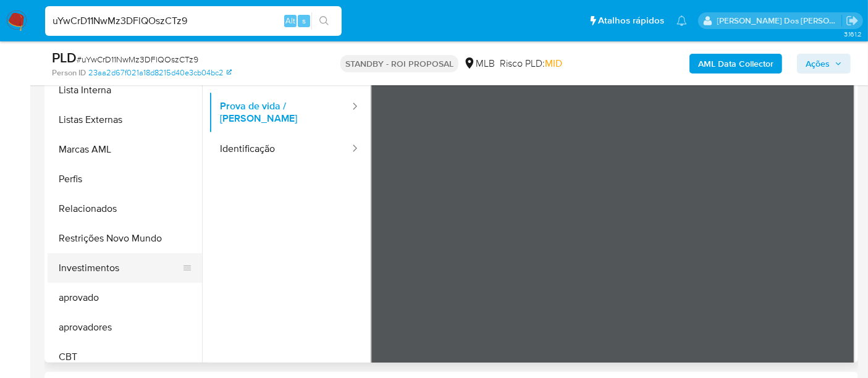
scroll to position [640, 0]
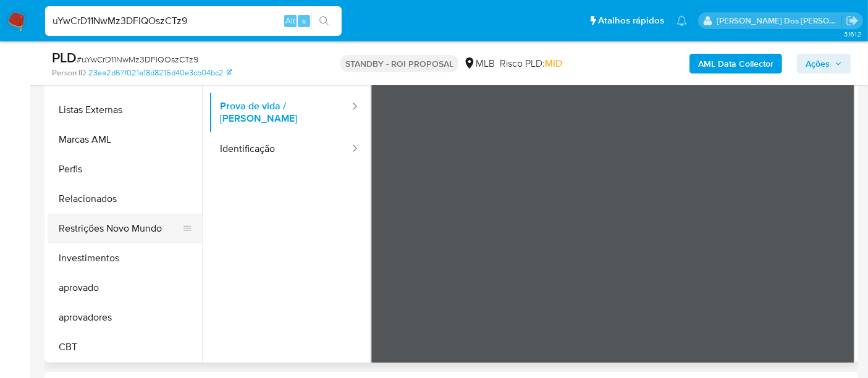
click at [131, 229] on button "Restrições Novo Mundo" at bounding box center [120, 229] width 145 height 30
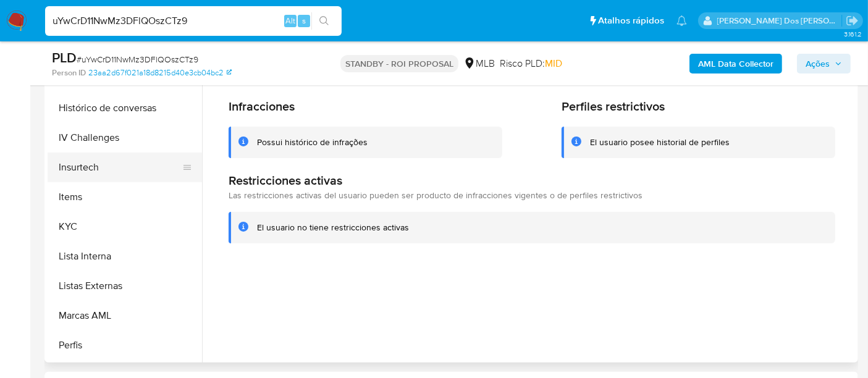
scroll to position [365, 0]
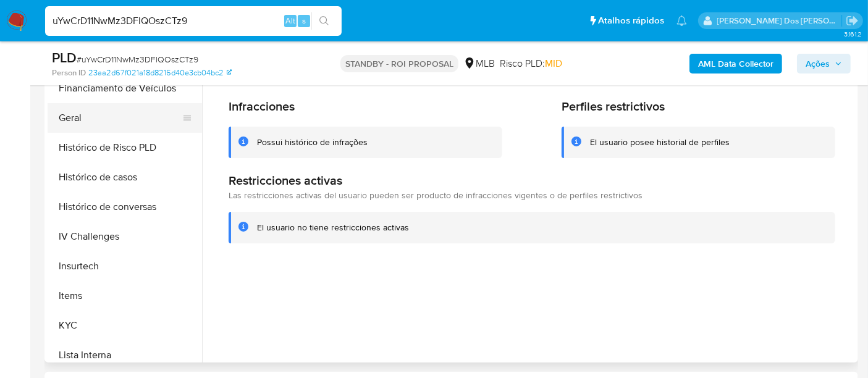
click at [74, 119] on button "Geral" at bounding box center [120, 118] width 145 height 30
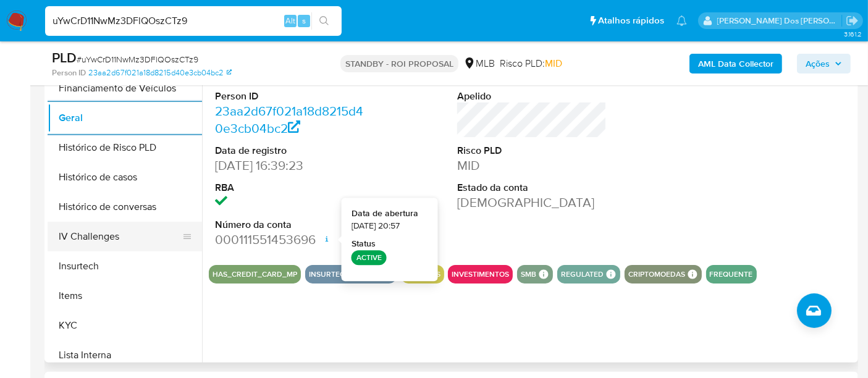
scroll to position [503, 0]
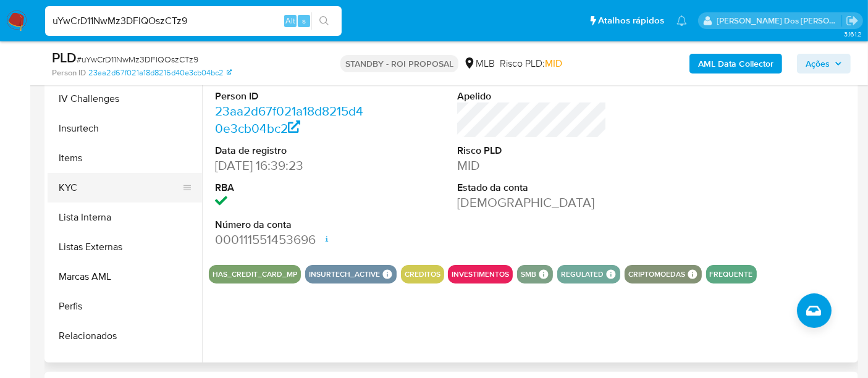
click at [68, 173] on button "KYC" at bounding box center [120, 188] width 145 height 30
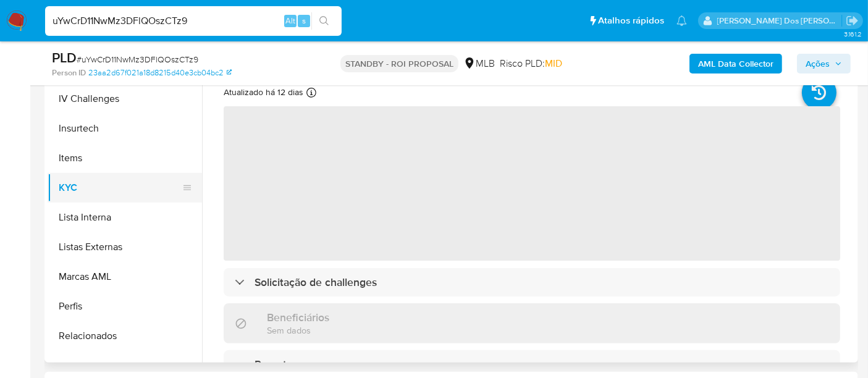
click at [72, 184] on button "KYC" at bounding box center [120, 188] width 145 height 30
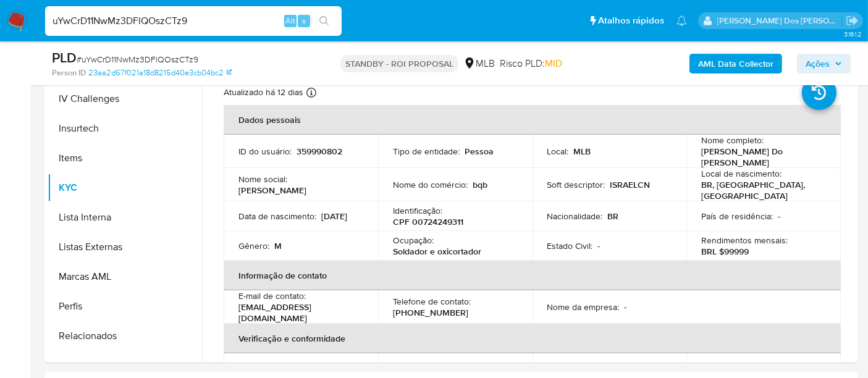
click at [161, 19] on input "uYwCrD11NwMz3DFlQOszCTz9" at bounding box center [193, 21] width 297 height 16
paste input "fD1E43hCF7IieLO6C9XKAccX"
type input "fD1E43hCF7IieLO6C9XKAccX"
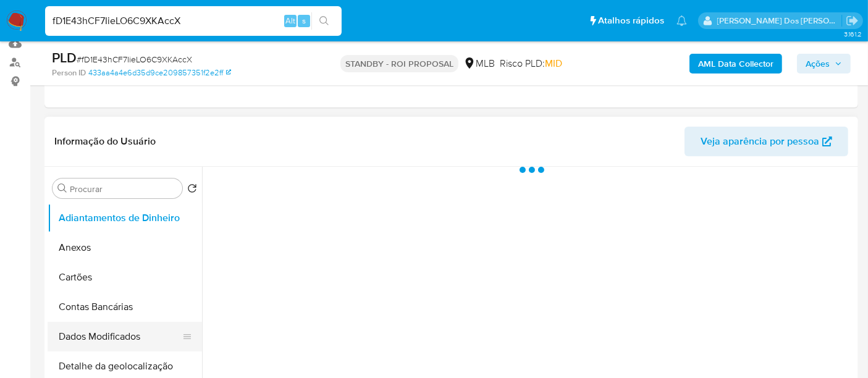
scroll to position [274, 0]
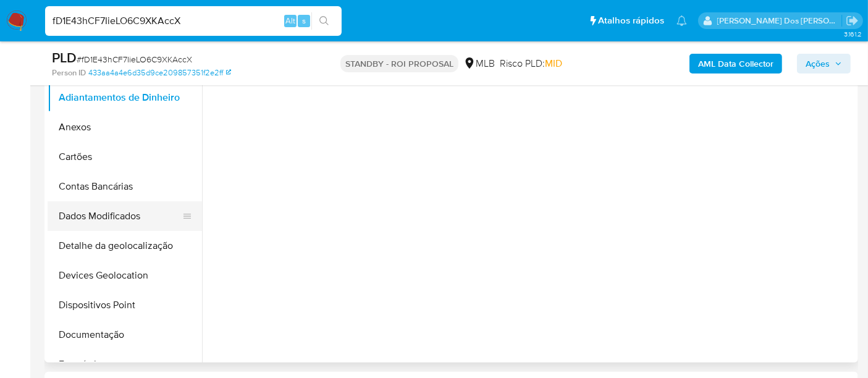
select select "10"
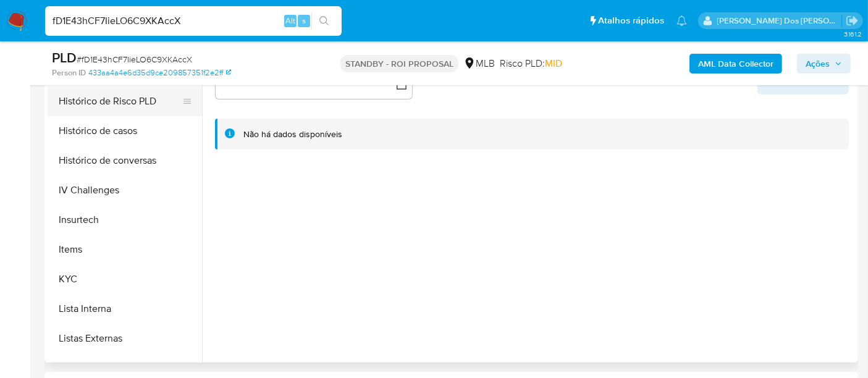
scroll to position [480, 0]
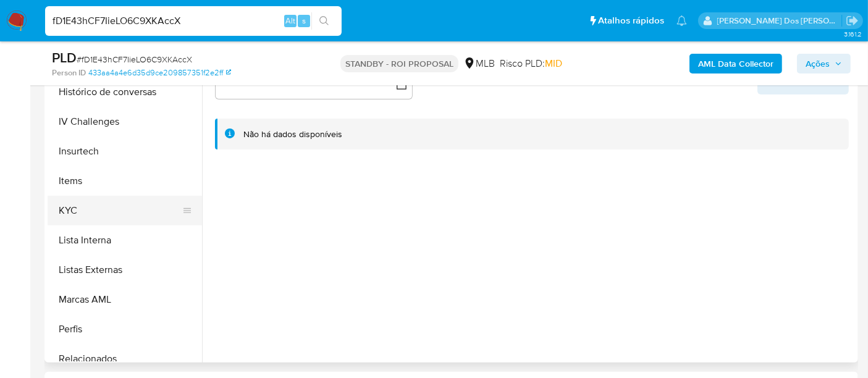
click at [68, 212] on button "KYC" at bounding box center [120, 211] width 145 height 30
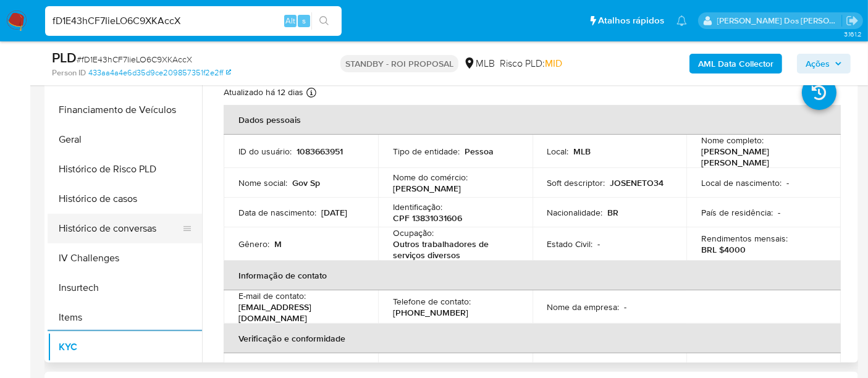
scroll to position [343, 0]
click at [108, 202] on button "Histórico de casos" at bounding box center [120, 200] width 145 height 30
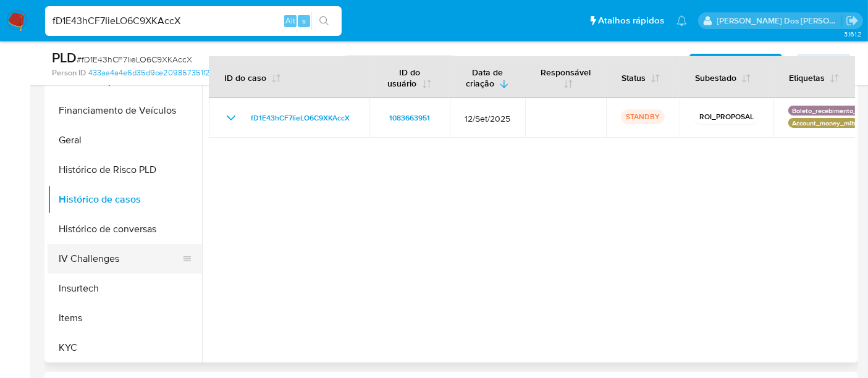
scroll to position [137, 0]
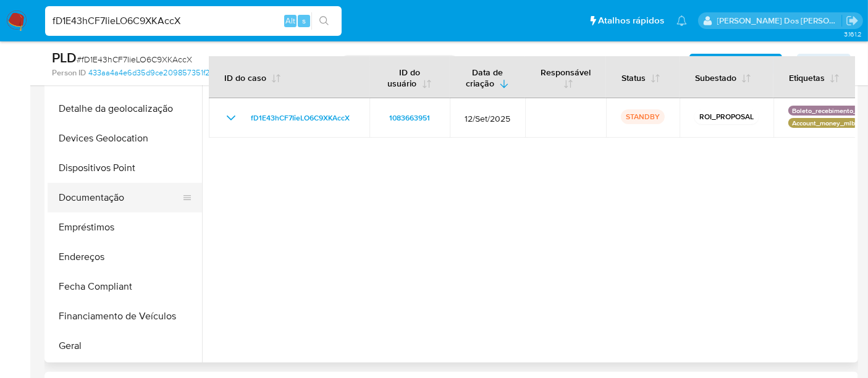
click at [101, 197] on button "Documentação" at bounding box center [120, 198] width 145 height 30
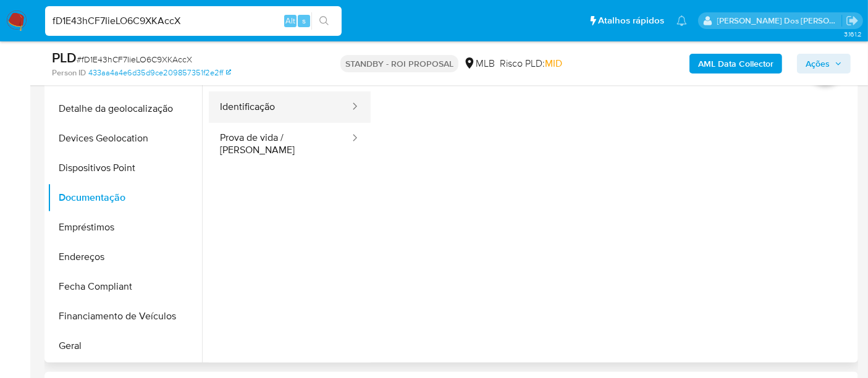
click at [243, 111] on button "Identificação" at bounding box center [280, 107] width 142 height 32
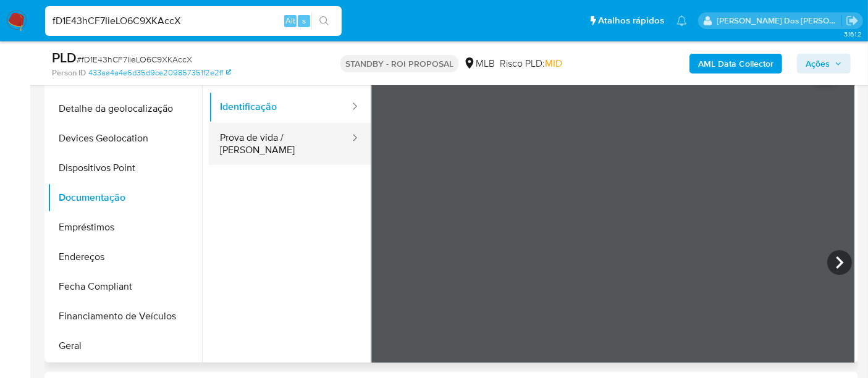
click at [258, 138] on button "Prova de vida / [PERSON_NAME]" at bounding box center [280, 144] width 142 height 42
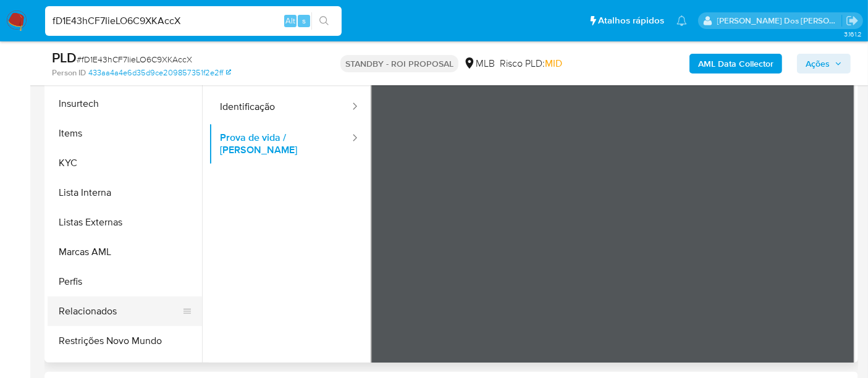
scroll to position [549, 0]
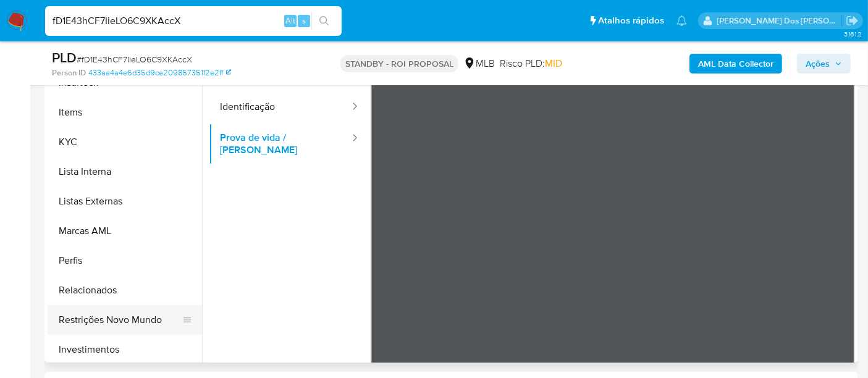
click at [112, 319] on button "Restrições Novo Mundo" at bounding box center [120, 320] width 145 height 30
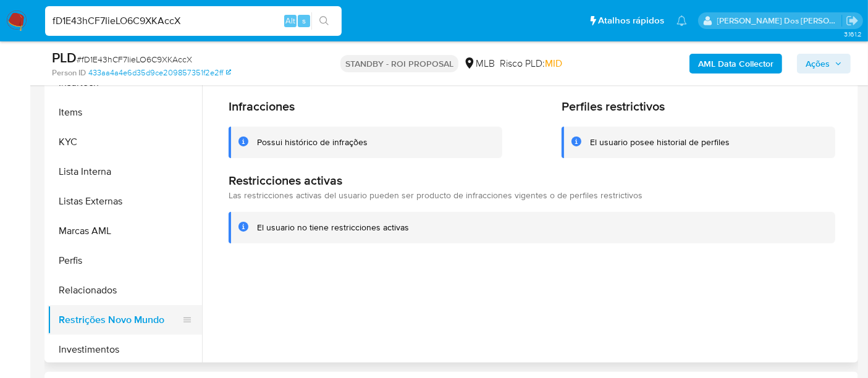
scroll to position [343, 0]
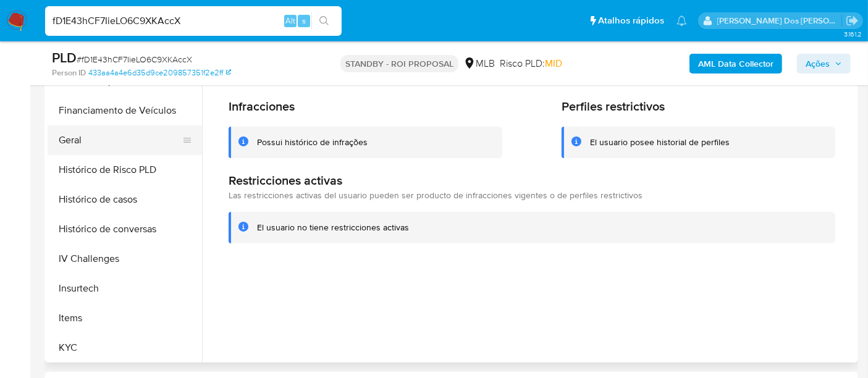
drag, startPoint x: 78, startPoint y: 138, endPoint x: 120, endPoint y: 142, distance: 41.6
click at [78, 137] on button "Geral" at bounding box center [120, 140] width 145 height 30
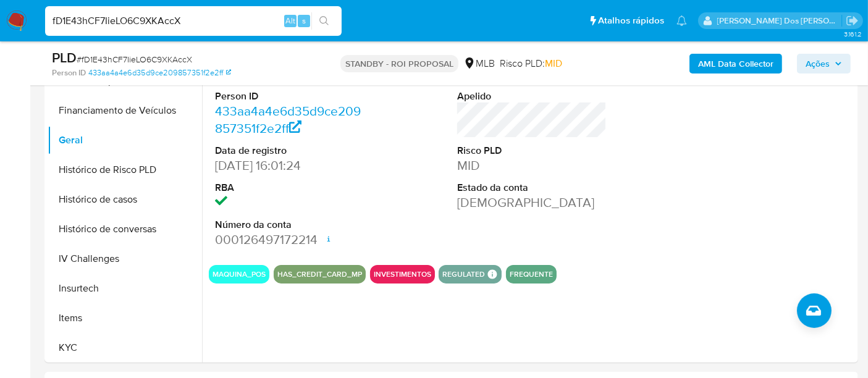
click at [182, 27] on input "fD1E43hCF7IieLO6C9XKAccX" at bounding box center [193, 21] width 297 height 16
paste input "yqxOObLPrk8edjvezqw8wBLv"
type input "yqxOObLPrk8edjvezqw8wBLv"
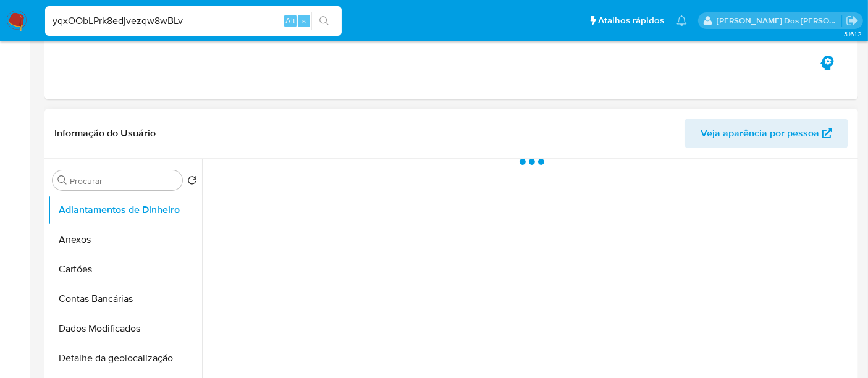
scroll to position [343, 0]
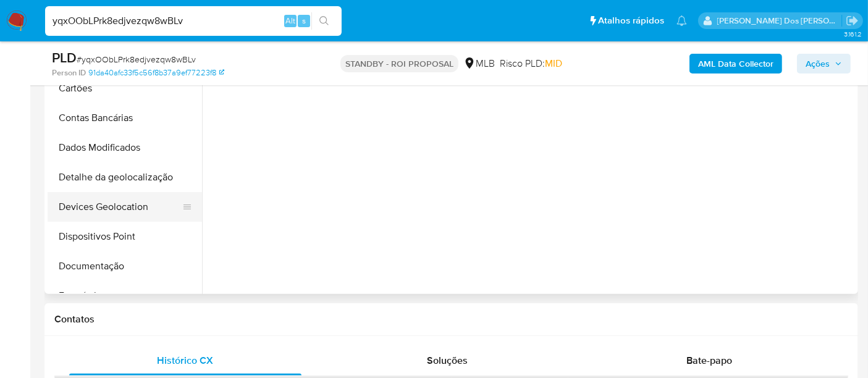
select select "10"
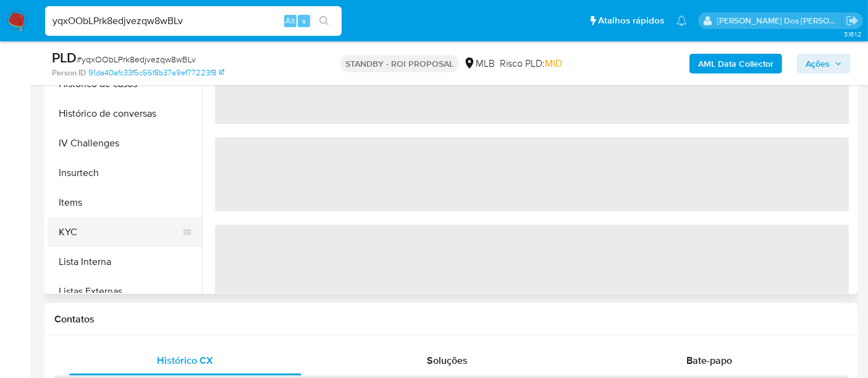
scroll to position [412, 0]
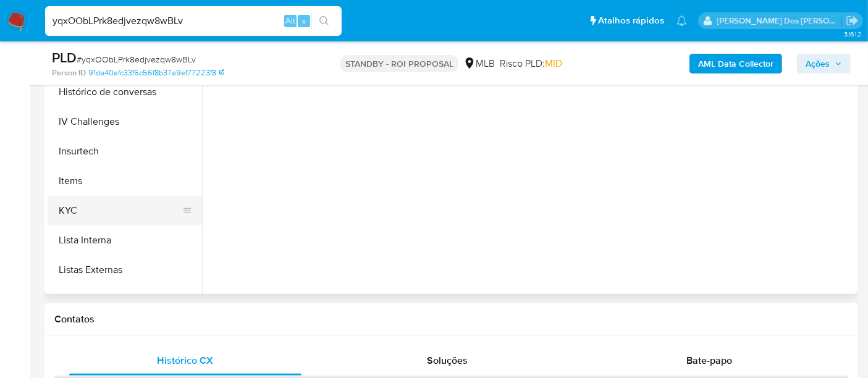
click at [80, 201] on button "KYC" at bounding box center [120, 211] width 145 height 30
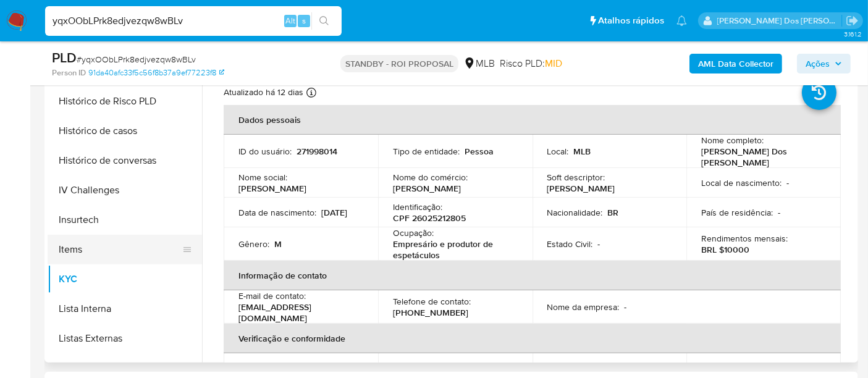
scroll to position [274, 0]
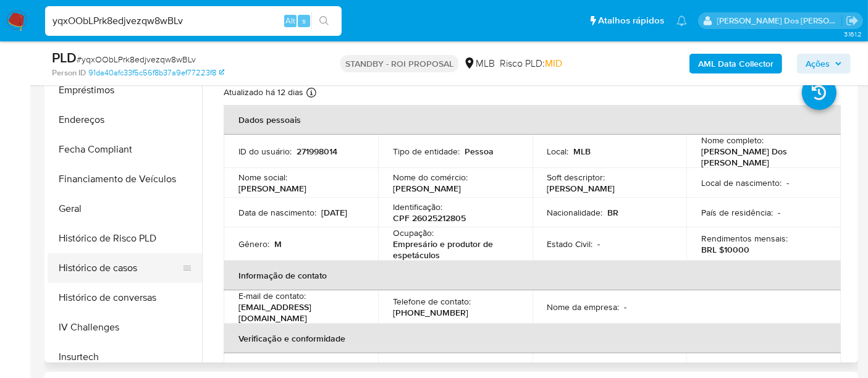
click at [101, 262] on button "Histórico de casos" at bounding box center [120, 268] width 145 height 30
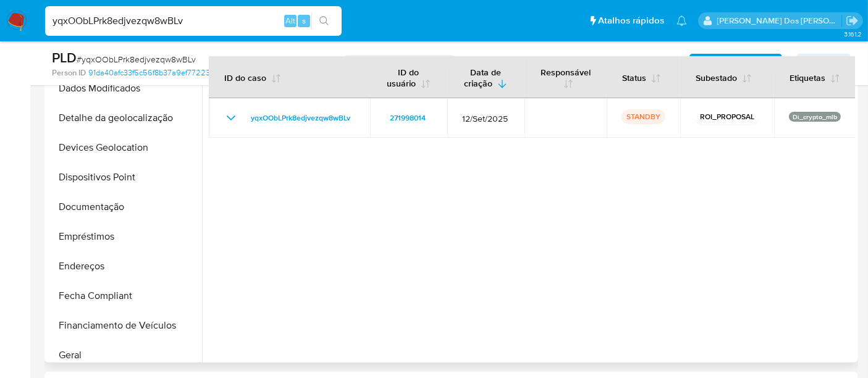
scroll to position [69, 0]
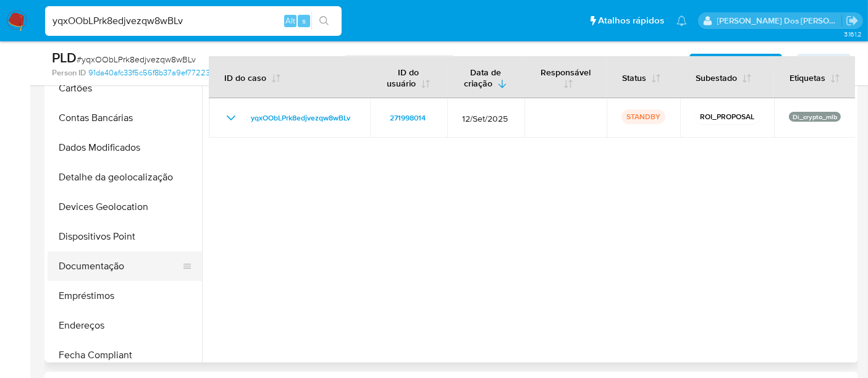
click at [87, 271] on button "Documentação" at bounding box center [120, 267] width 145 height 30
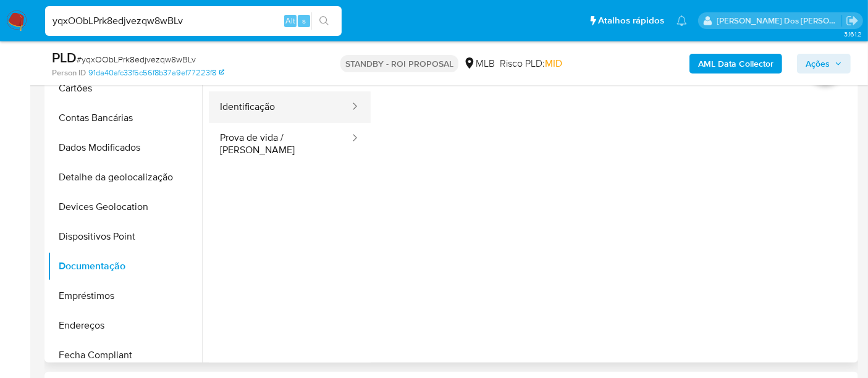
click at [248, 107] on button "Identificação" at bounding box center [280, 107] width 142 height 32
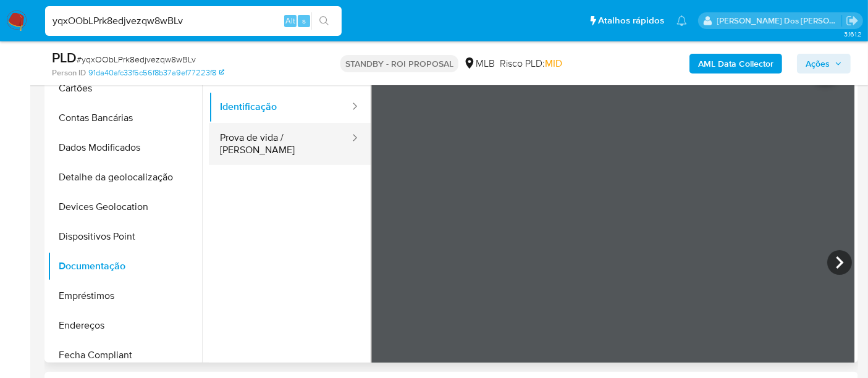
click at [321, 139] on button "Prova de vida / Selfie" at bounding box center [280, 144] width 142 height 42
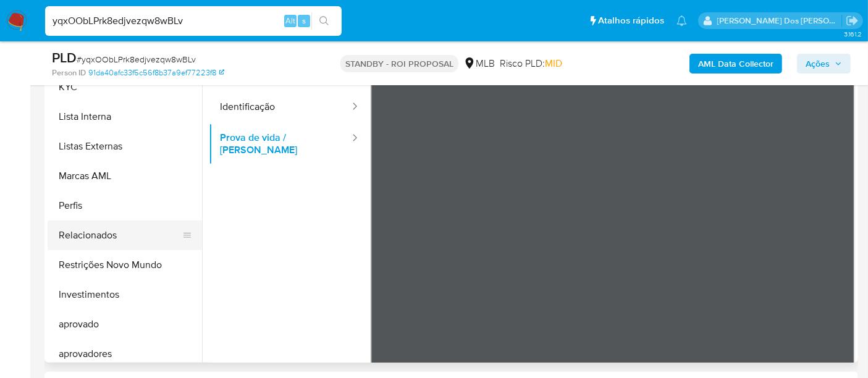
scroll to position [640, 0]
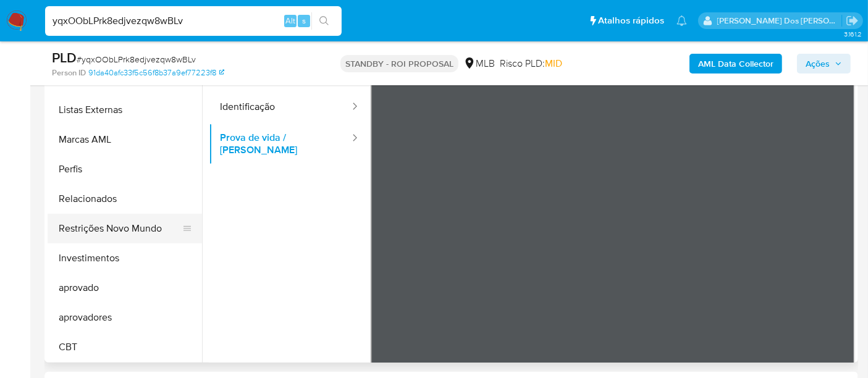
click at [117, 233] on button "Restrições Novo Mundo" at bounding box center [120, 229] width 145 height 30
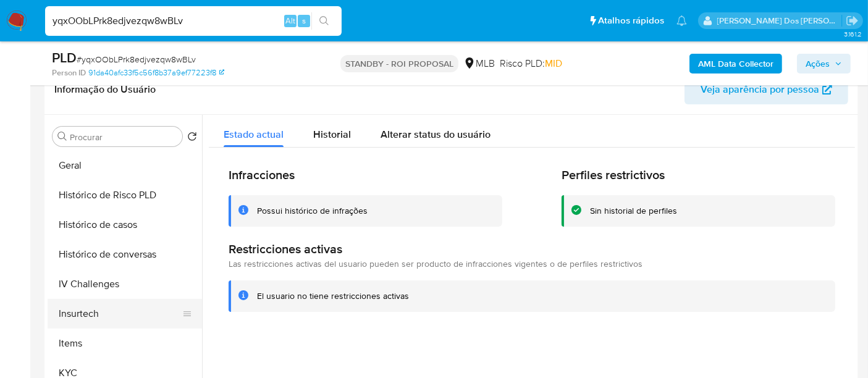
scroll to position [365, 0]
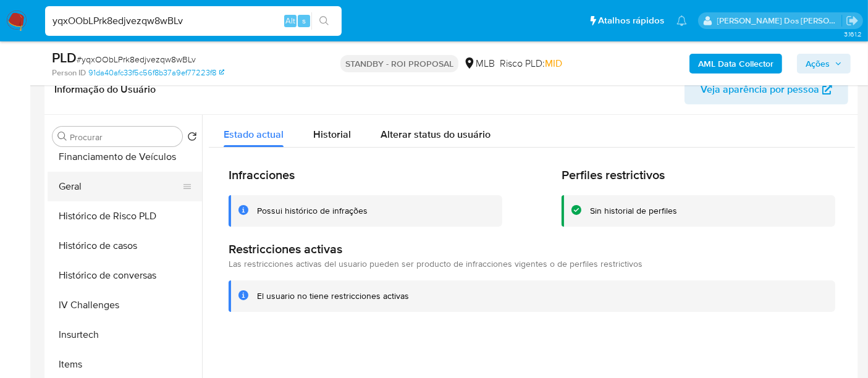
click at [72, 182] on button "Geral" at bounding box center [120, 187] width 145 height 30
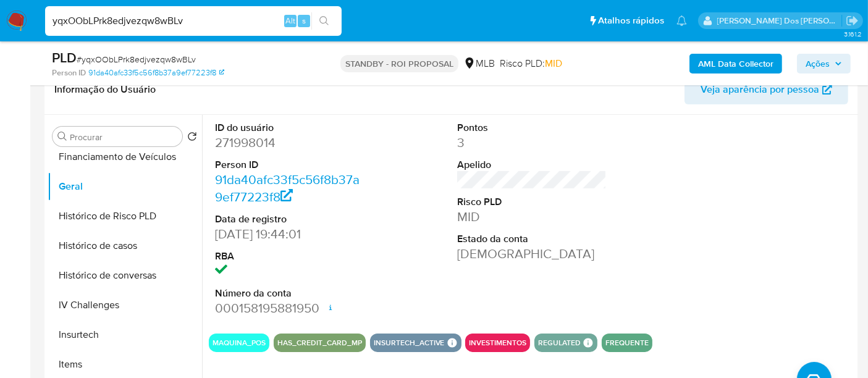
click at [209, 19] on input "yqxOObLPrk8edjvezqw8wBLv" at bounding box center [193, 21] width 297 height 16
paste input "tl2TO7drqxrXLp9g4JpejwXj"
click at [231, 31] on div "yqxOObLPrk8edjvezqw8wBLvtl2TO7drqxrXLp9g4JpejwXj Alt s" at bounding box center [193, 21] width 297 height 30
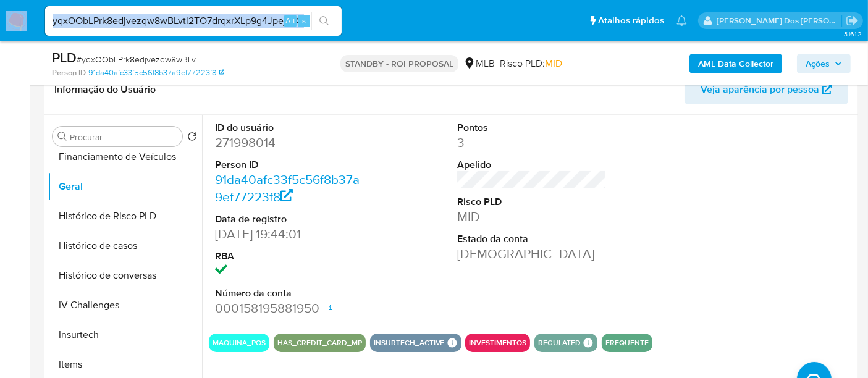
drag, startPoint x: 231, startPoint y: 31, endPoint x: 242, endPoint y: 33, distance: 10.8
click at [232, 32] on div "yqxOObLPrk8edjvezqw8wBLvtl2TO7drqxrXLp9g4JpejwXj Alt s" at bounding box center [193, 21] width 297 height 30
click at [229, 19] on input "yqxOObLPrk8edjvezqw8wBLvtl2TO7drqxrXLp9g4JpejwXj" at bounding box center [193, 21] width 297 height 16
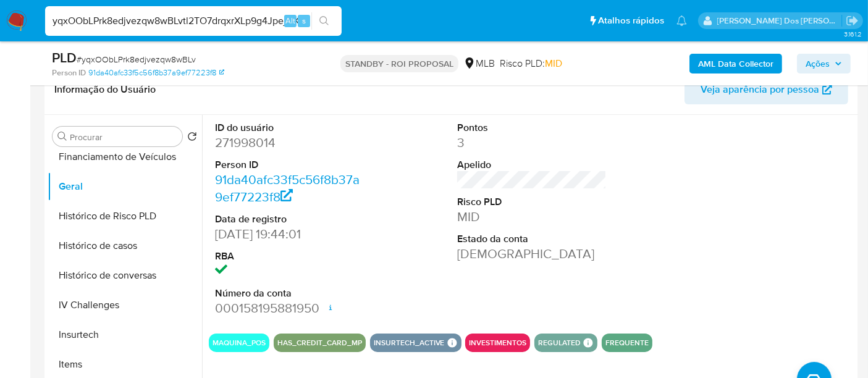
click at [229, 19] on input "yqxOObLPrk8edjvezqw8wBLvtl2TO7drqxrXLp9g4JpejwXj" at bounding box center [193, 21] width 297 height 16
paste input
type input "tl2TO7drqxrXLp9g4JpejwXj"
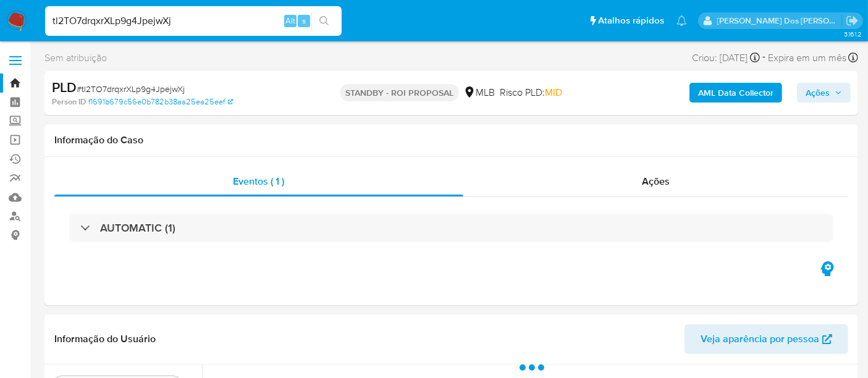
select select "10"
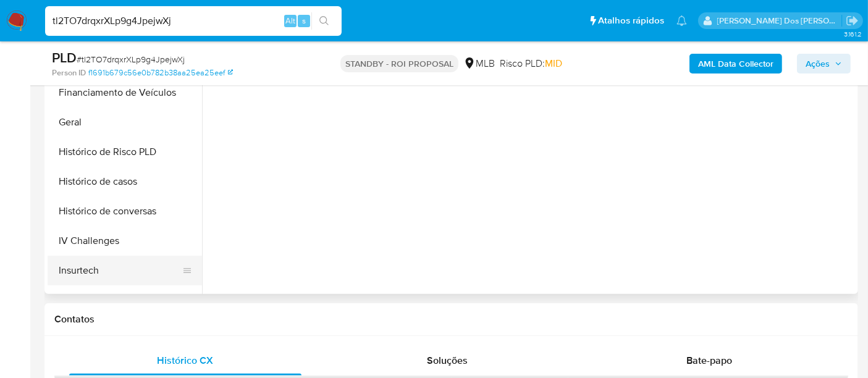
scroll to position [343, 0]
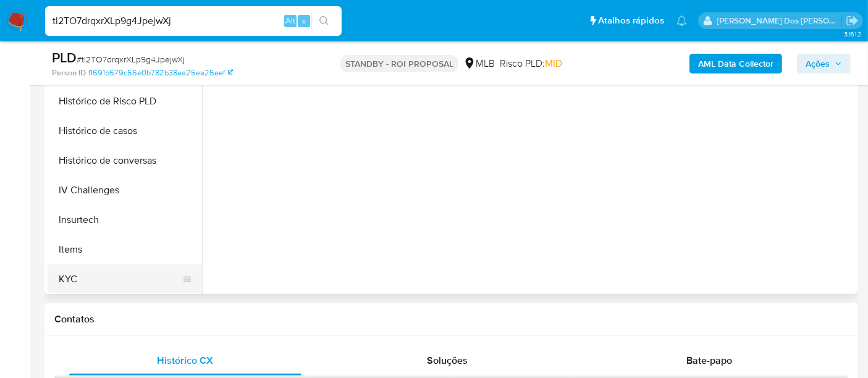
click at [79, 274] on button "KYC" at bounding box center [120, 279] width 145 height 30
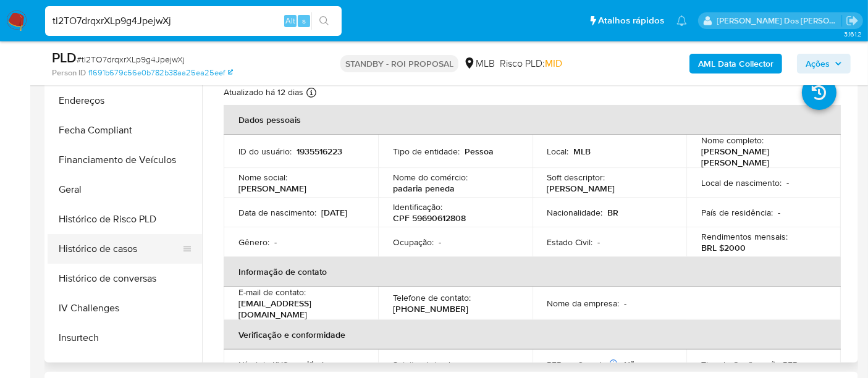
scroll to position [274, 0]
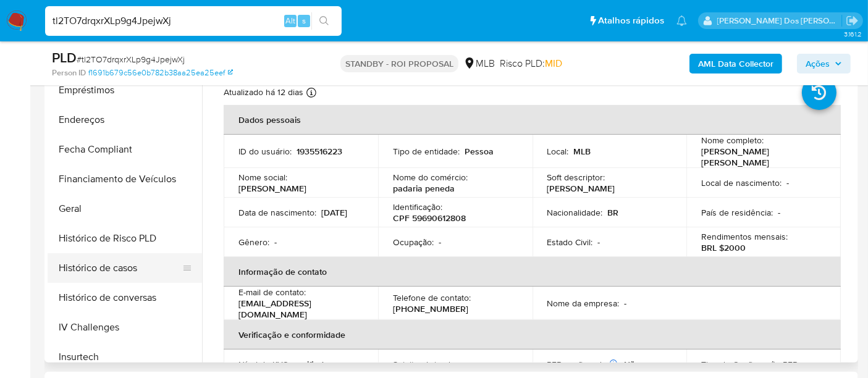
click at [124, 269] on button "Histórico de casos" at bounding box center [120, 268] width 145 height 30
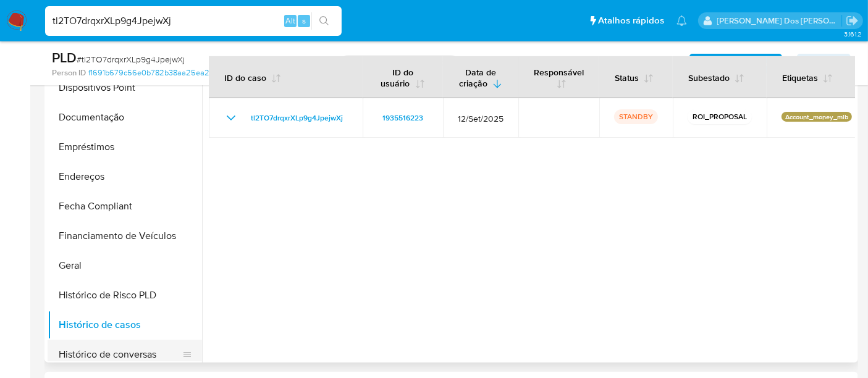
scroll to position [137, 0]
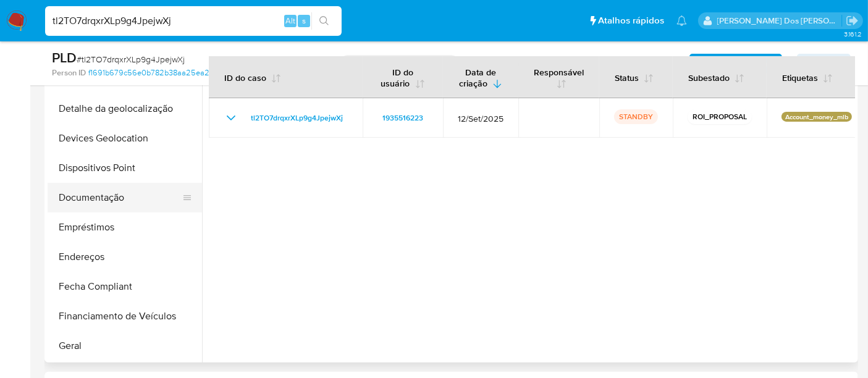
click at [100, 197] on button "Documentação" at bounding box center [120, 198] width 145 height 30
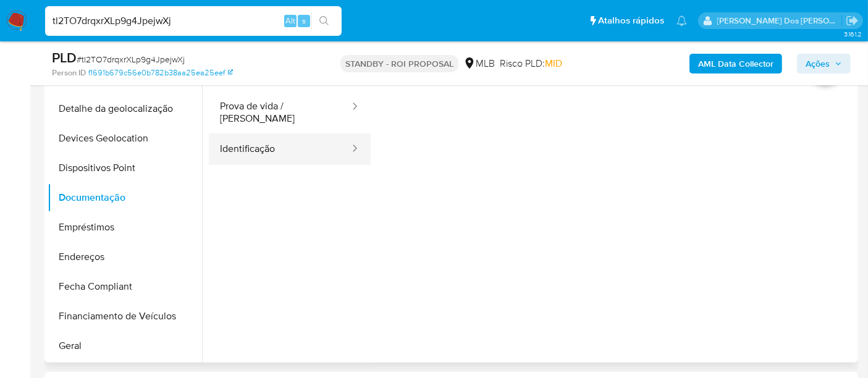
click at [229, 146] on button "Identificação" at bounding box center [280, 149] width 142 height 32
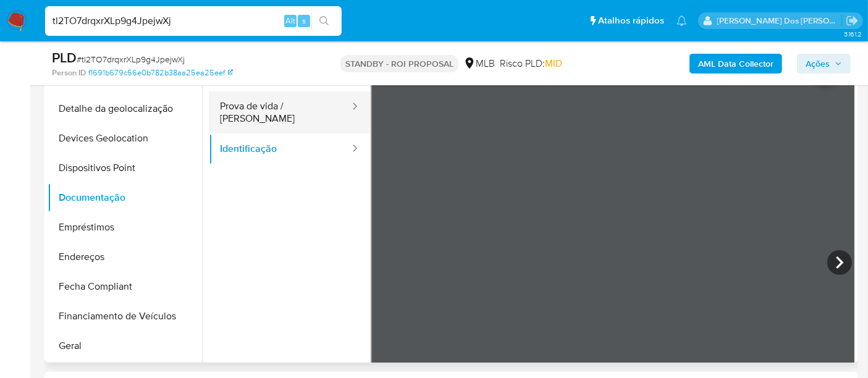
click at [313, 108] on button "Prova de vida / Selfie" at bounding box center [280, 112] width 142 height 42
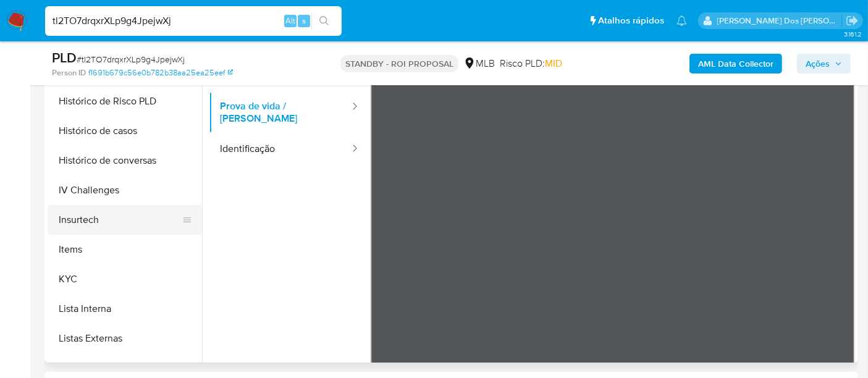
scroll to position [549, 0]
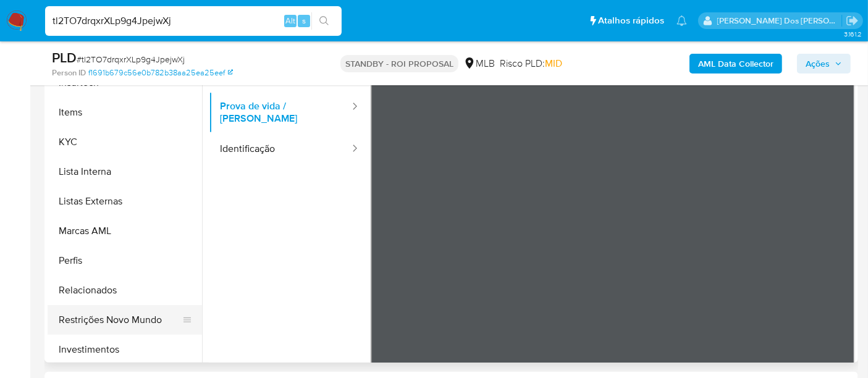
click at [139, 318] on button "Restrições Novo Mundo" at bounding box center [120, 320] width 145 height 30
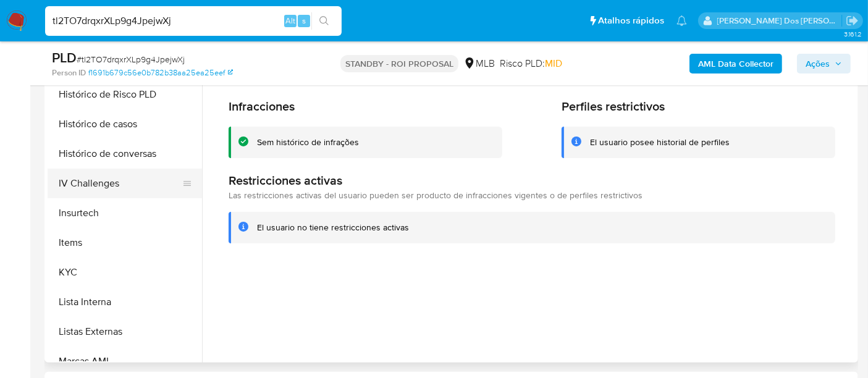
scroll to position [343, 0]
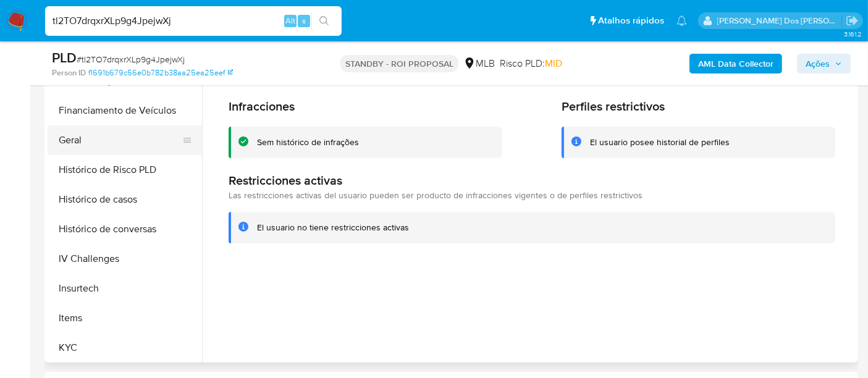
click at [70, 143] on button "Geral" at bounding box center [120, 140] width 145 height 30
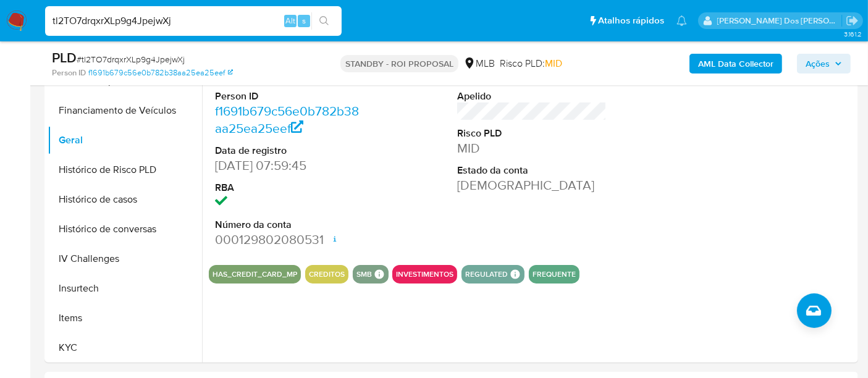
click at [159, 21] on input "tl2TO7drqxrXLp9g4JpejwXj" at bounding box center [193, 21] width 297 height 16
click at [159, 20] on input "tl2TO7drqxrXLp9g4JpejwXj" at bounding box center [193, 21] width 297 height 16
paste input "1inDALepvEJ3I6BMG3cgnToy"
type input "1inDALepvEJ3I6BMG3cgnToy"
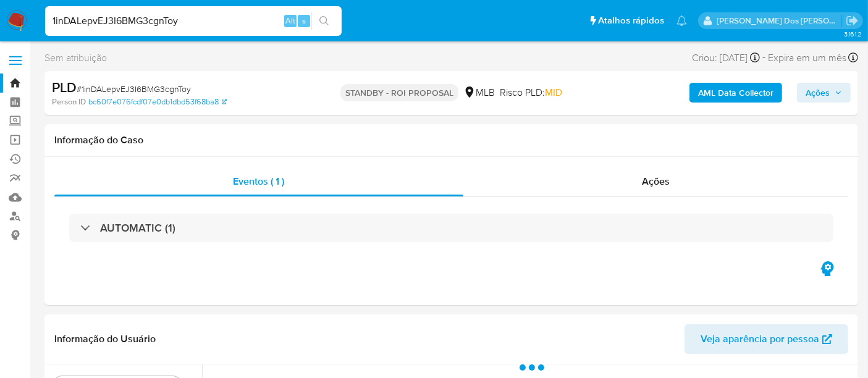
select select "10"
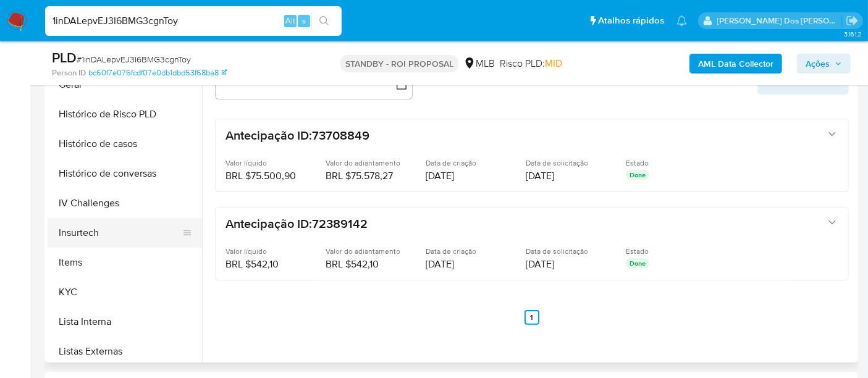
scroll to position [412, 0]
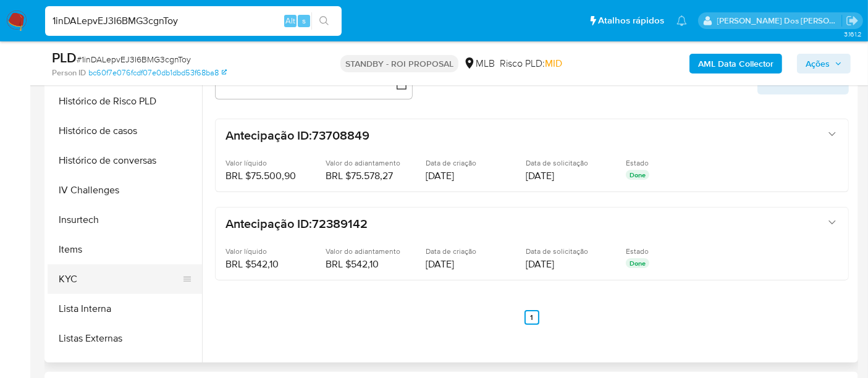
click at [73, 273] on button "KYC" at bounding box center [120, 279] width 145 height 30
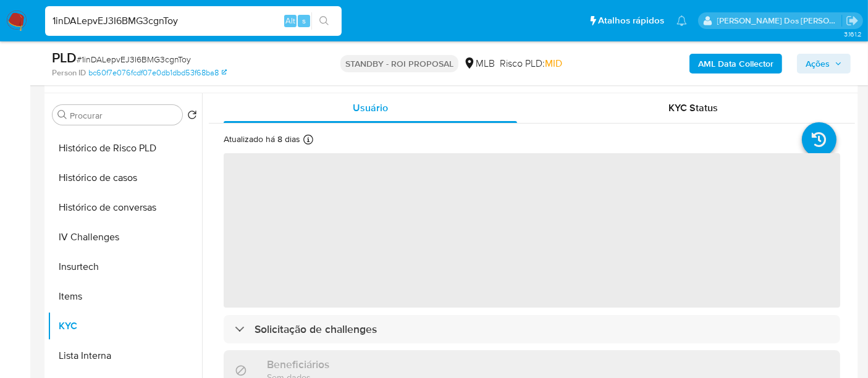
scroll to position [206, 0]
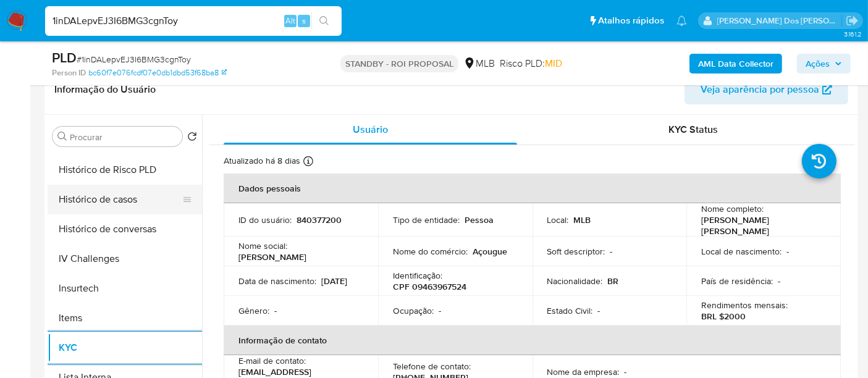
click at [116, 198] on button "Histórico de casos" at bounding box center [120, 200] width 145 height 30
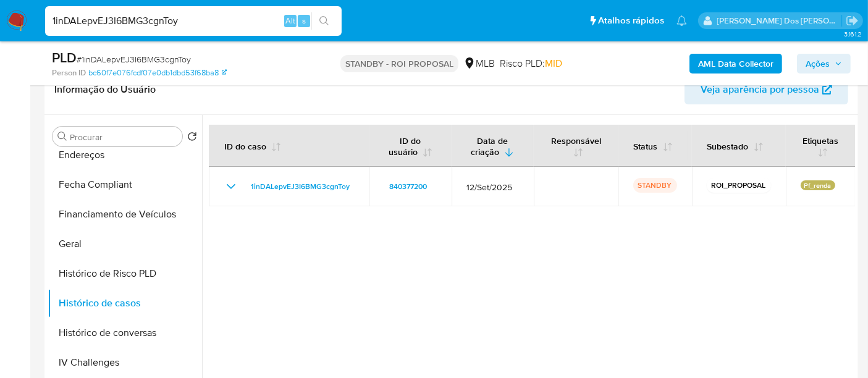
scroll to position [137, 0]
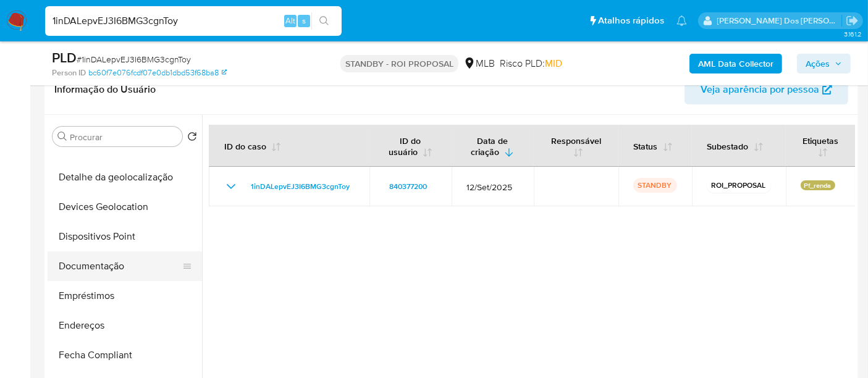
click at [109, 263] on button "Documentação" at bounding box center [120, 267] width 145 height 30
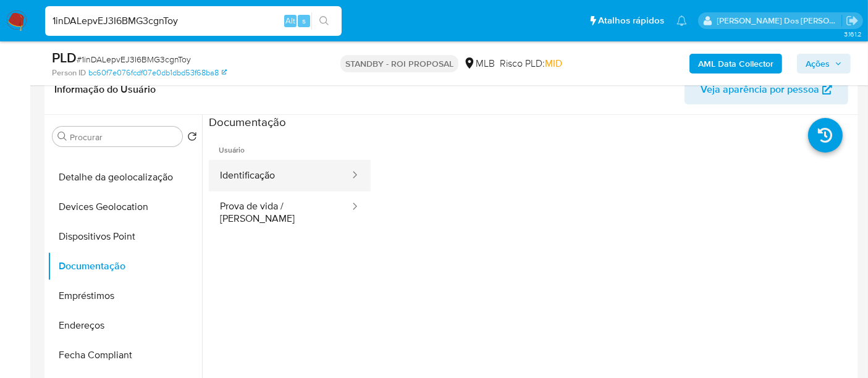
click at [261, 175] on button "Identificação" at bounding box center [280, 176] width 142 height 32
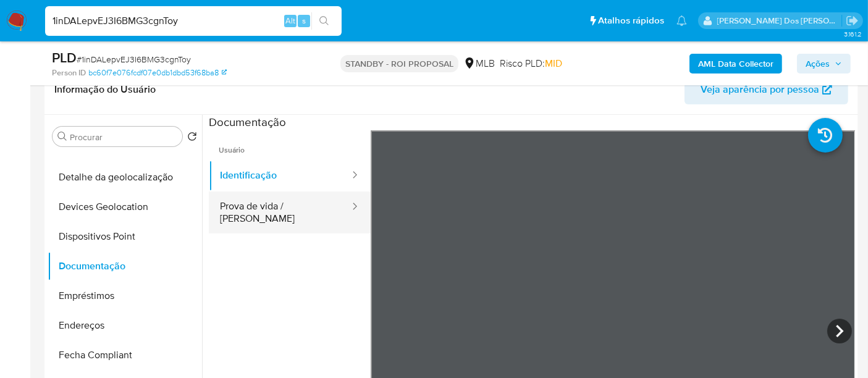
click at [252, 207] on button "Prova de vida / Selfie" at bounding box center [280, 213] width 142 height 42
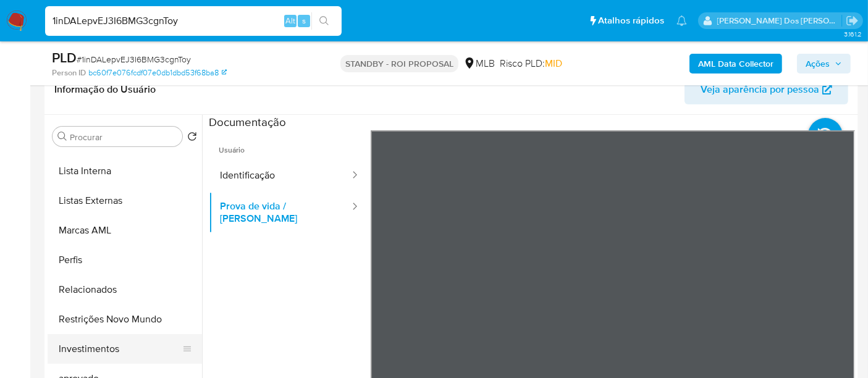
scroll to position [640, 0]
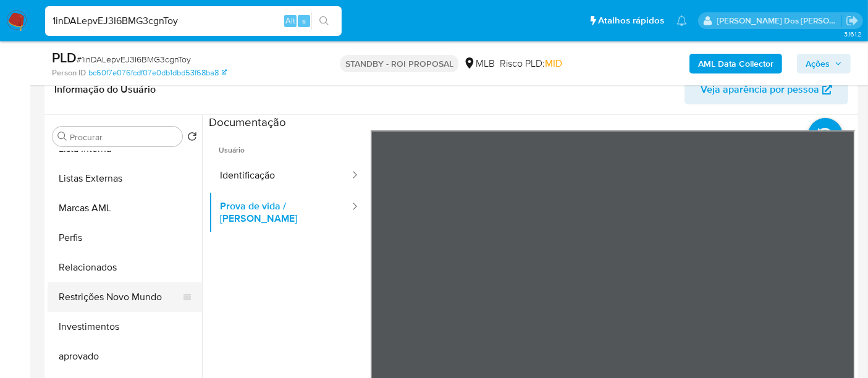
click at [101, 300] on button "Restrições Novo Mundo" at bounding box center [120, 297] width 145 height 30
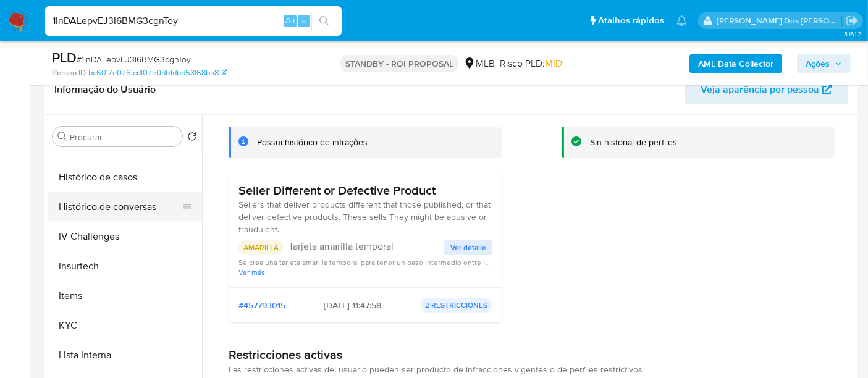
scroll to position [365, 0]
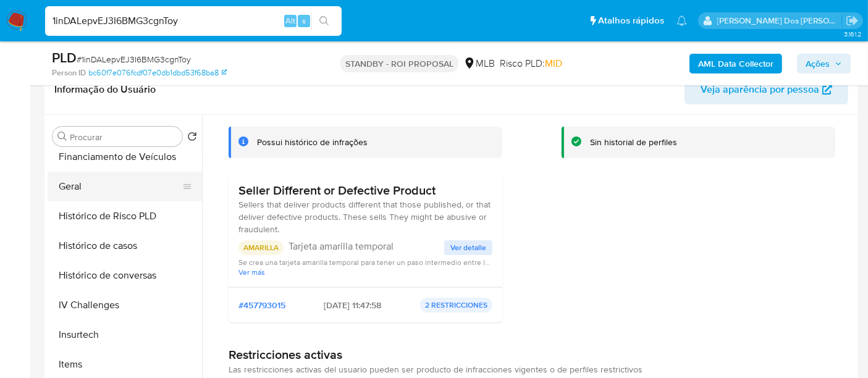
click at [75, 193] on button "Geral" at bounding box center [120, 187] width 145 height 30
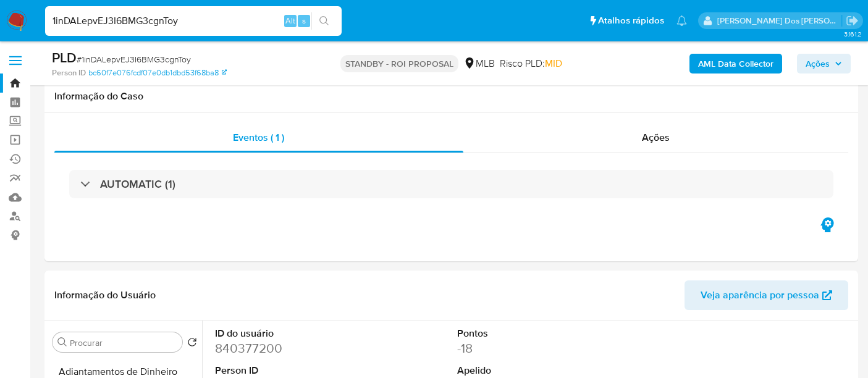
select select "10"
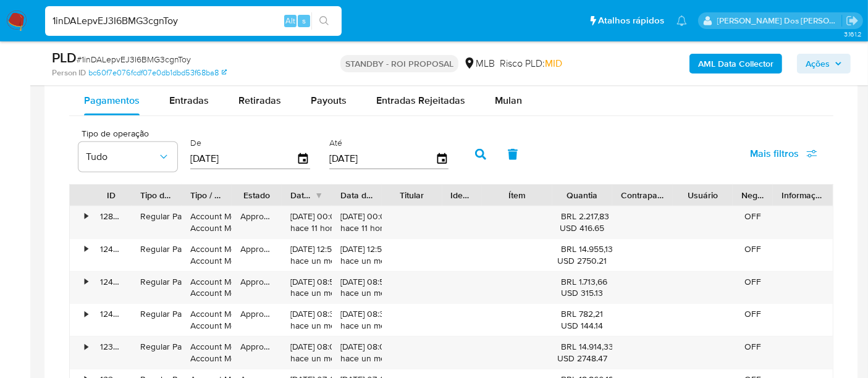
scroll to position [961, 0]
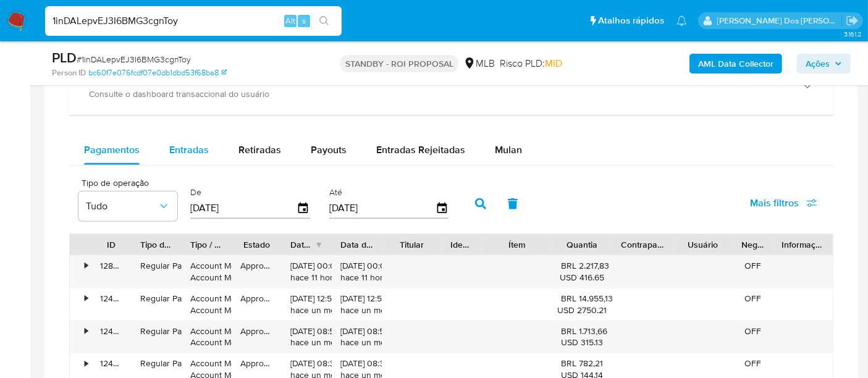
click at [205, 149] on span "Entradas" at bounding box center [189, 150] width 40 height 14
select select "10"
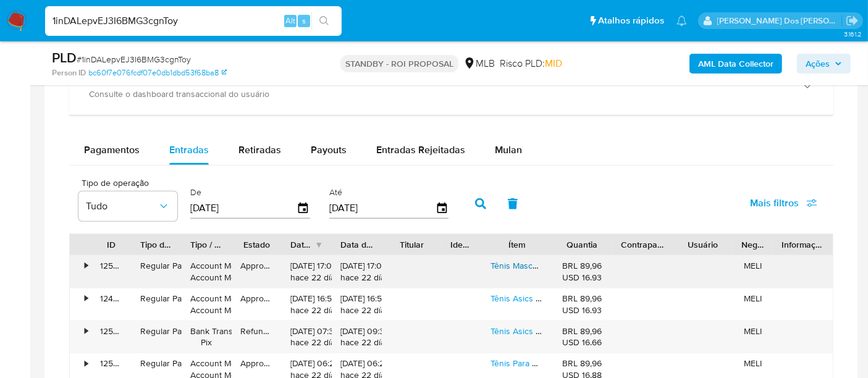
click at [519, 266] on link "Tênis Masculino Asics Revelation Academia [PERSON_NAME] + off" at bounding box center [617, 266] width 253 height 12
click at [186, 22] on input "1inDALepvEJ3I6BMG3cgnToy" at bounding box center [193, 21] width 297 height 16
paste input "w06ZyUk9bpBL6y3sQ3IySIiZ"
type input "w06ZyUk9bpBL6y3sQ3IySIiZ"
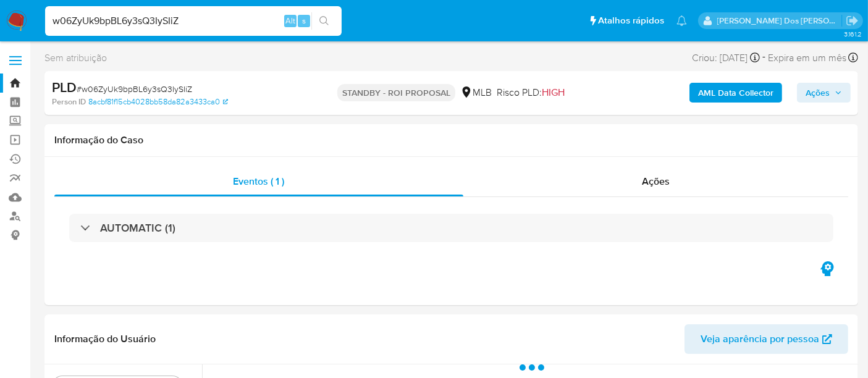
select select "10"
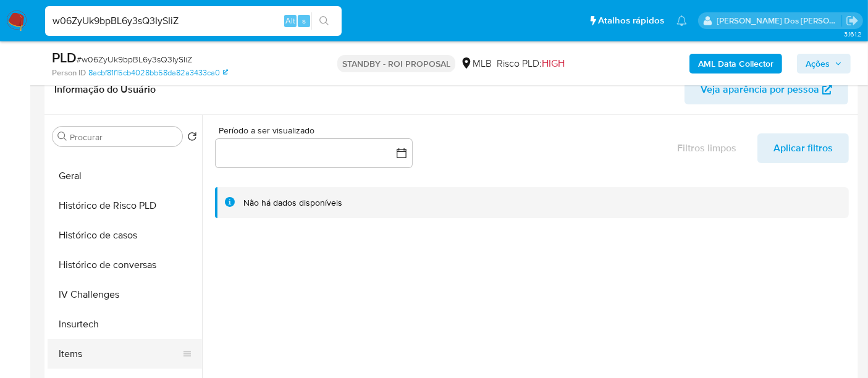
scroll to position [480, 0]
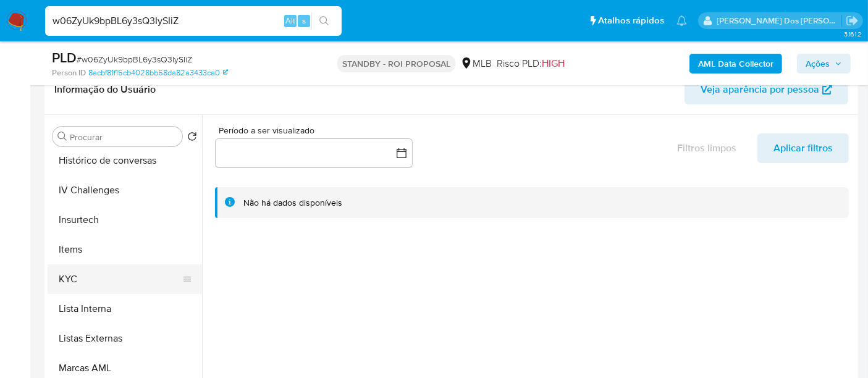
click at [72, 276] on button "KYC" at bounding box center [120, 279] width 145 height 30
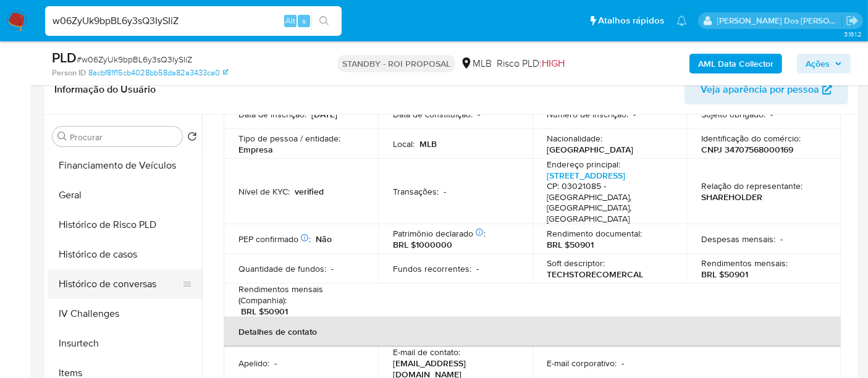
scroll to position [343, 0]
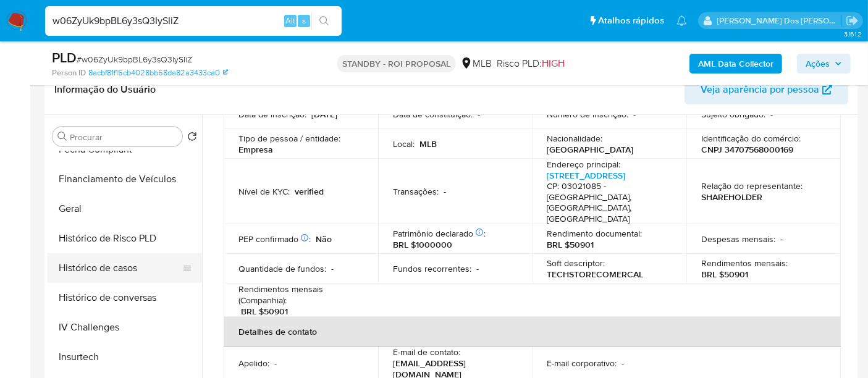
click at [112, 264] on button "Histórico de casos" at bounding box center [120, 268] width 145 height 30
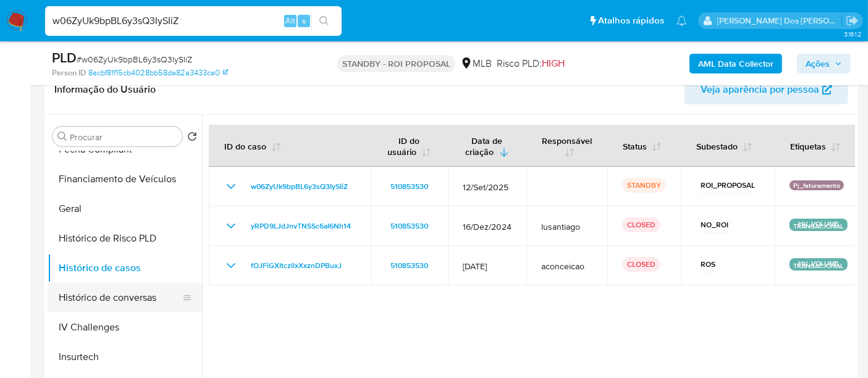
scroll to position [206, 0]
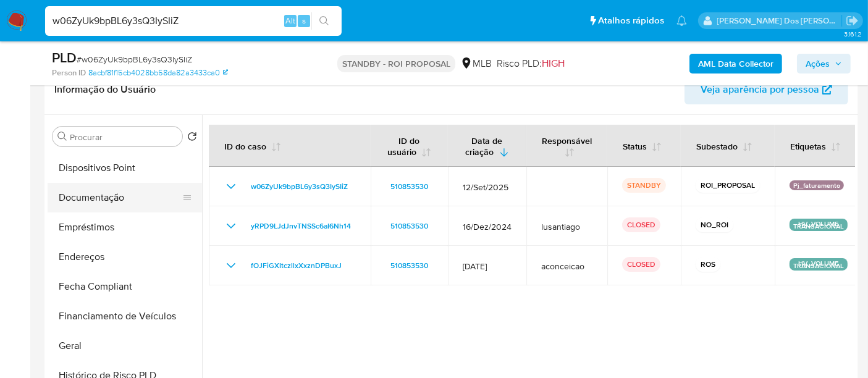
click at [96, 193] on button "Documentação" at bounding box center [120, 198] width 145 height 30
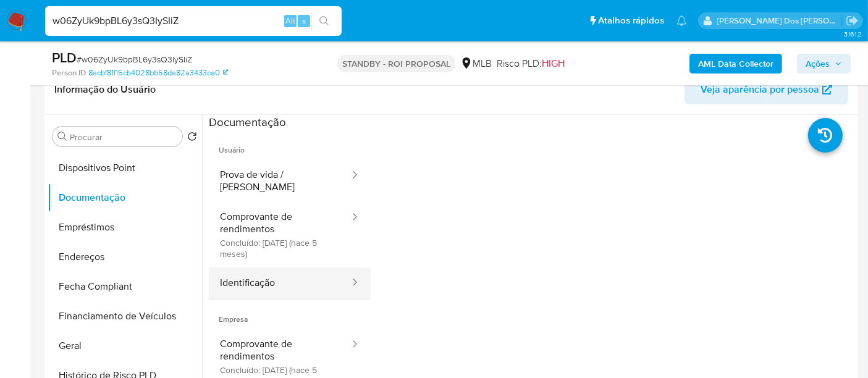
click at [250, 270] on button "Identificação" at bounding box center [280, 284] width 142 height 32
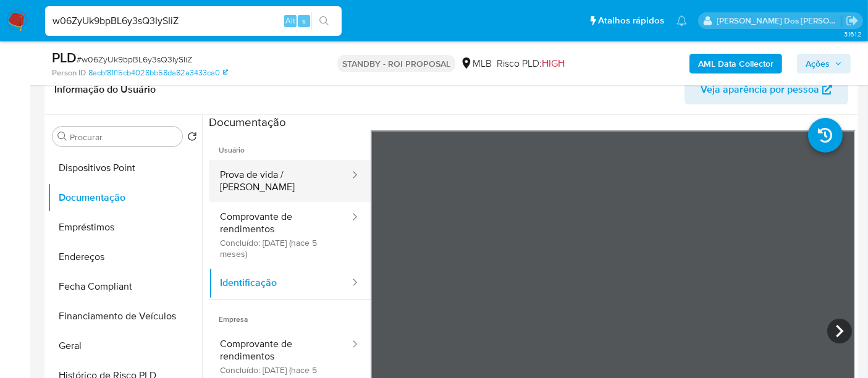
click at [297, 178] on button "Prova de vida / [PERSON_NAME]" at bounding box center [280, 181] width 142 height 42
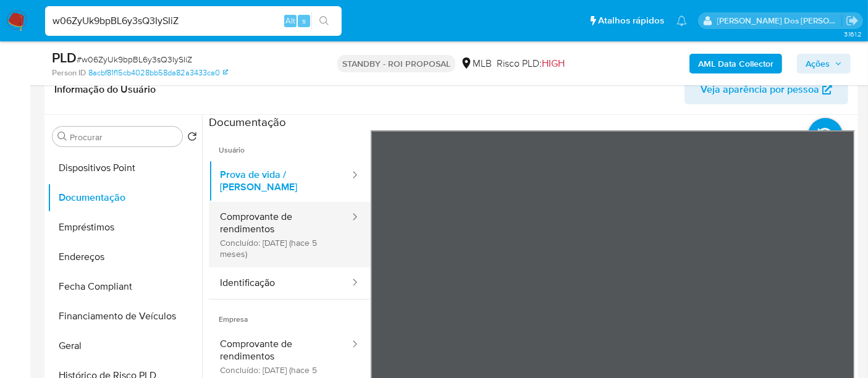
click at [285, 243] on button "Comprovante de rendimentos Concluído: [DATE] (hace 5 meses)" at bounding box center [280, 235] width 142 height 66
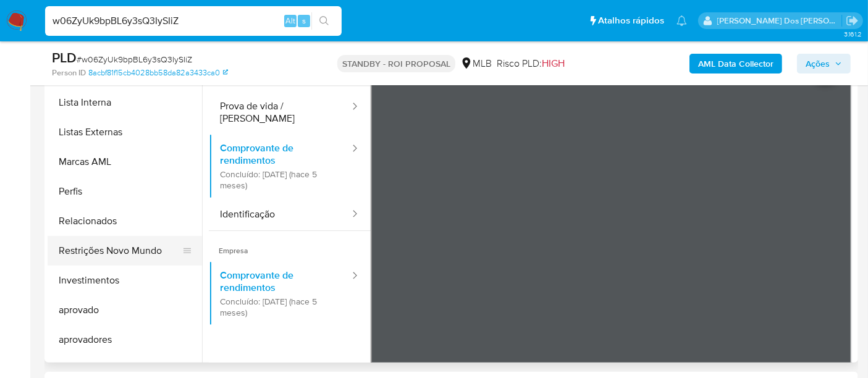
scroll to position [640, 0]
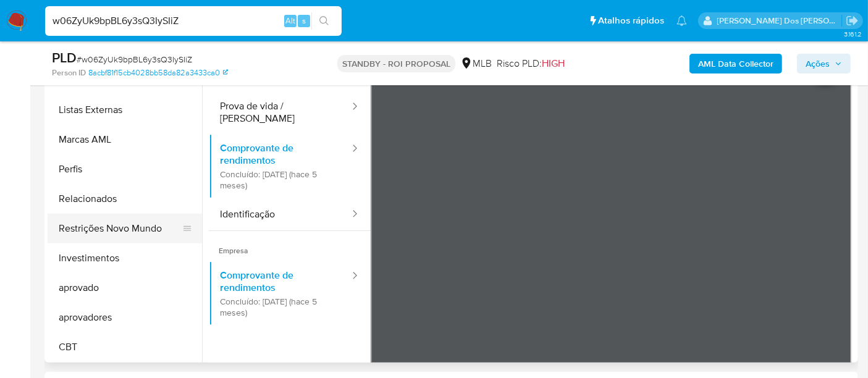
click at [117, 229] on button "Restrições Novo Mundo" at bounding box center [120, 229] width 145 height 30
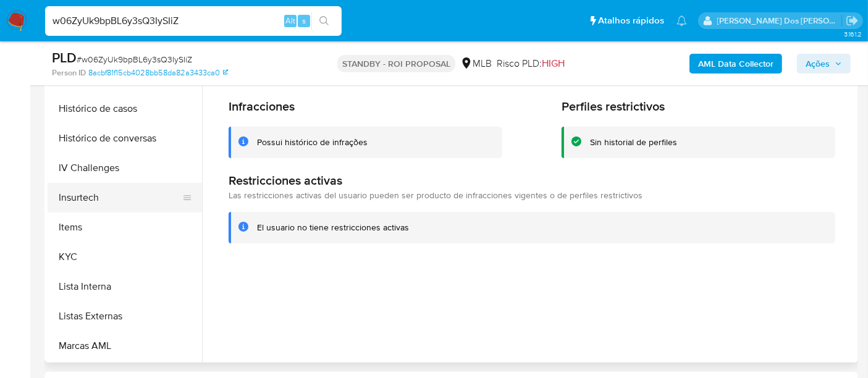
scroll to position [297, 0]
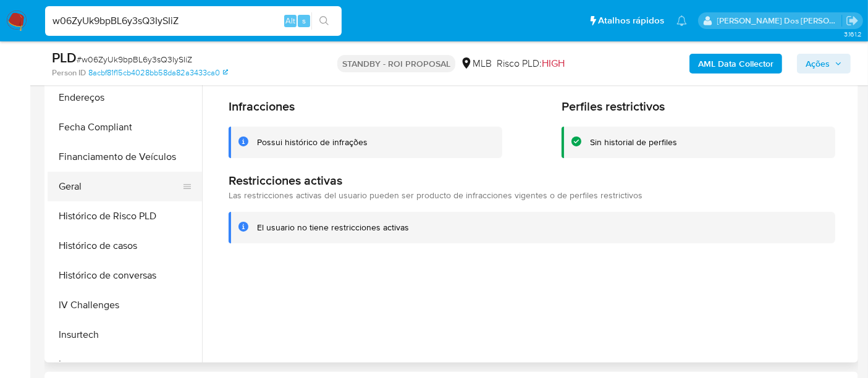
drag, startPoint x: 75, startPoint y: 182, endPoint x: 185, endPoint y: 186, distance: 110.7
click at [74, 184] on button "Geral" at bounding box center [120, 187] width 145 height 30
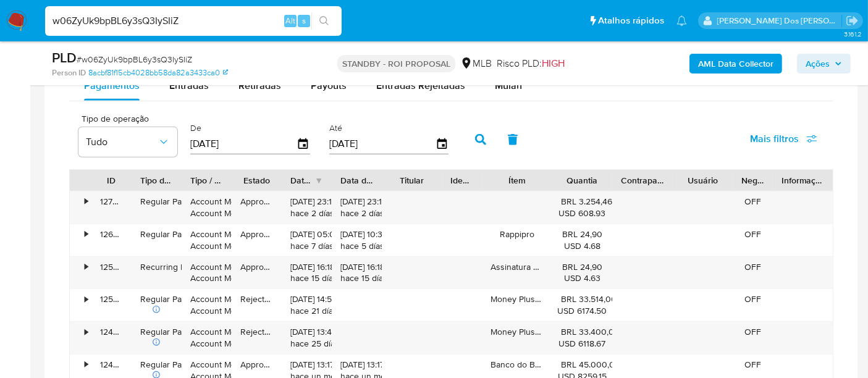
scroll to position [961, 0]
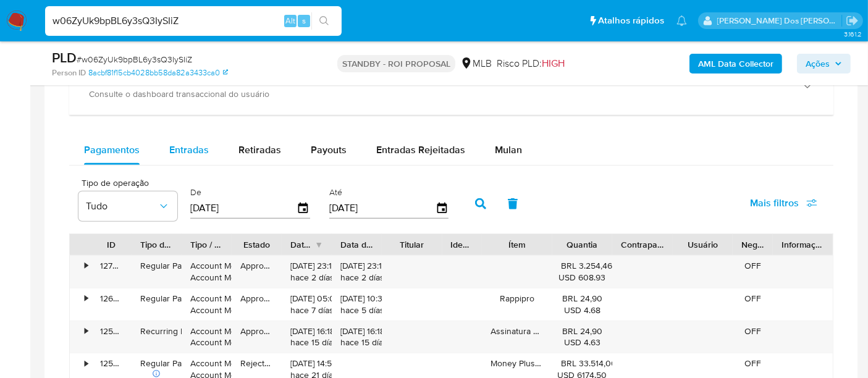
click at [184, 148] on span "Entradas" at bounding box center [189, 150] width 40 height 14
select select "10"
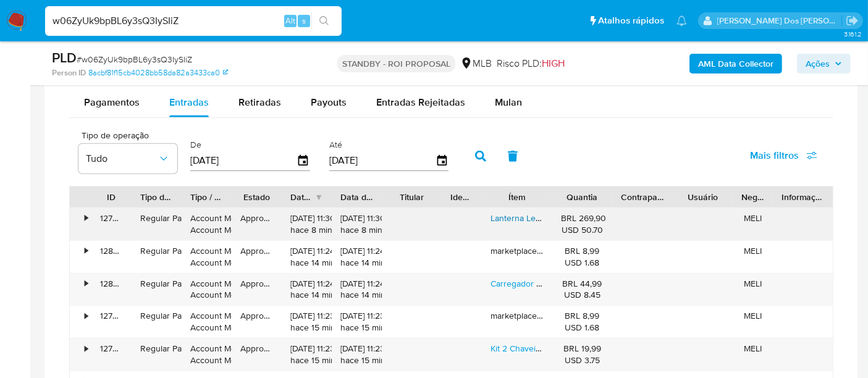
scroll to position [1029, 0]
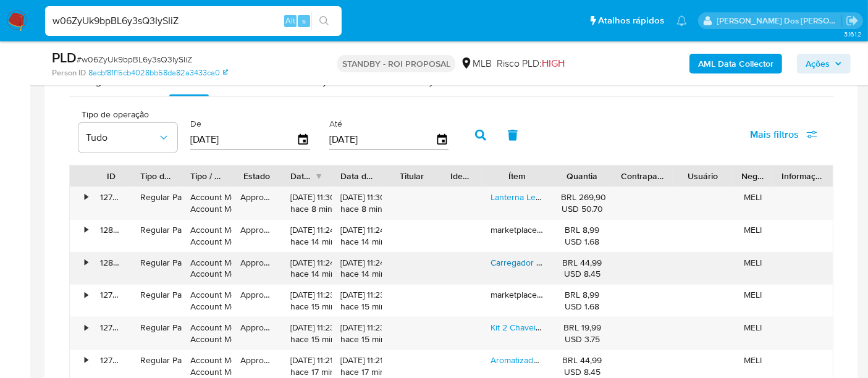
click at [507, 258] on link "Carregador 19v 2,37a 45w Notebook Asus Z550ma - Xx004t" at bounding box center [606, 262] width 231 height 12
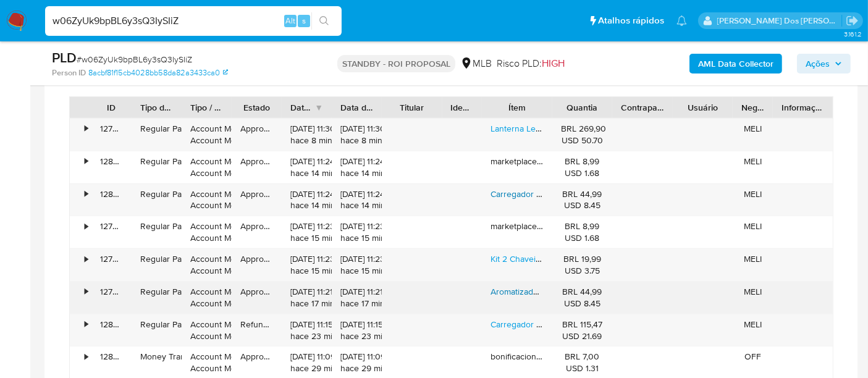
click at [514, 288] on link "Aromatizador De Ambiente Elétrico 500ml Com Controle Remoto Cor Marrom-claro Ca…" at bounding box center [671, 291] width 360 height 12
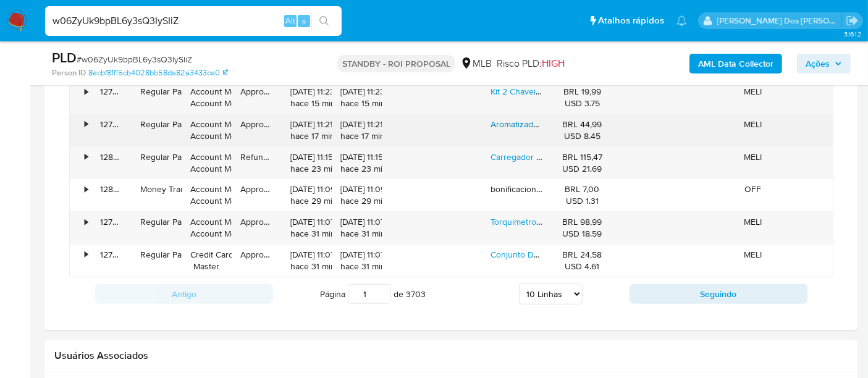
scroll to position [1304, 0]
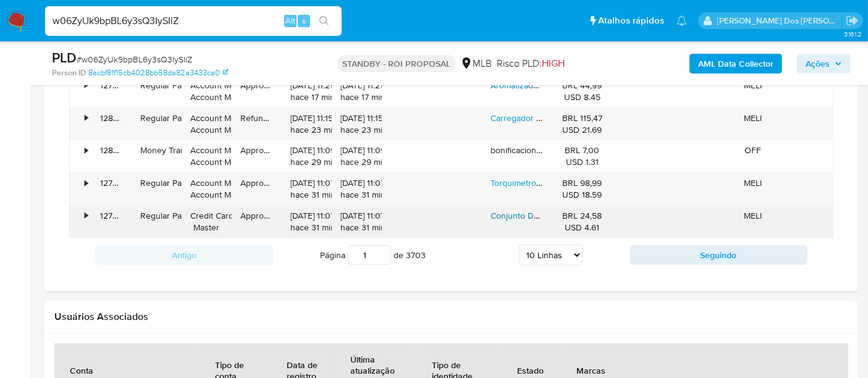
click at [506, 209] on link "Conjunto De Adaptador De Cabo Carregamento Múltiplo 6 Em 1 Cor Preto" at bounding box center [631, 215] width 281 height 12
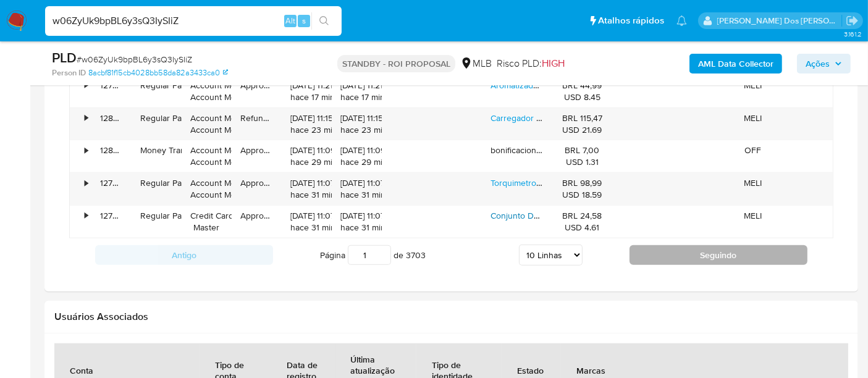
click at [666, 256] on button "Seguindo" at bounding box center [719, 255] width 178 height 20
type input "2"
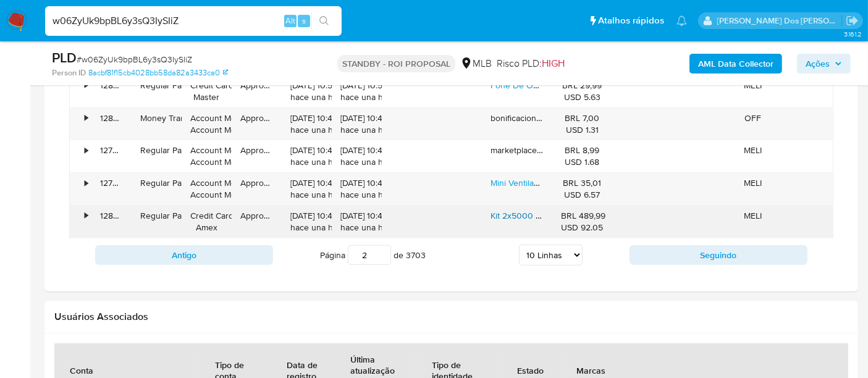
click at [531, 210] on link "Kit 2x5000 Etiqueta Termica 100mmx150mm Formato Resma Cor Branco" at bounding box center [649, 215] width 316 height 12
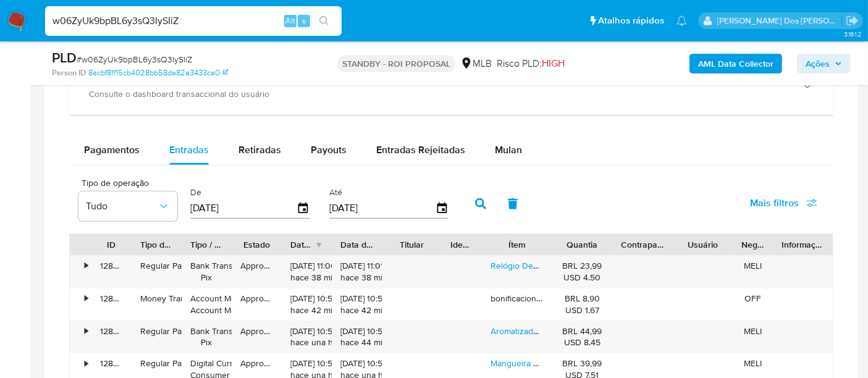
scroll to position [755, 0]
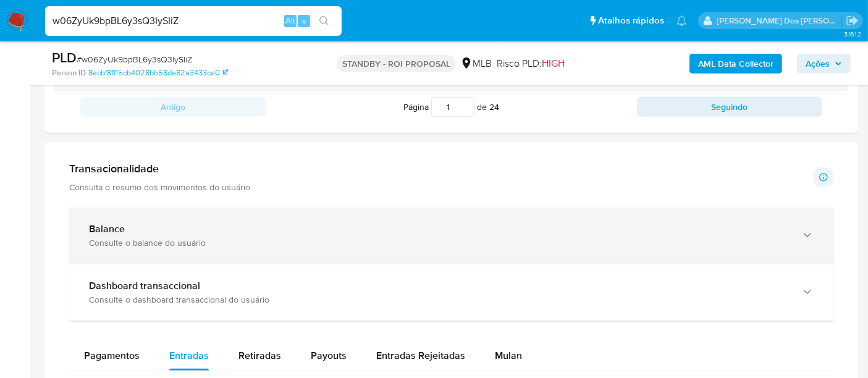
click at [318, 212] on div "Balance Consulte o balance do usuário" at bounding box center [451, 236] width 764 height 56
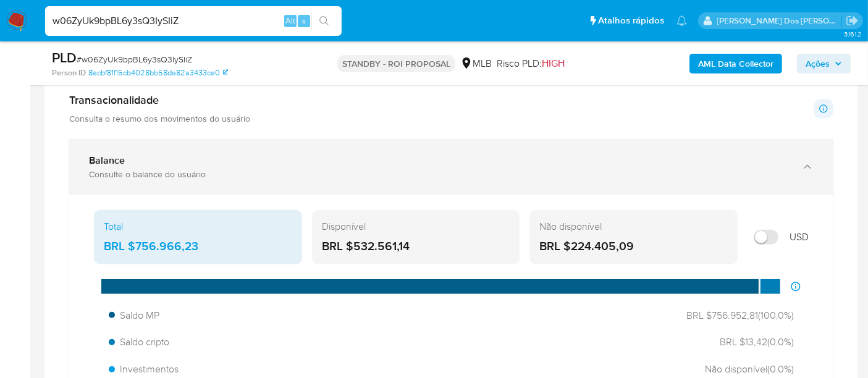
scroll to position [892, 0]
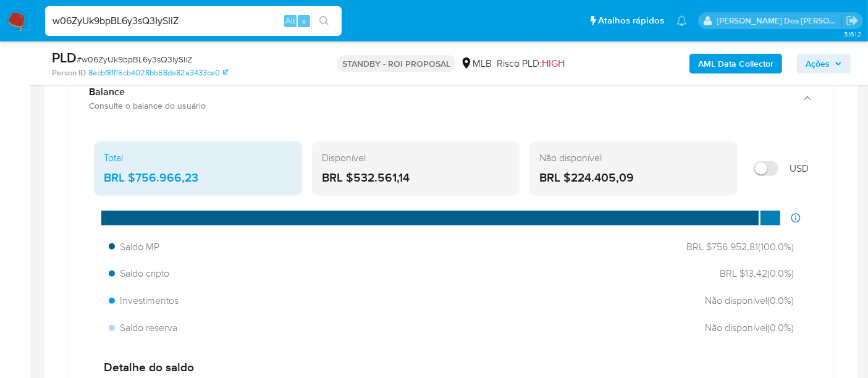
click at [179, 23] on input "w06ZyUk9bpBL6y3sQ3IySIiZ" at bounding box center [193, 21] width 297 height 16
paste input "QNqrUY9jmfrYWBfvULOnDWRY"
type input "QNqrUY9jmfrYWBfvULOnDWRY"
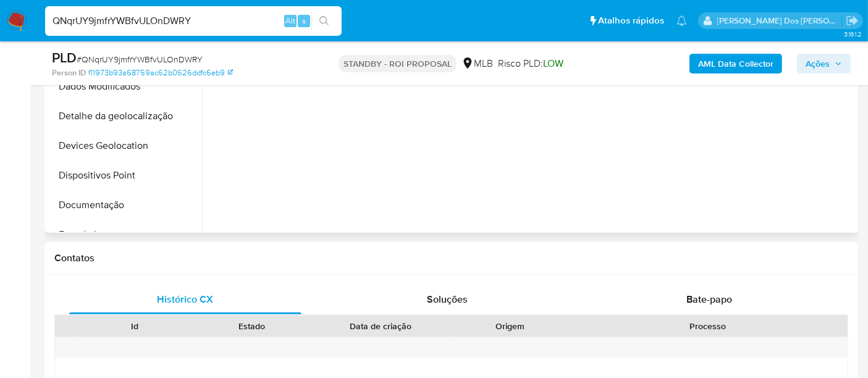
select select "10"
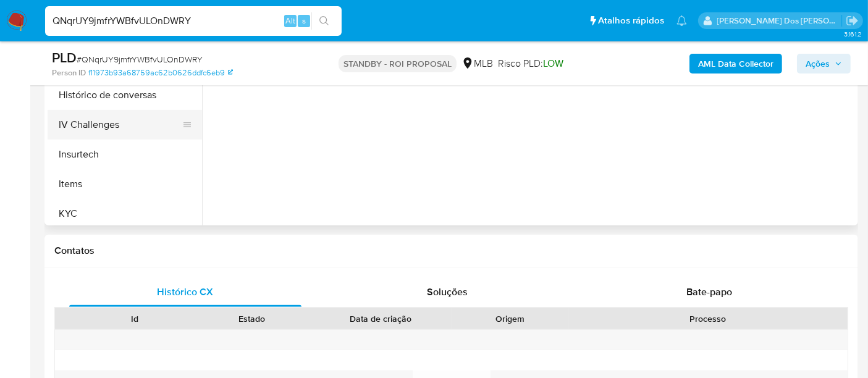
scroll to position [343, 0]
drag, startPoint x: 63, startPoint y: 205, endPoint x: 328, endPoint y: 221, distance: 265.6
click at [64, 205] on button "KYC" at bounding box center [125, 211] width 154 height 30
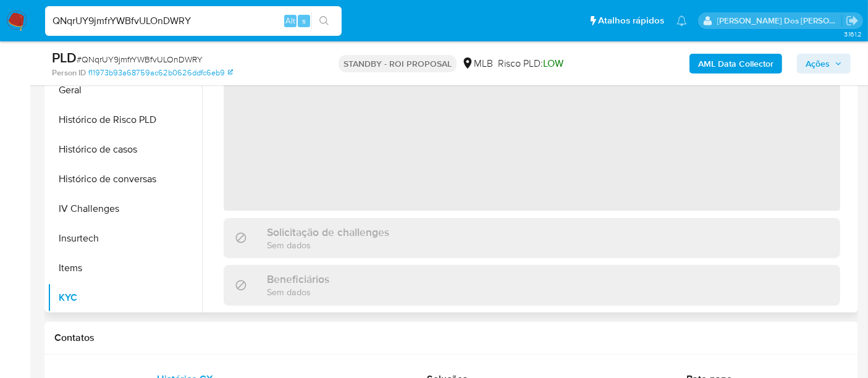
scroll to position [274, 0]
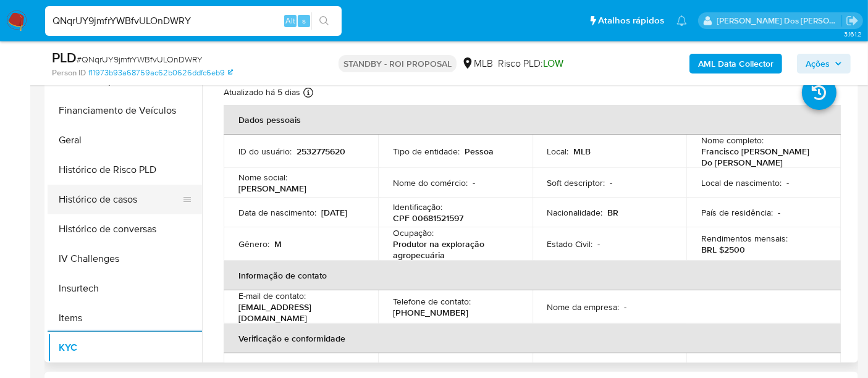
click at [125, 196] on button "Histórico de casos" at bounding box center [120, 200] width 145 height 30
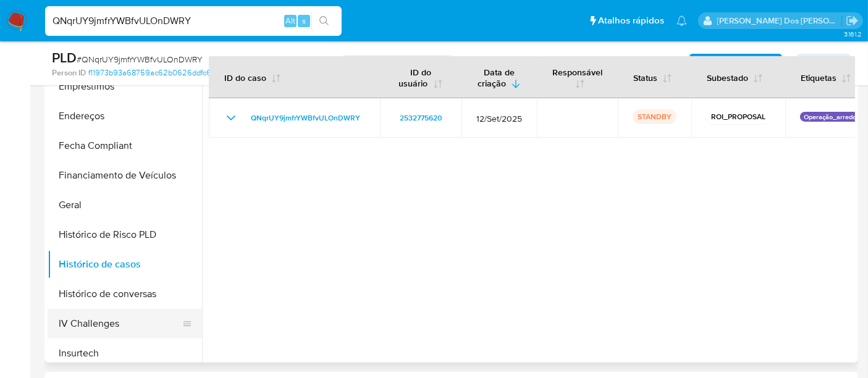
scroll to position [206, 0]
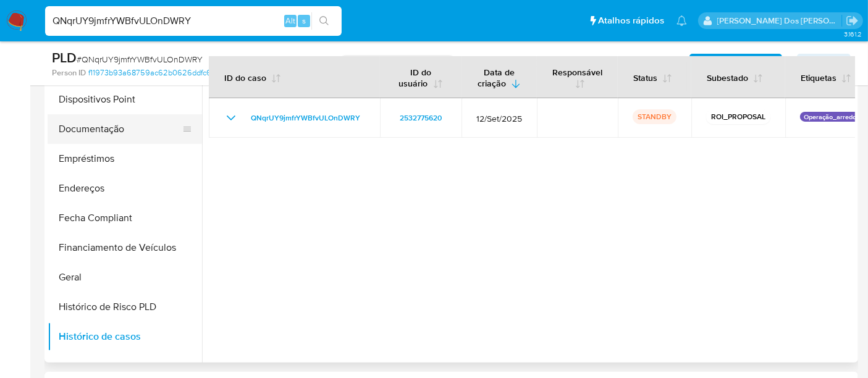
click at [109, 133] on button "Documentação" at bounding box center [120, 129] width 145 height 30
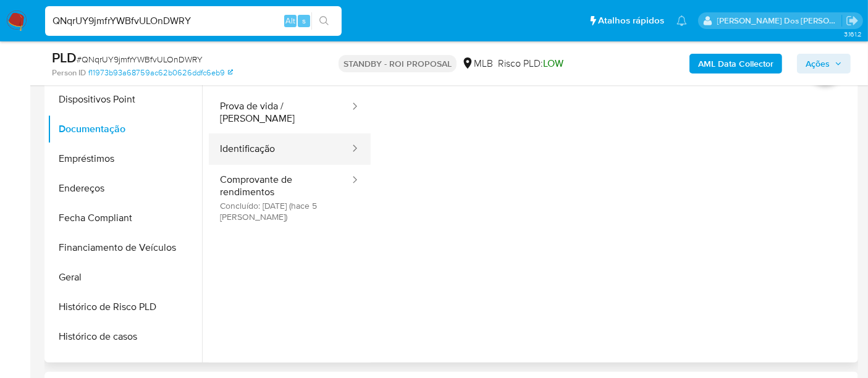
click at [256, 145] on button "Identificação" at bounding box center [280, 149] width 142 height 32
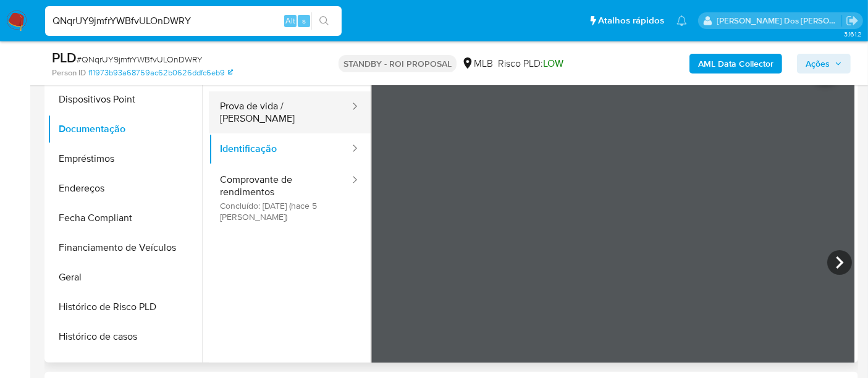
click at [241, 106] on button "Prova de vida / Selfie" at bounding box center [280, 112] width 142 height 42
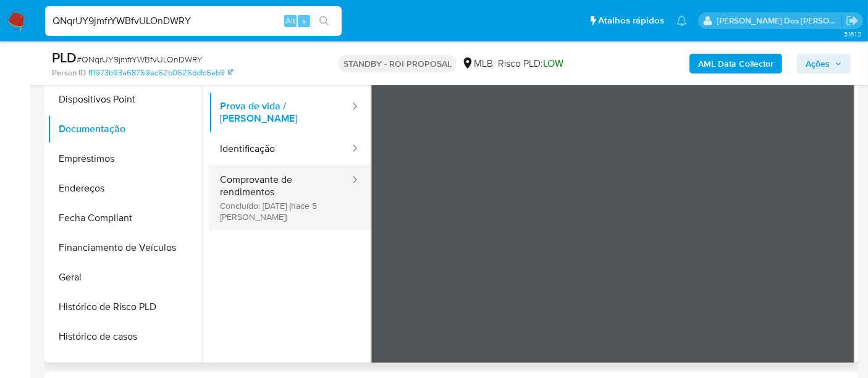
click at [269, 185] on button "Comprovante de rendimentos Concluído: 25/09/2025 (hace 5 días)" at bounding box center [280, 198] width 142 height 66
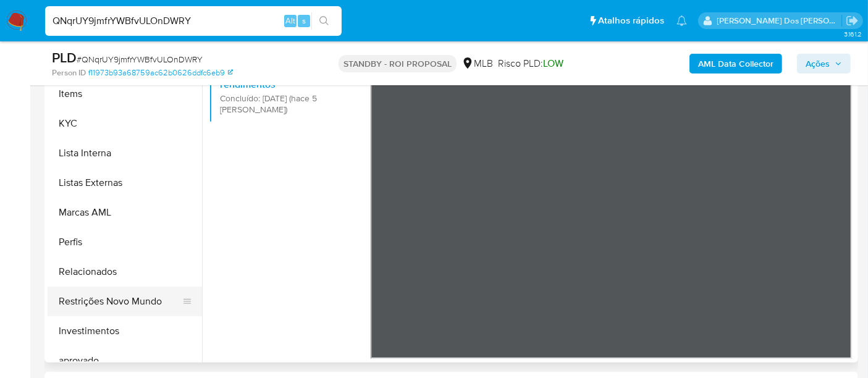
scroll to position [640, 0]
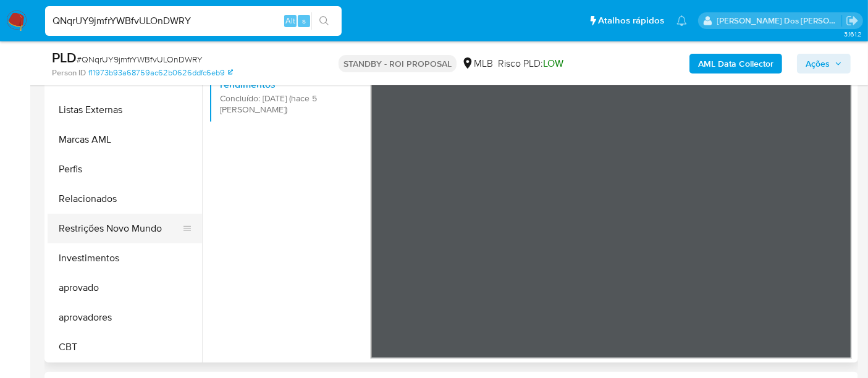
click at [125, 235] on button "Restrições Novo Mundo" at bounding box center [120, 229] width 145 height 30
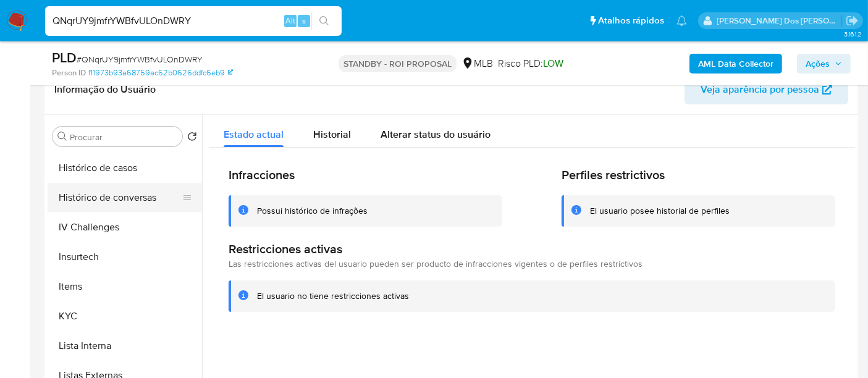
scroll to position [365, 0]
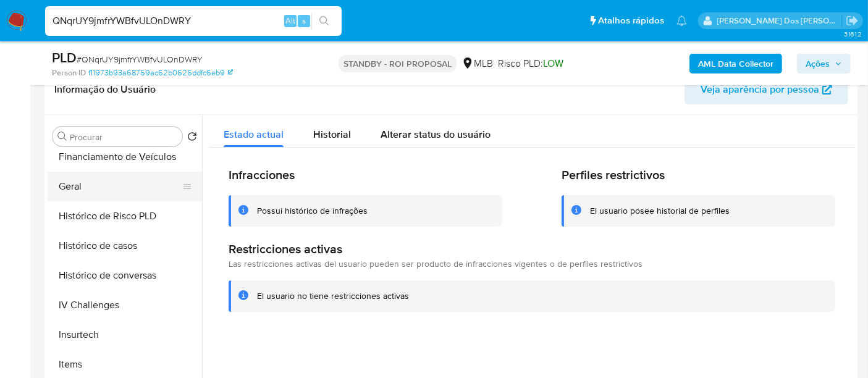
click at [75, 192] on button "Geral" at bounding box center [120, 187] width 145 height 30
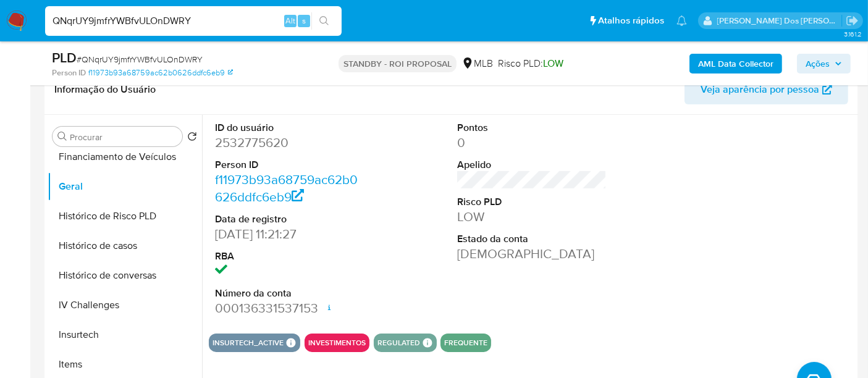
click at [161, 20] on input "QNqrUY9jmfrYWBfvULOnDWRY" at bounding box center [193, 21] width 297 height 16
paste input "NeXYlDC8mUSG5suYverEko2j"
type input "NeXYlDC8mUSG5suYverEko2j"
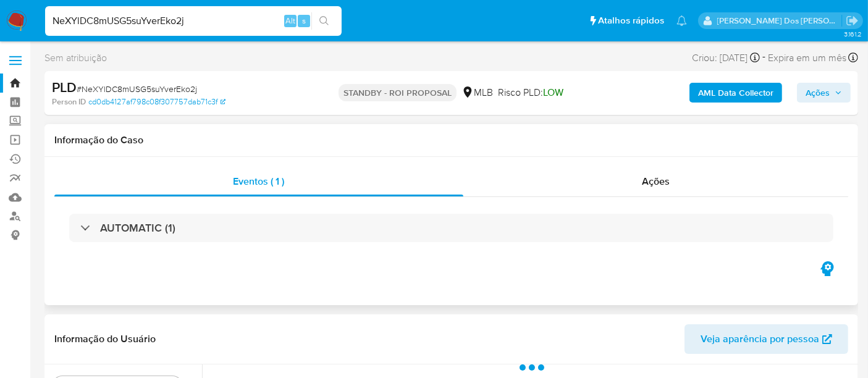
select select "10"
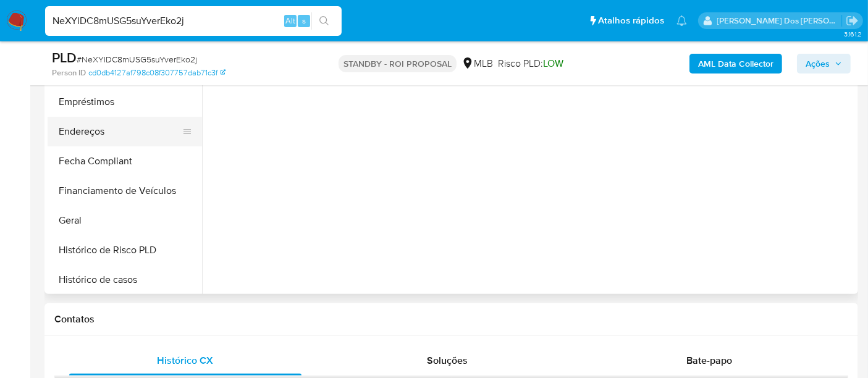
scroll to position [412, 0]
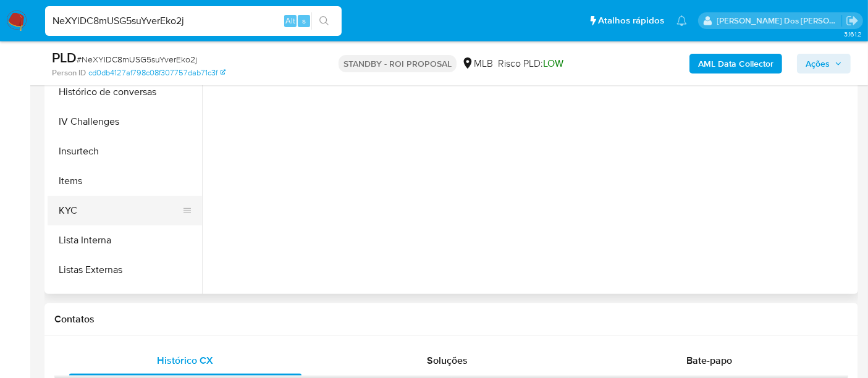
click at [75, 215] on button "KYC" at bounding box center [120, 211] width 145 height 30
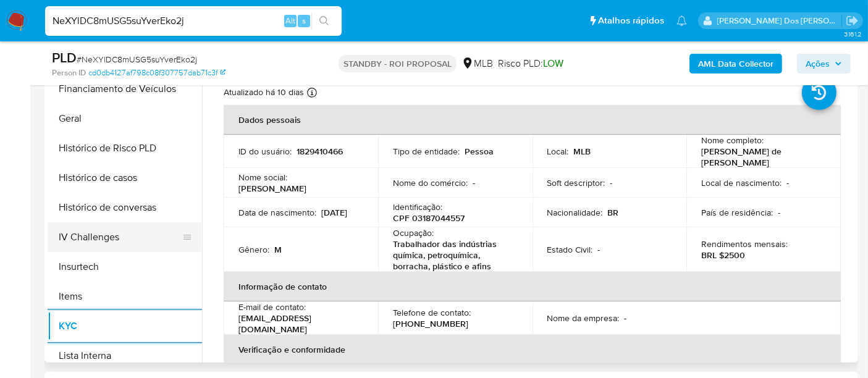
scroll to position [343, 0]
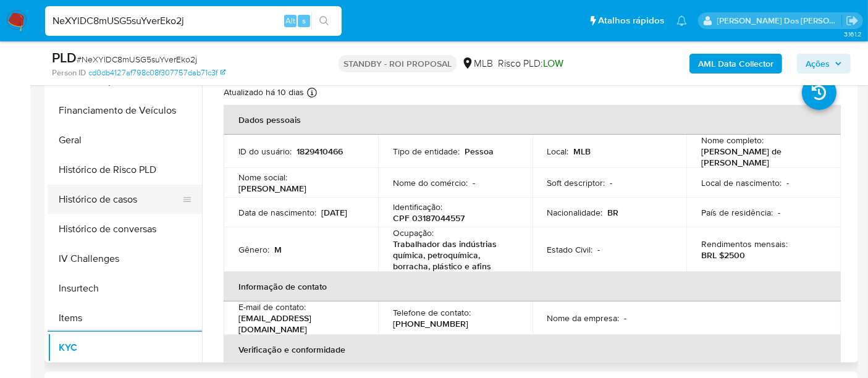
click at [117, 198] on button "Histórico de casos" at bounding box center [120, 200] width 145 height 30
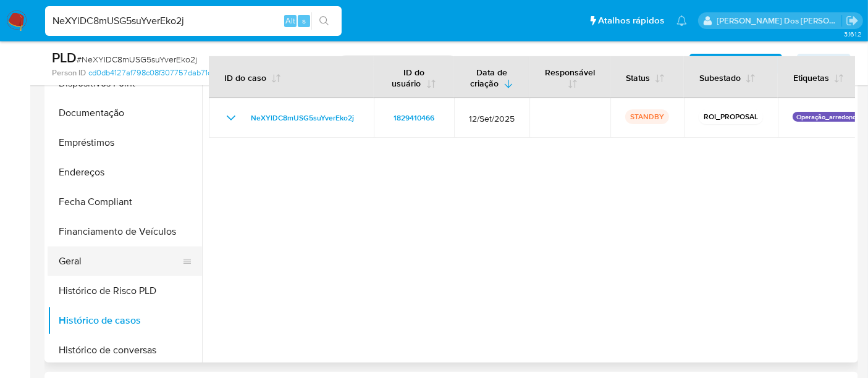
scroll to position [137, 0]
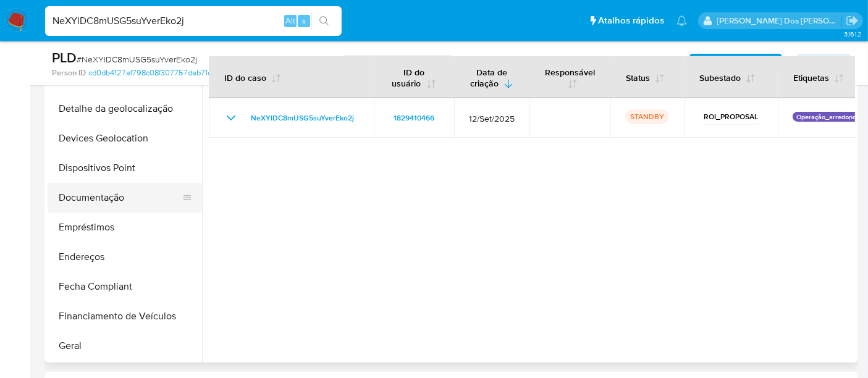
click at [94, 197] on button "Documentação" at bounding box center [120, 198] width 145 height 30
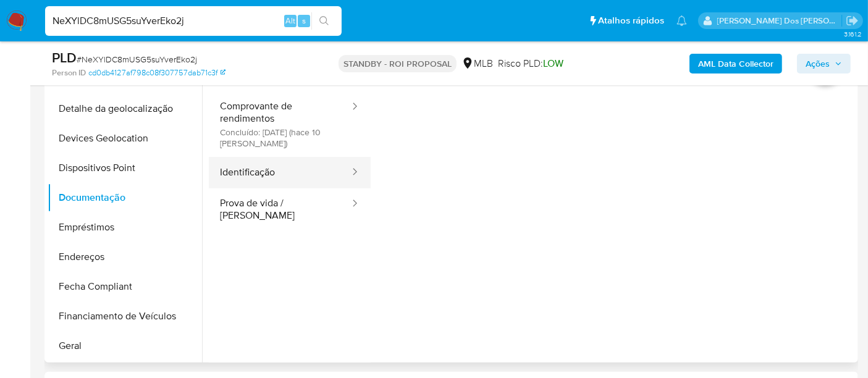
click at [268, 167] on button "Identificação" at bounding box center [280, 173] width 142 height 32
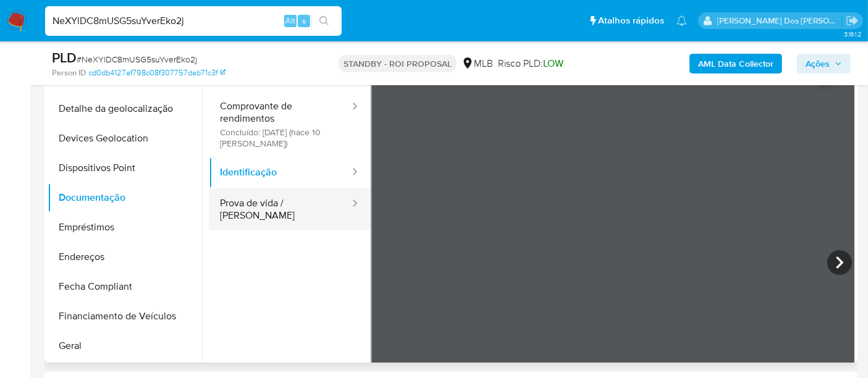
click at [310, 205] on button "Prova de vida / Selfie" at bounding box center [280, 209] width 142 height 42
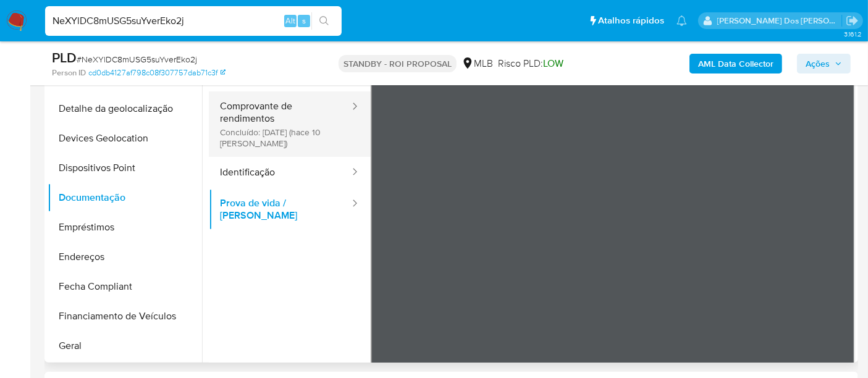
click at [273, 133] on button "Comprovante de rendimentos Concluído: 20/09/2025 (hace 10 días)" at bounding box center [280, 124] width 142 height 66
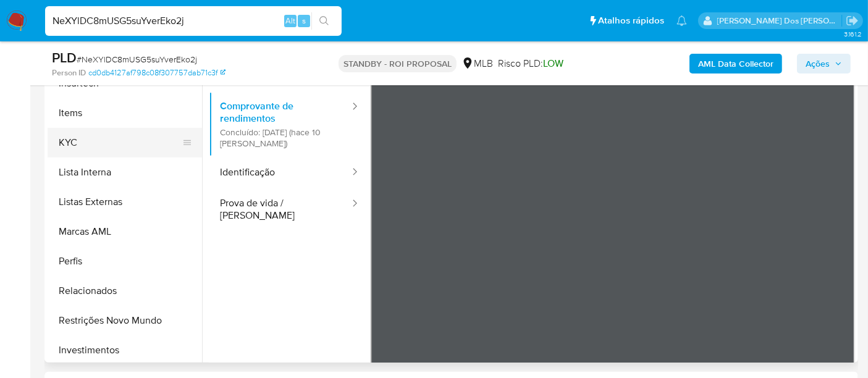
scroll to position [549, 0]
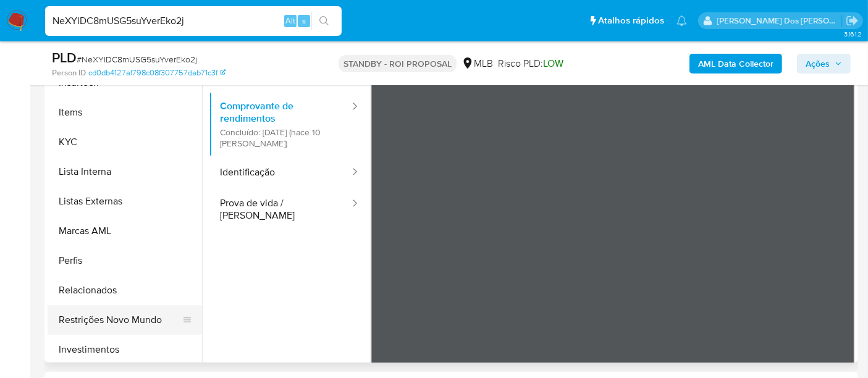
drag, startPoint x: 125, startPoint y: 322, endPoint x: 129, endPoint y: 316, distance: 7.0
click at [125, 322] on button "Restrições Novo Mundo" at bounding box center [120, 320] width 145 height 30
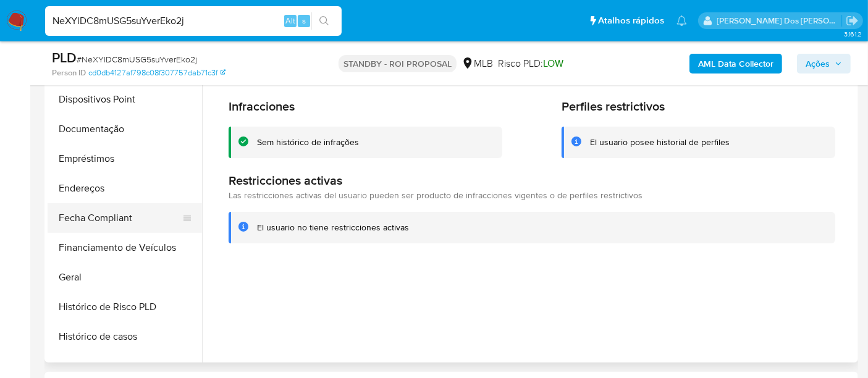
scroll to position [137, 0]
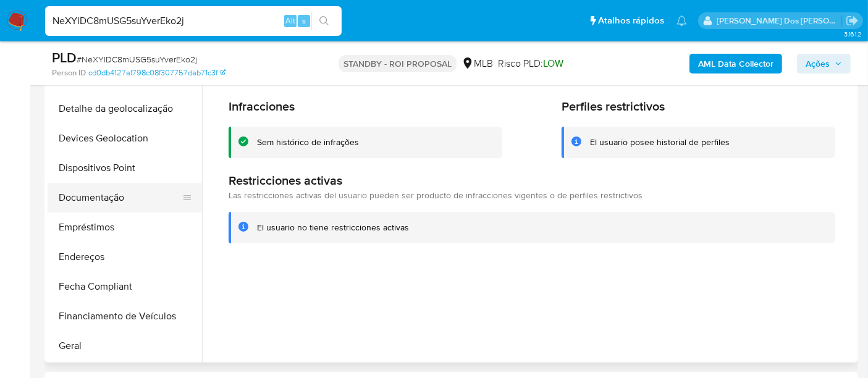
click at [108, 198] on button "Documentação" at bounding box center [120, 198] width 145 height 30
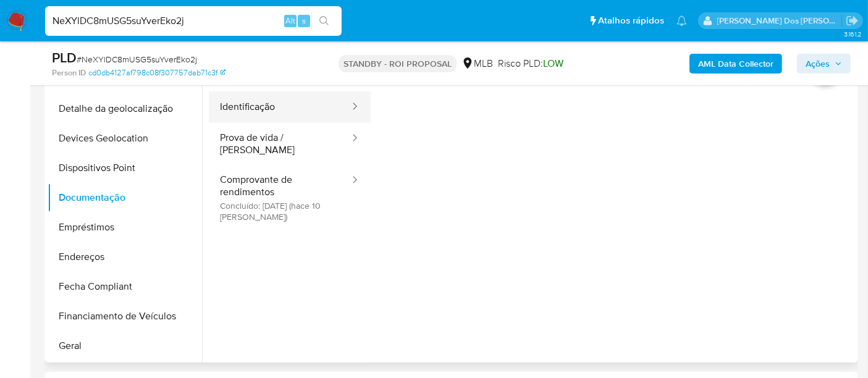
click at [250, 117] on button "Identificação" at bounding box center [280, 107] width 142 height 32
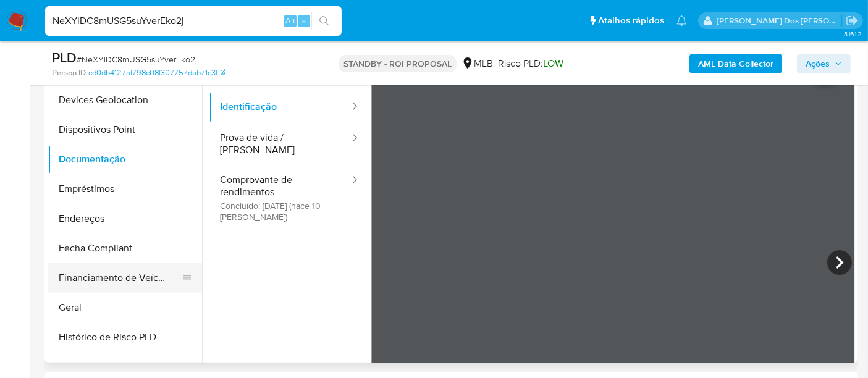
scroll to position [206, 0]
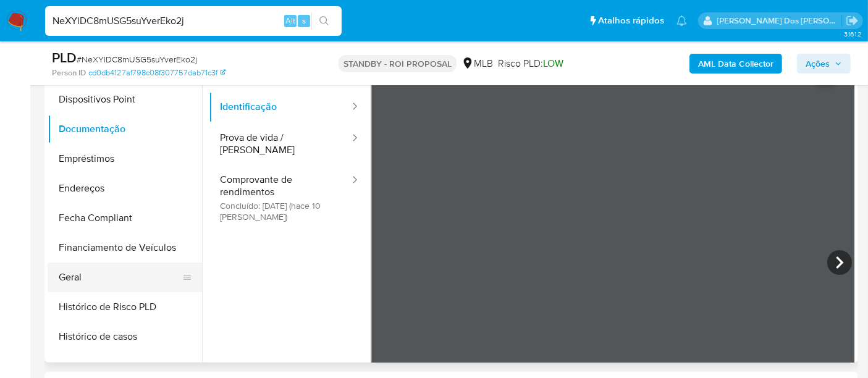
click at [67, 279] on button "Geral" at bounding box center [120, 278] width 145 height 30
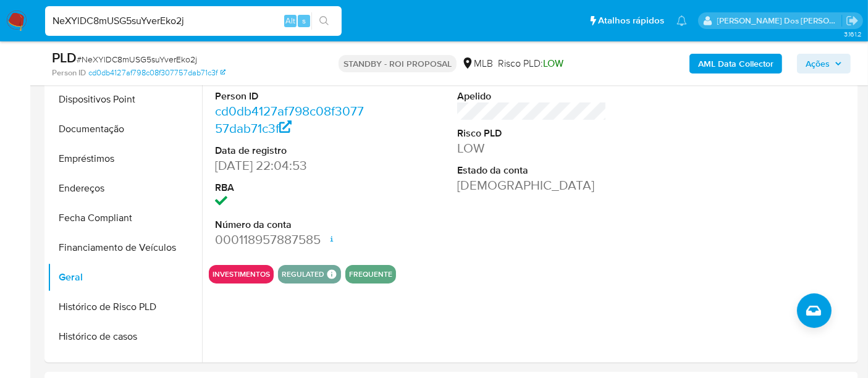
click at [156, 23] on input "NeXYlDC8mUSG5suYverEko2j" at bounding box center [193, 21] width 297 height 16
type input "renatolopesfilho1011@gmail.com"
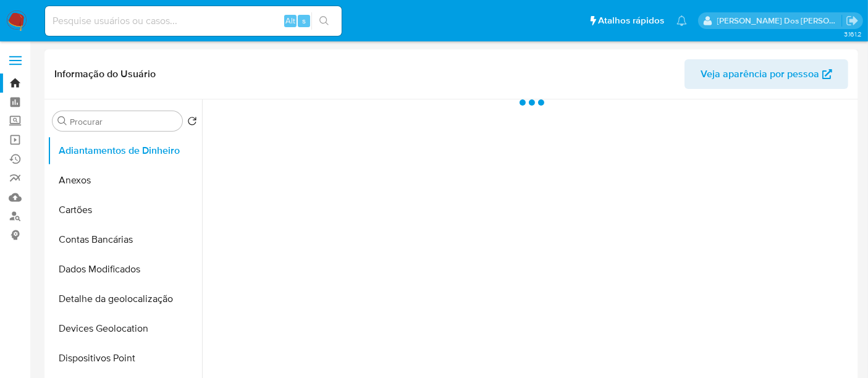
select select "10"
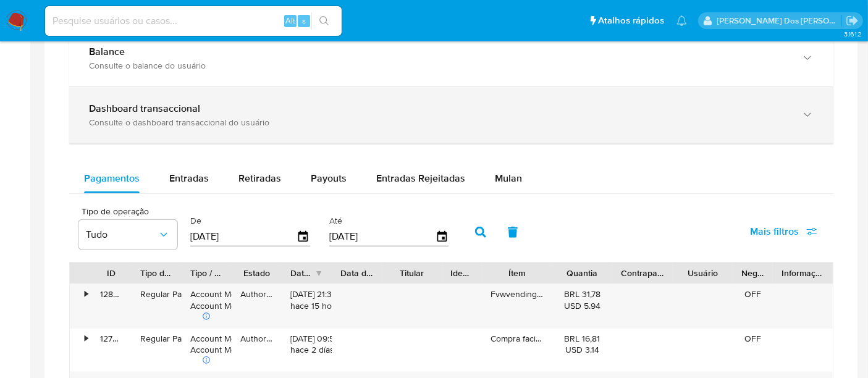
scroll to position [687, 0]
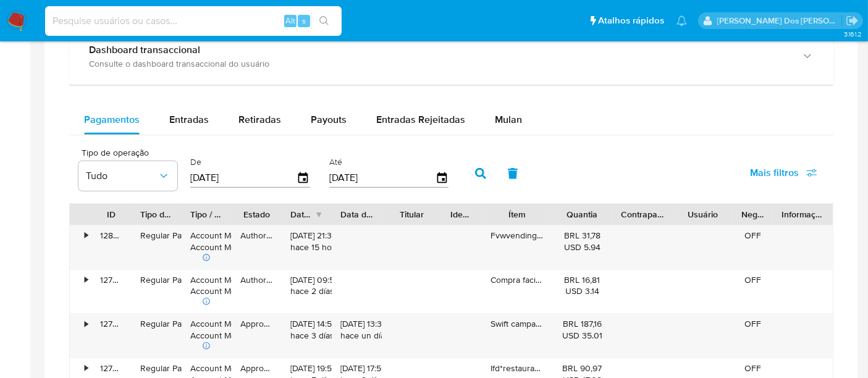
click at [205, 19] on input at bounding box center [193, 21] width 297 height 16
type input "simonelopes0610@gmail.com"
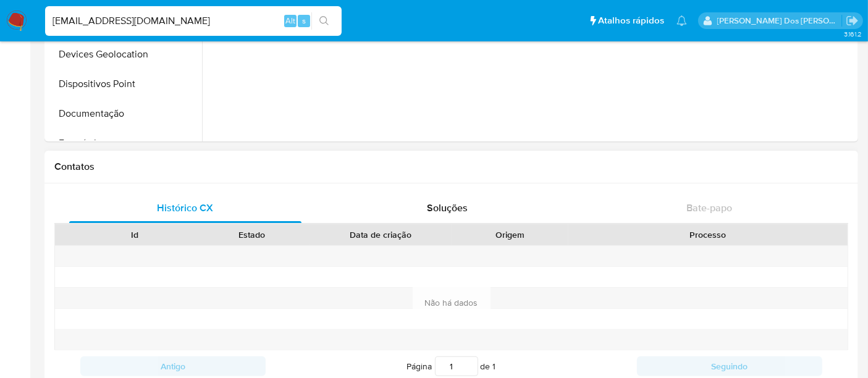
select select "10"
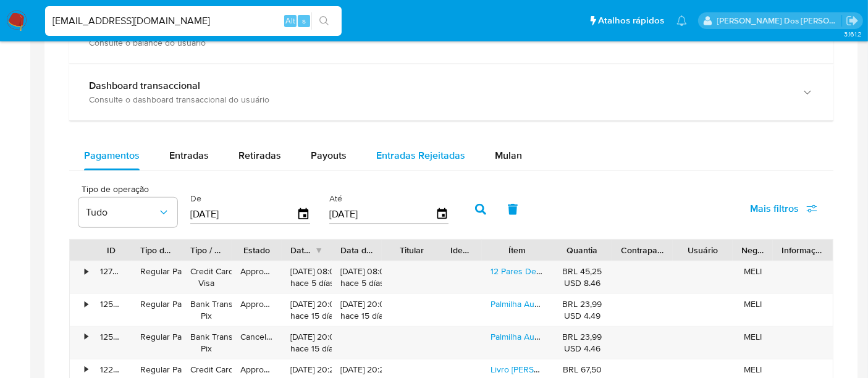
scroll to position [755, 0]
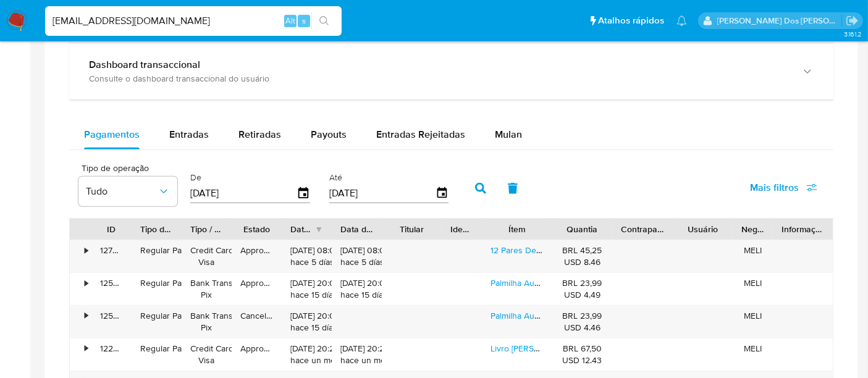
click at [222, 20] on input "simonelopes0610@gmail.com" at bounding box center [193, 21] width 297 height 16
type input "msaluha"
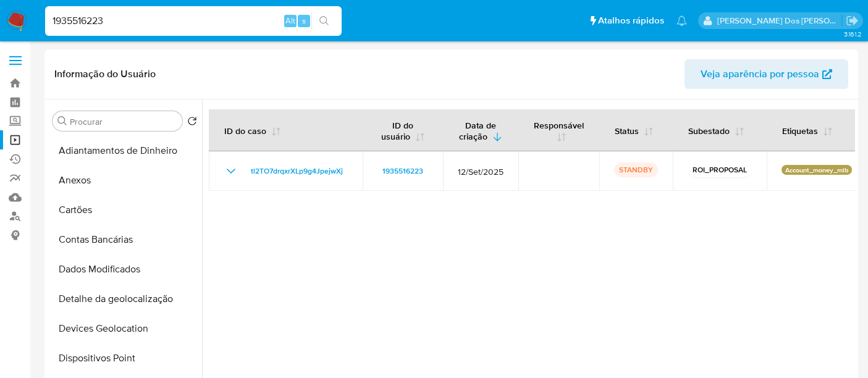
select select "10"
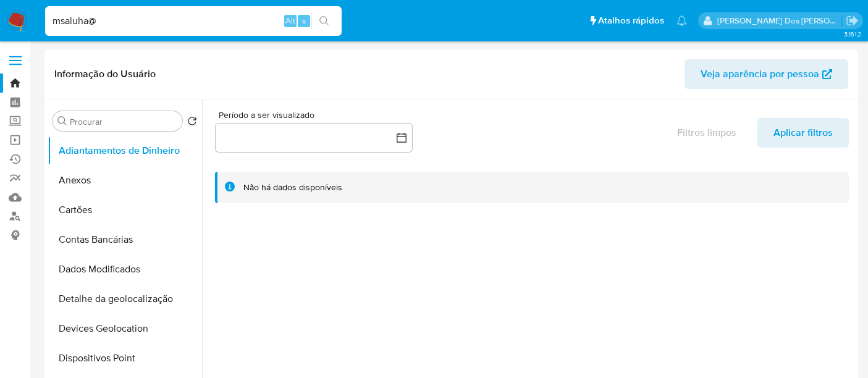
select select "10"
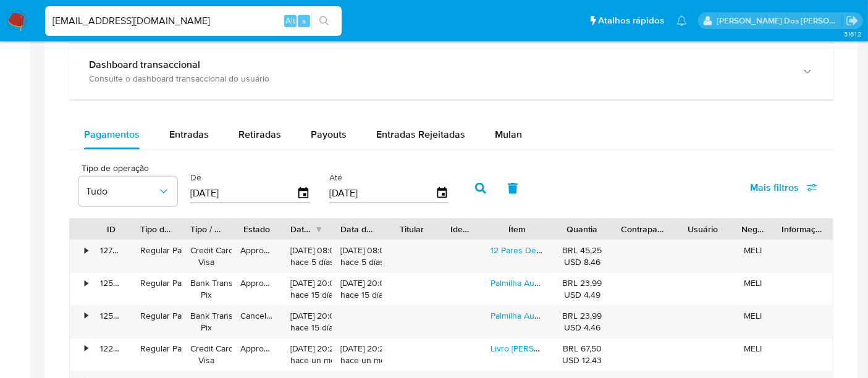
type input "[EMAIL_ADDRESS][DOMAIN_NAME]"
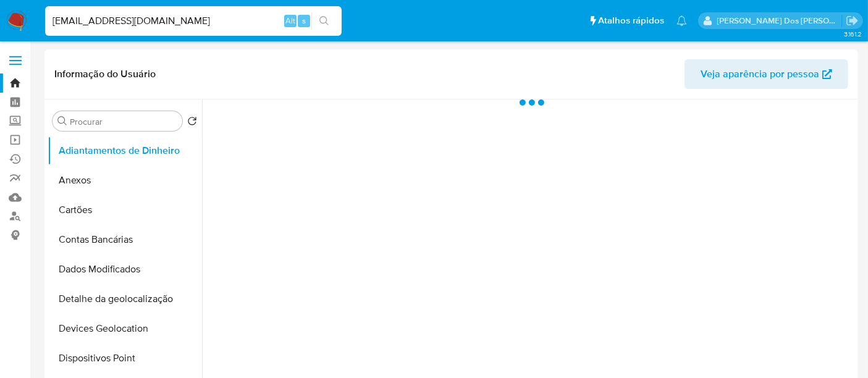
select select "10"
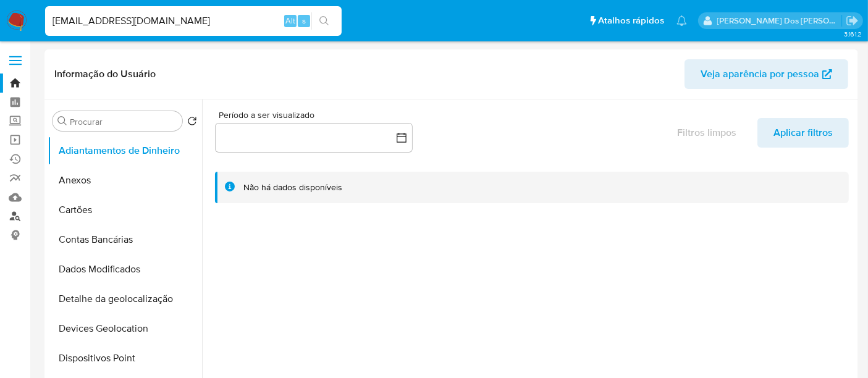
click at [14, 213] on link "Localizador de pessoas" at bounding box center [73, 216] width 147 height 19
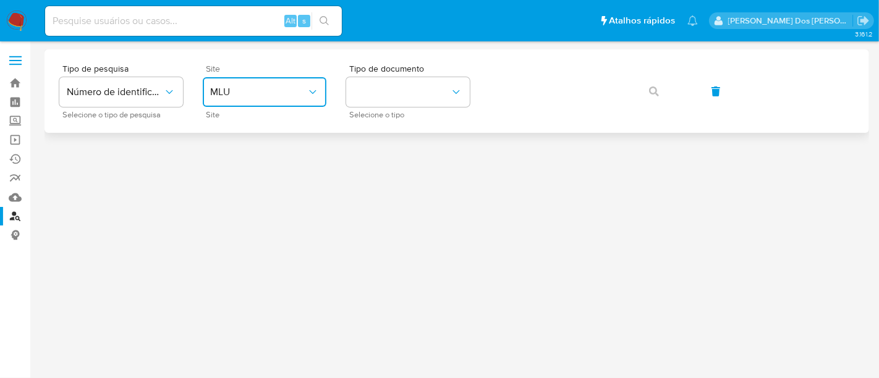
click at [264, 98] on span "MLU" at bounding box center [258, 92] width 96 height 12
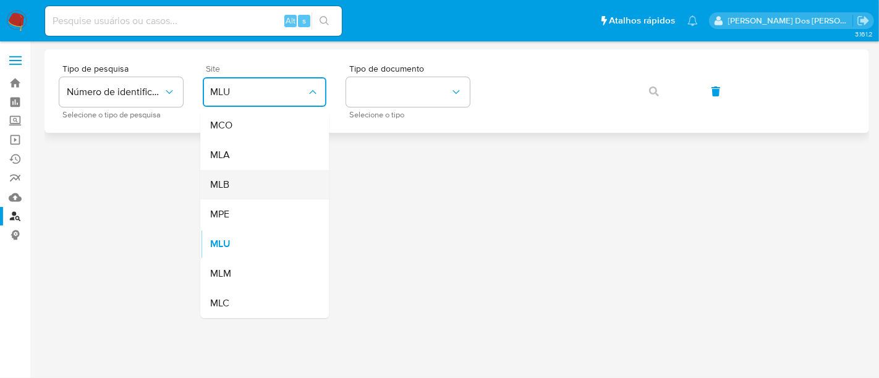
click at [253, 184] on div "MLB" at bounding box center [260, 185] width 101 height 30
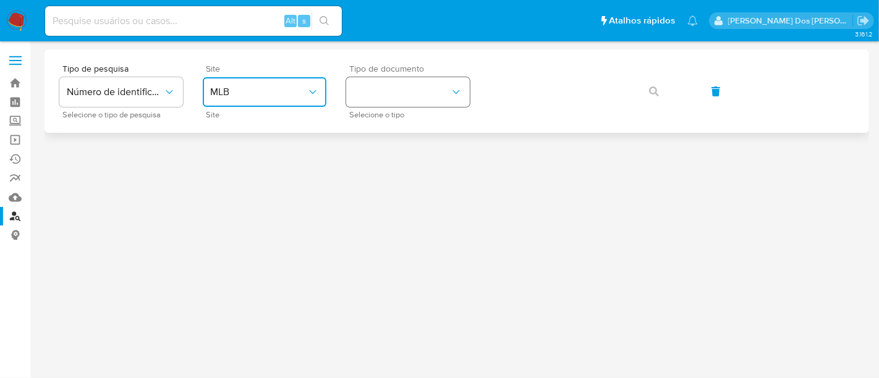
click at [413, 88] on button "identificationType" at bounding box center [408, 92] width 124 height 30
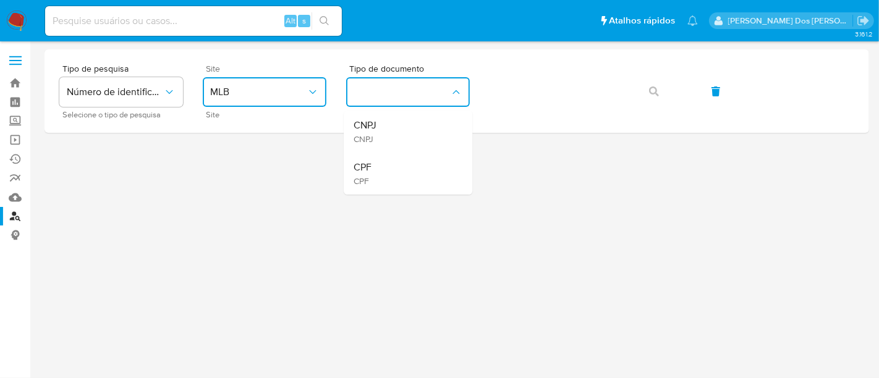
click at [394, 167] on div "CPF CPF" at bounding box center [403, 174] width 101 height 42
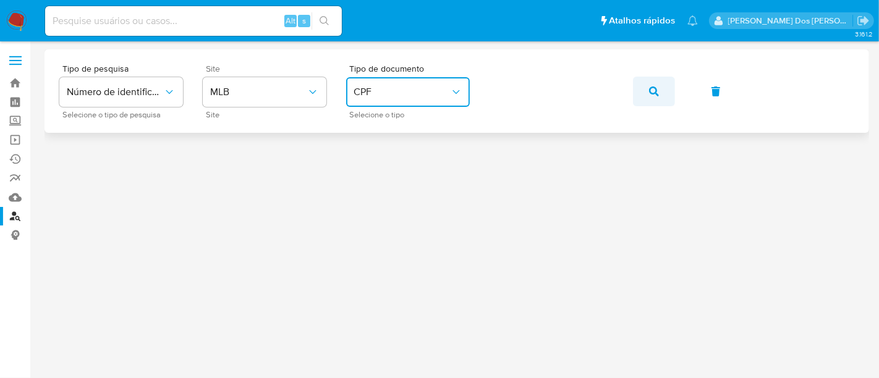
click at [657, 93] on icon "button" at bounding box center [654, 92] width 10 height 10
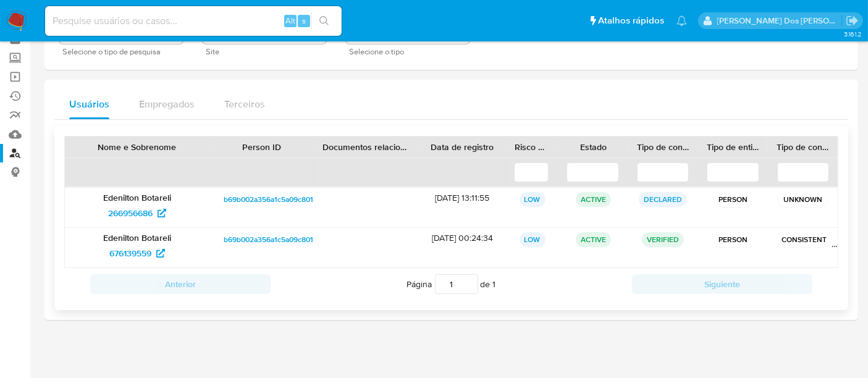
scroll to position [65, 0]
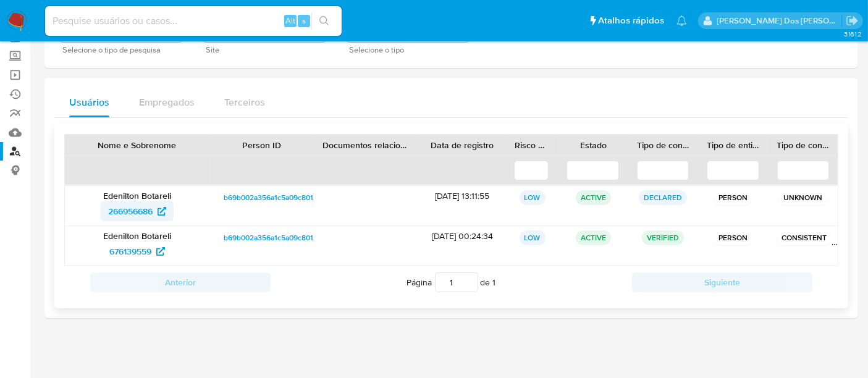
click at [137, 206] on span "266956686" at bounding box center [130, 211] width 44 height 20
click at [125, 248] on span "676139559" at bounding box center [130, 252] width 42 height 20
click at [14, 20] on img at bounding box center [16, 21] width 21 height 21
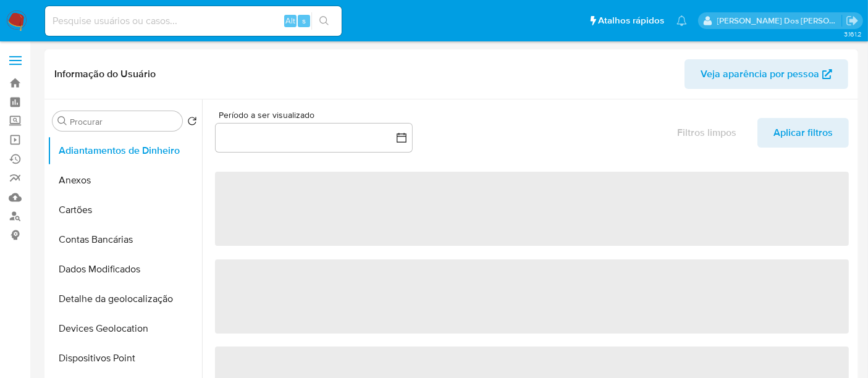
select select "10"
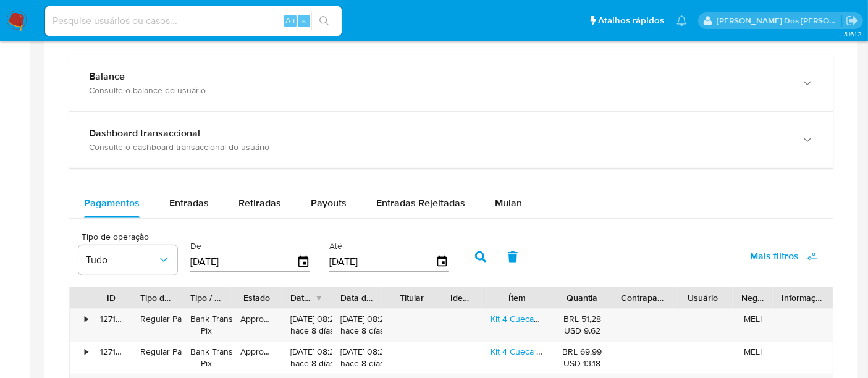
scroll to position [755, 0]
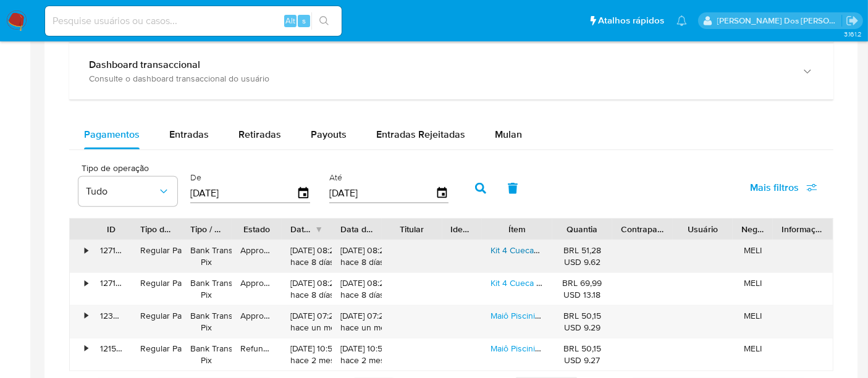
click at [527, 250] on link "Kit 4 Cuecas Boxer Box Masculino Original Algodão Atacado" at bounding box center [606, 250] width 230 height 12
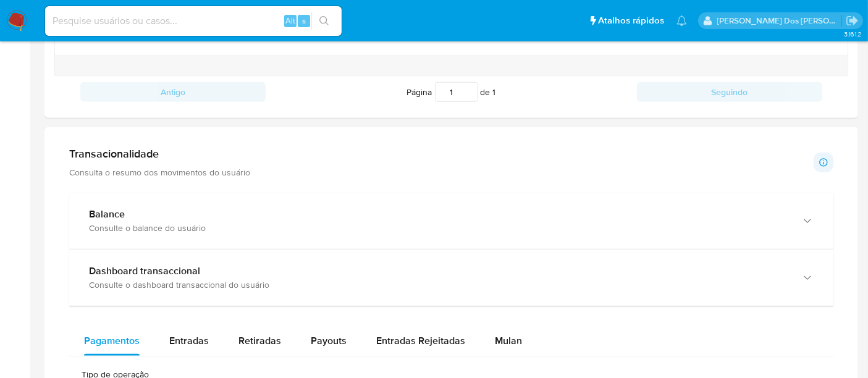
scroll to position [824, 0]
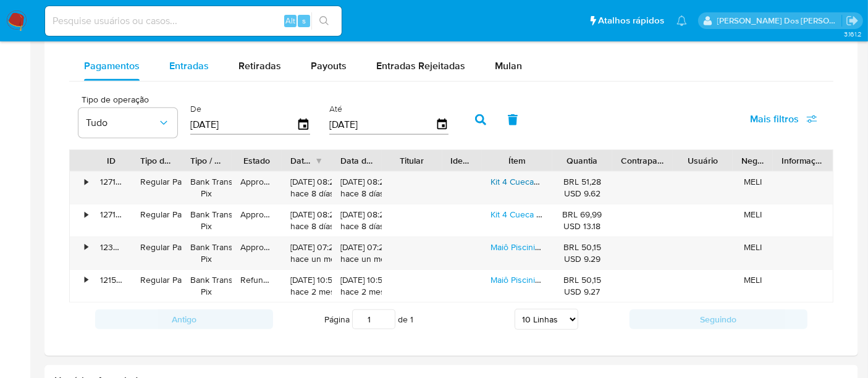
click at [192, 68] on span "Entradas" at bounding box center [189, 66] width 40 height 14
select select "10"
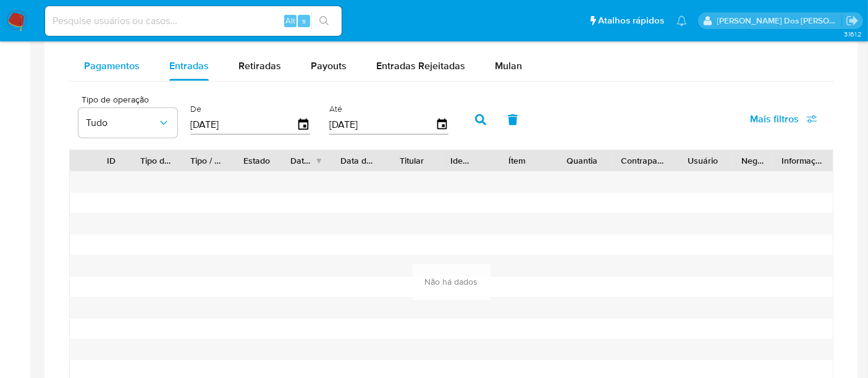
click at [114, 62] on span "Pagamentos" at bounding box center [112, 66] width 56 height 14
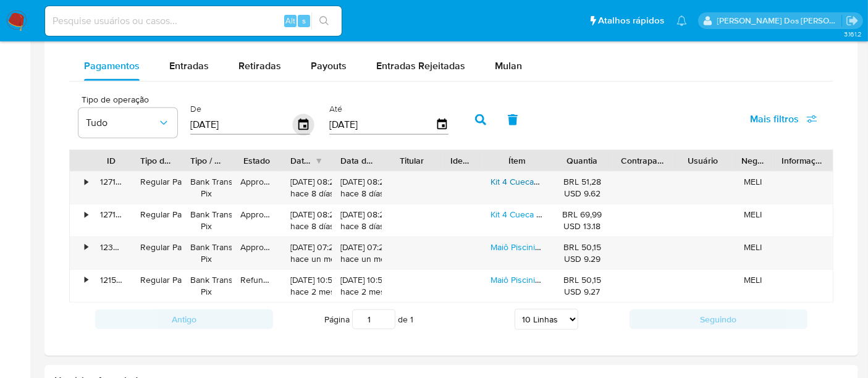
click at [298, 122] on icon "button" at bounding box center [304, 125] width 22 height 22
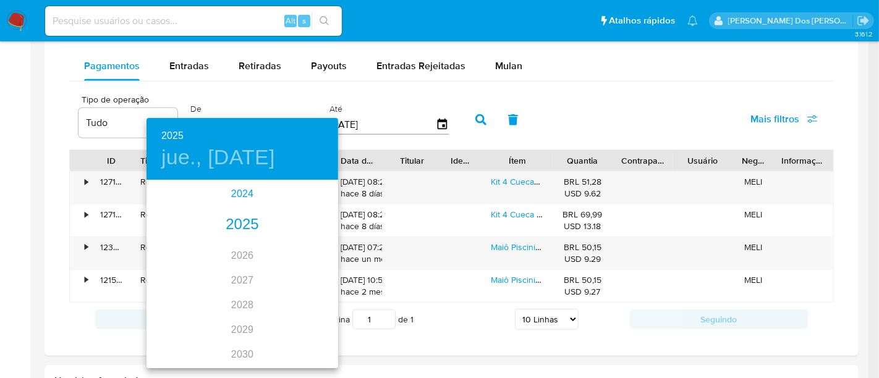
click at [240, 190] on div "2024" at bounding box center [242, 194] width 192 height 25
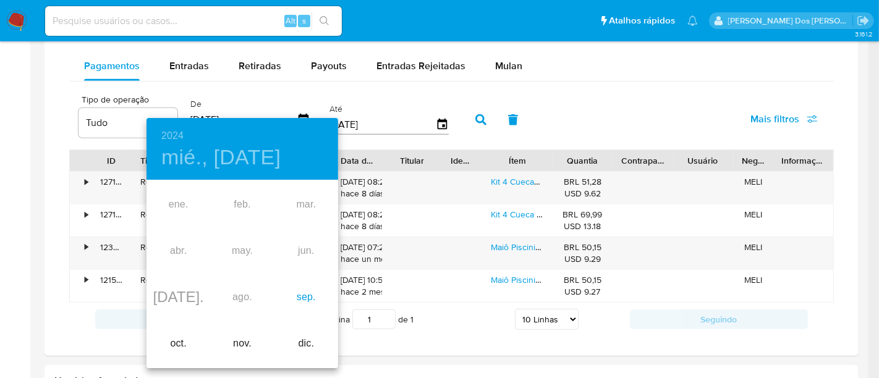
click at [310, 298] on div "sep." at bounding box center [306, 297] width 64 height 46
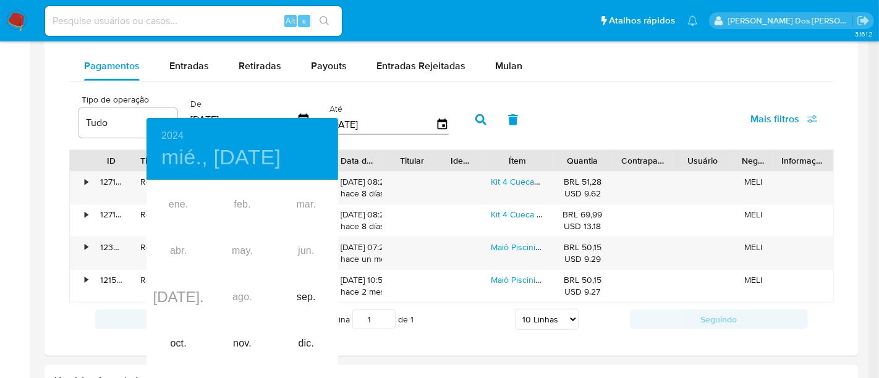
type input "[DATE]"
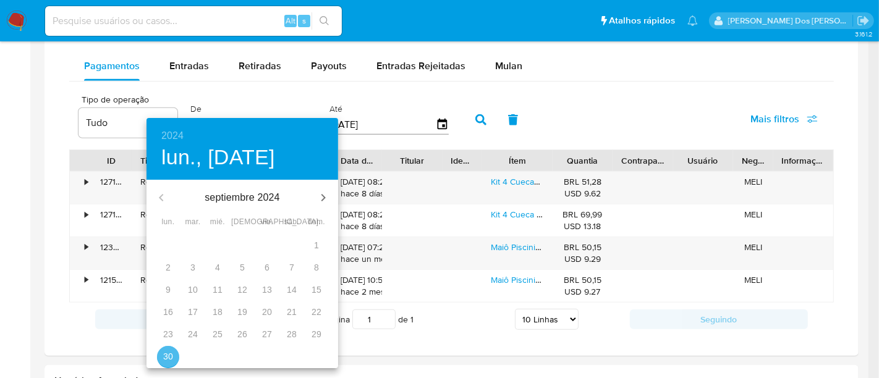
click at [171, 349] on button "30" at bounding box center [168, 357] width 22 height 22
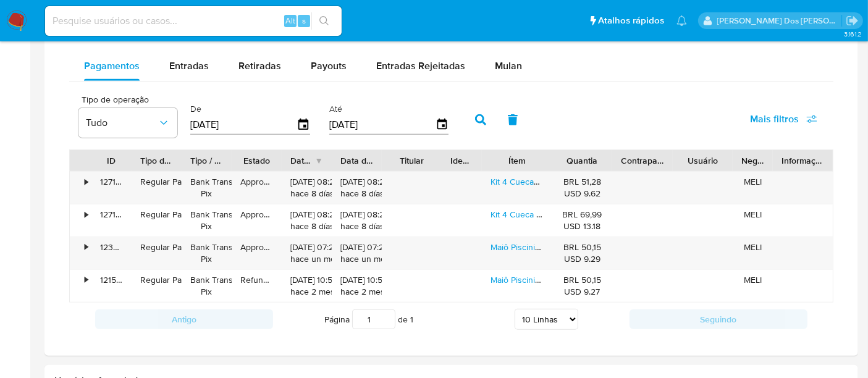
click at [475, 119] on icon "button" at bounding box center [480, 119] width 11 height 11
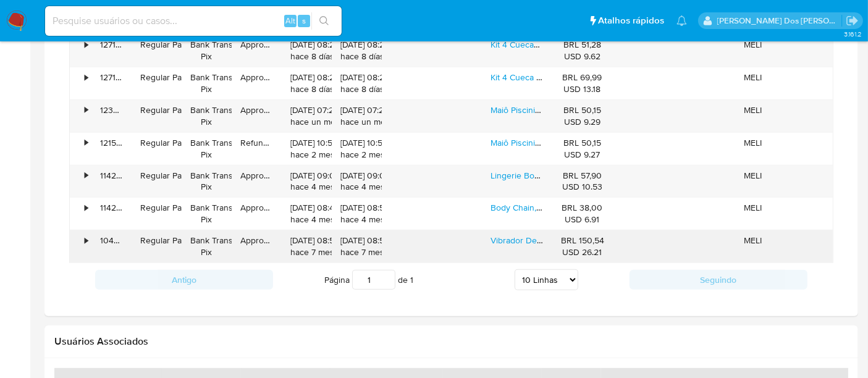
scroll to position [892, 0]
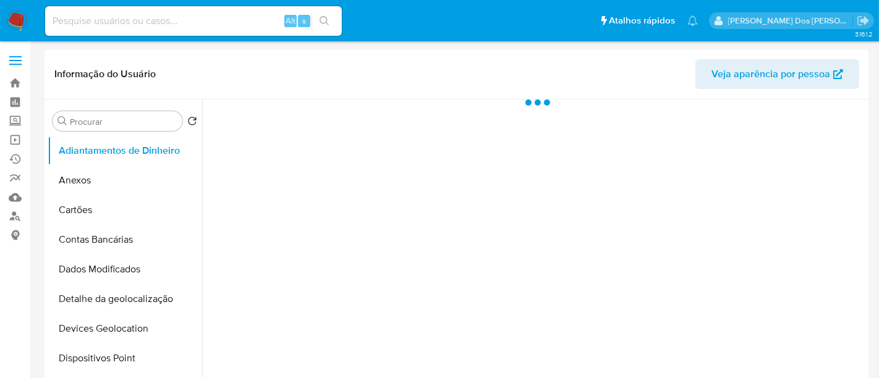
select select "10"
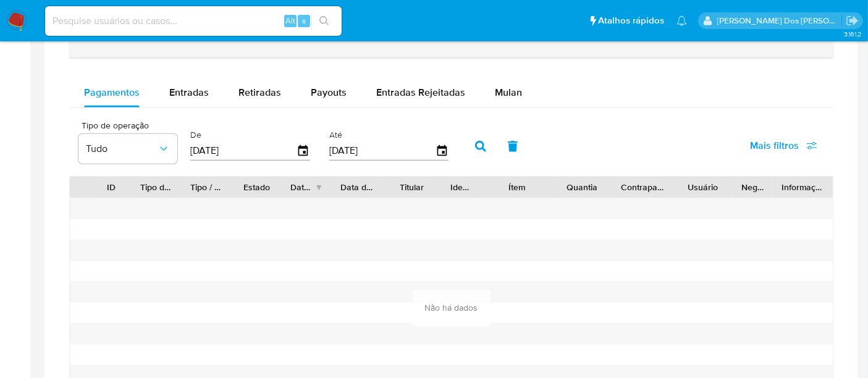
scroll to position [618, 0]
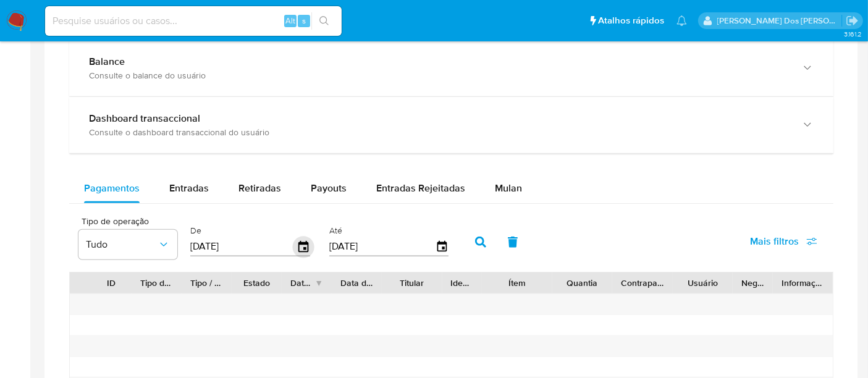
click at [297, 245] on icon "button" at bounding box center [304, 247] width 22 height 22
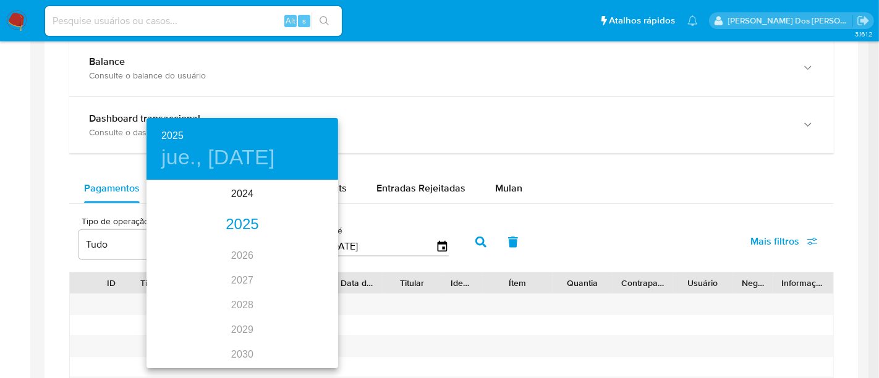
click at [238, 222] on div "2025" at bounding box center [242, 225] width 192 height 25
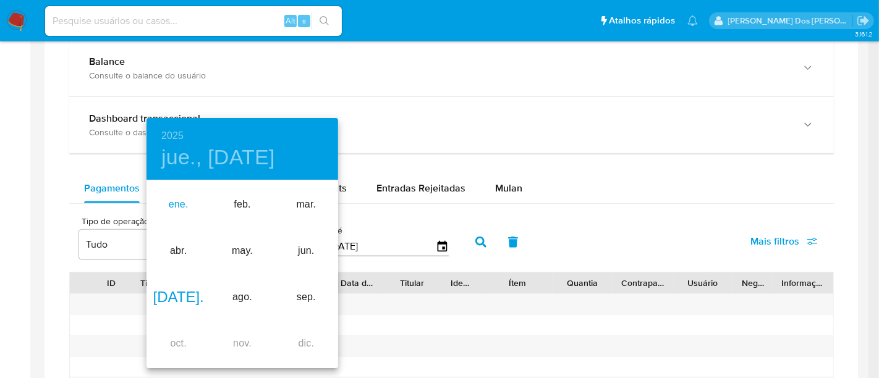
click at [178, 207] on div "ene." at bounding box center [178, 205] width 64 height 46
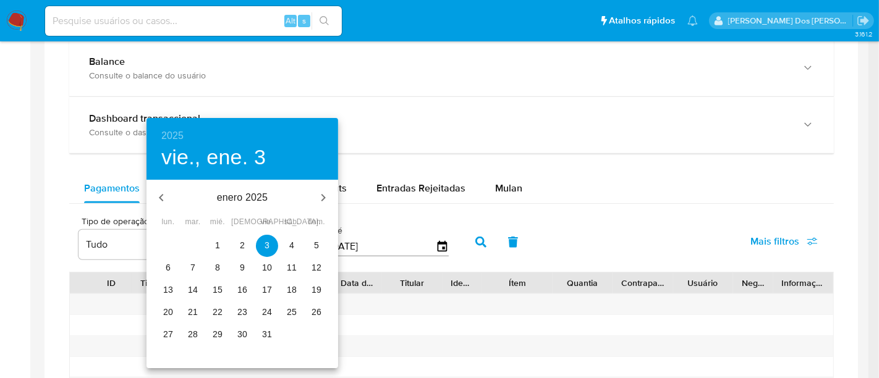
click at [218, 248] on p "1" at bounding box center [217, 245] width 5 height 12
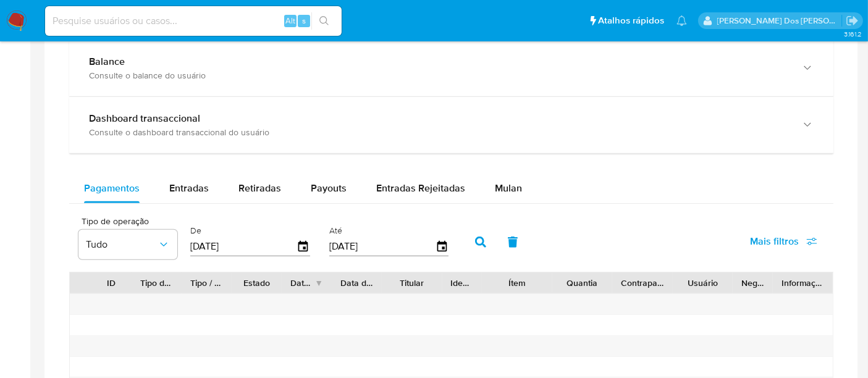
click at [476, 243] on icon "button" at bounding box center [480, 242] width 11 height 11
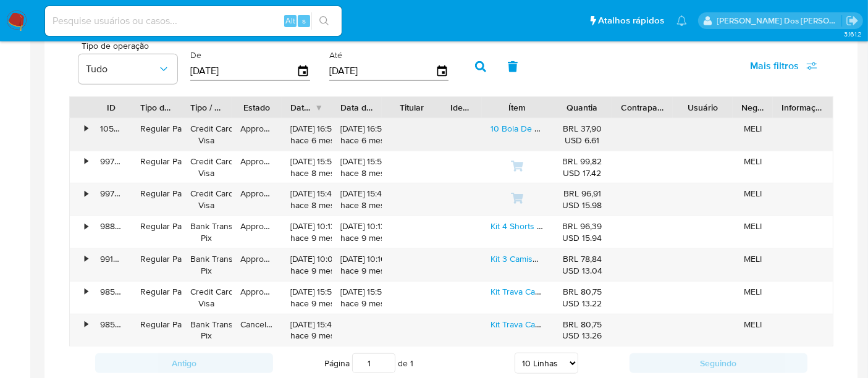
scroll to position [755, 0]
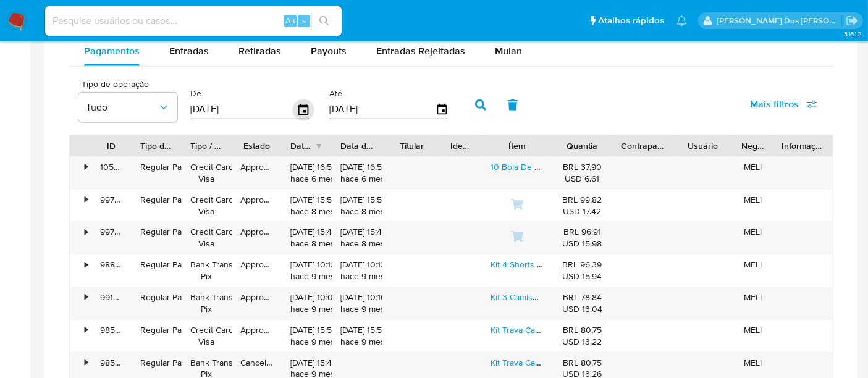
click at [297, 109] on icon "button" at bounding box center [304, 110] width 22 height 22
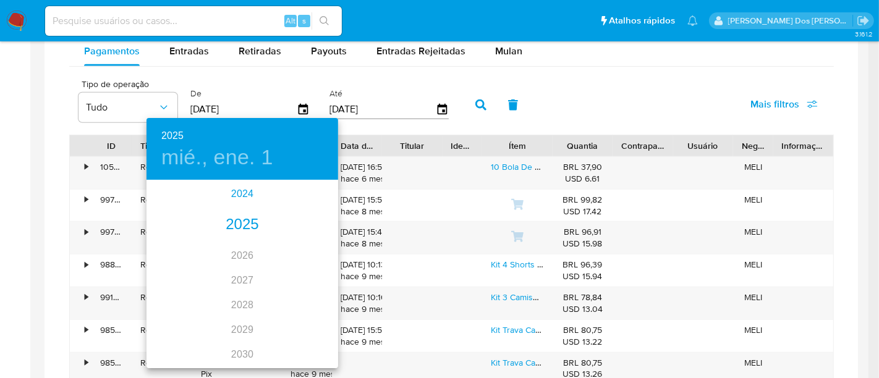
click at [239, 190] on div "2024" at bounding box center [242, 194] width 192 height 25
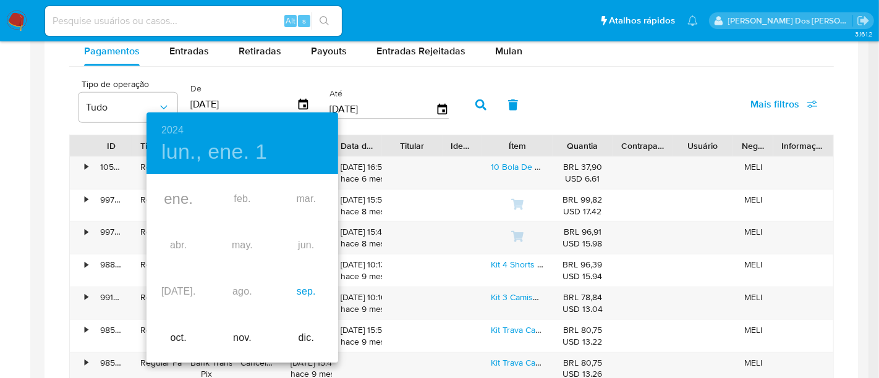
click at [305, 297] on div "sep." at bounding box center [306, 292] width 64 height 46
type input "30/09/2024"
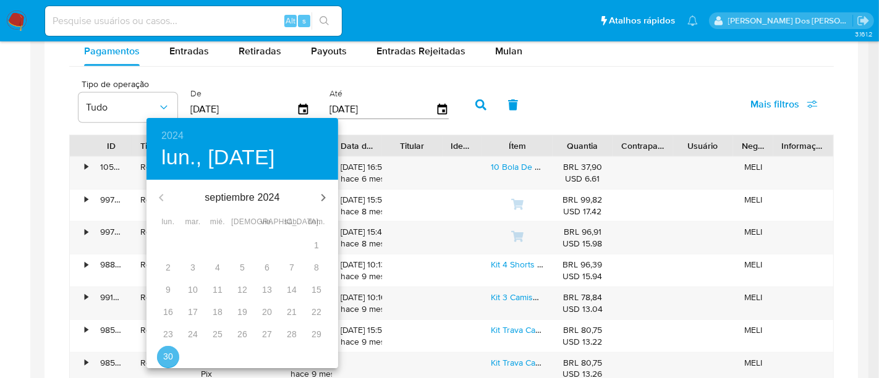
drag, startPoint x: 166, startPoint y: 352, endPoint x: 409, endPoint y: 196, distance: 289.0
click at [166, 352] on p "30" at bounding box center [168, 356] width 10 height 12
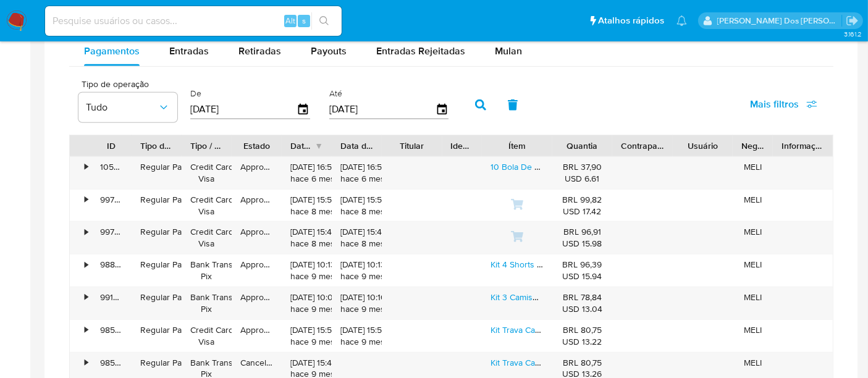
click at [476, 99] on icon "button" at bounding box center [480, 104] width 11 height 11
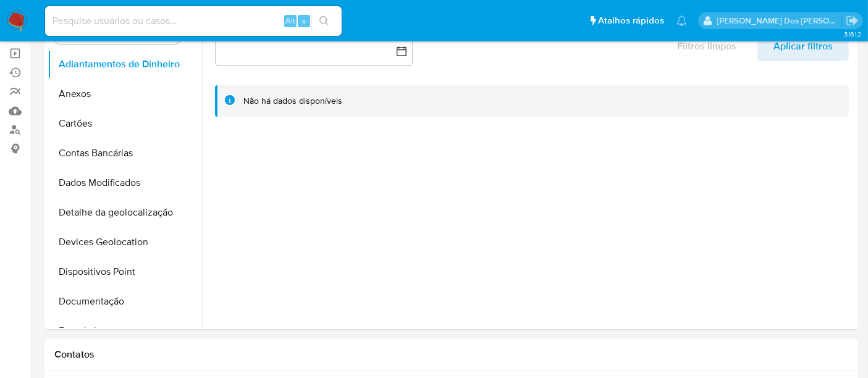
scroll to position [0, 0]
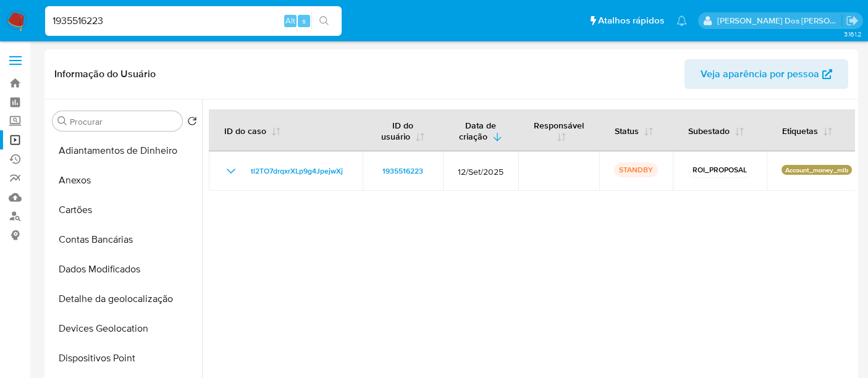
select select "10"
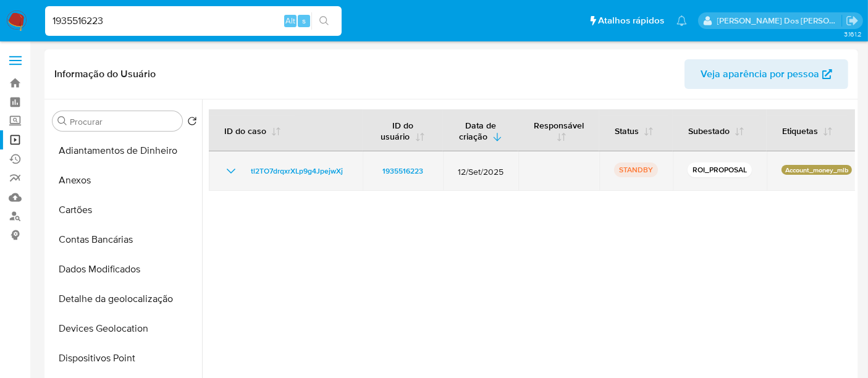
scroll to position [274, 0]
